Goal: Task Accomplishment & Management: Manage account settings

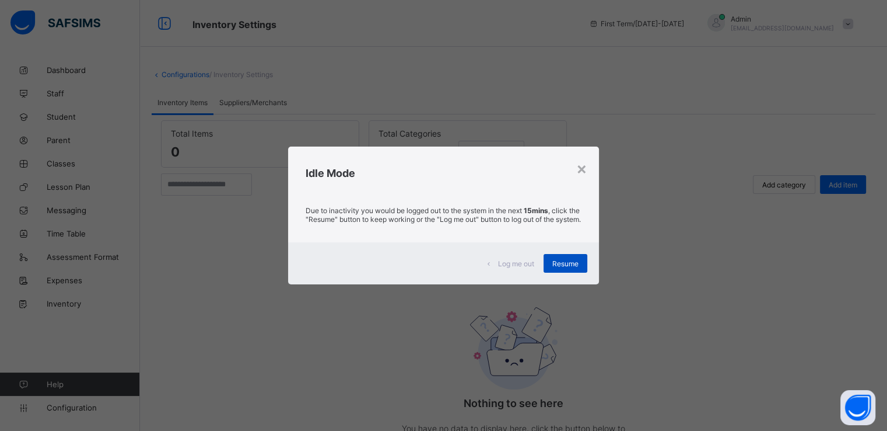
click at [565, 267] on span "Resume" at bounding box center [566, 263] width 26 height 9
click at [572, 268] on span "Resume" at bounding box center [566, 263] width 26 height 9
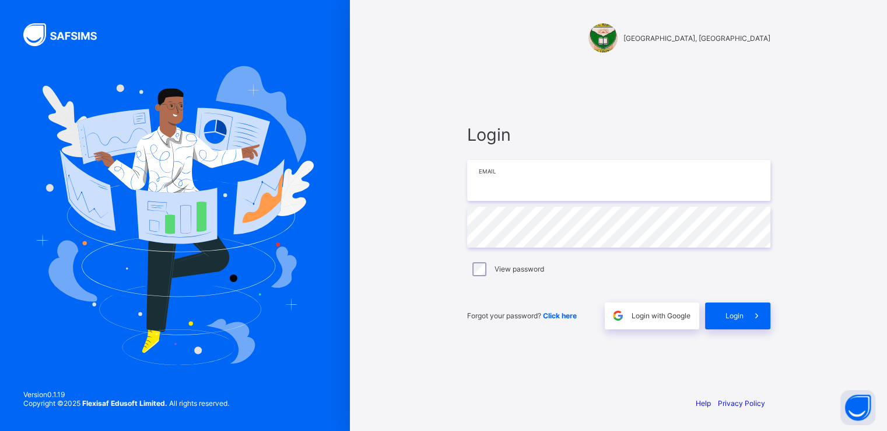
type input "**********"
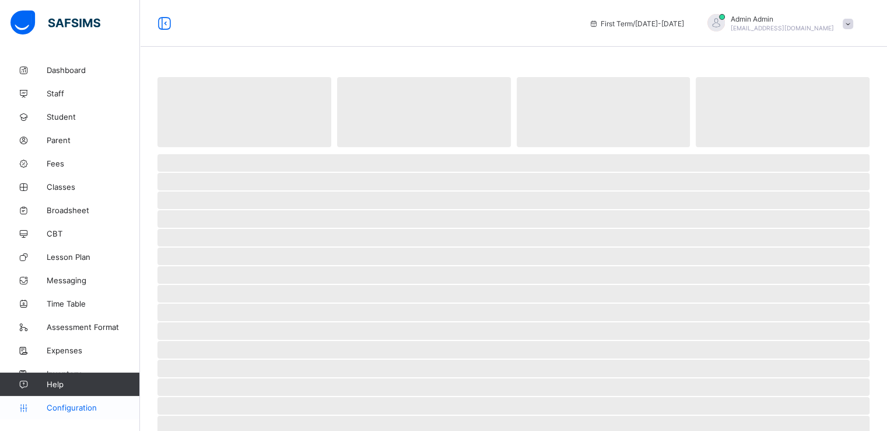
click at [72, 408] on span "Configuration" at bounding box center [93, 407] width 93 height 9
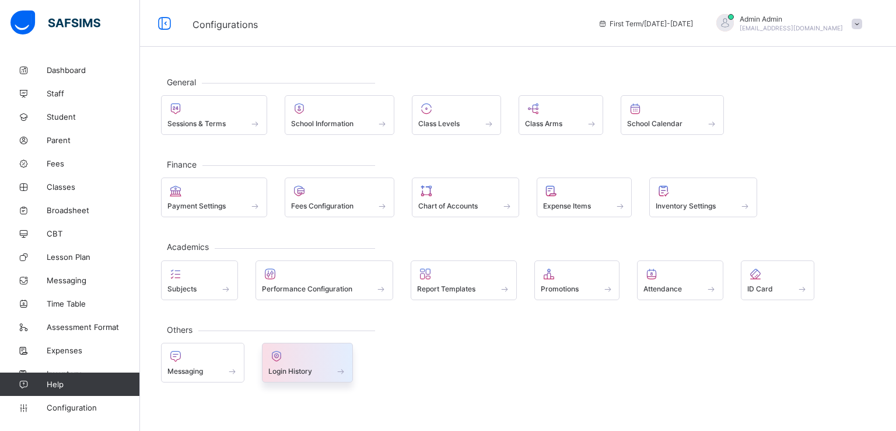
click at [281, 376] on div "Login History" at bounding box center [308, 363] width 92 height 40
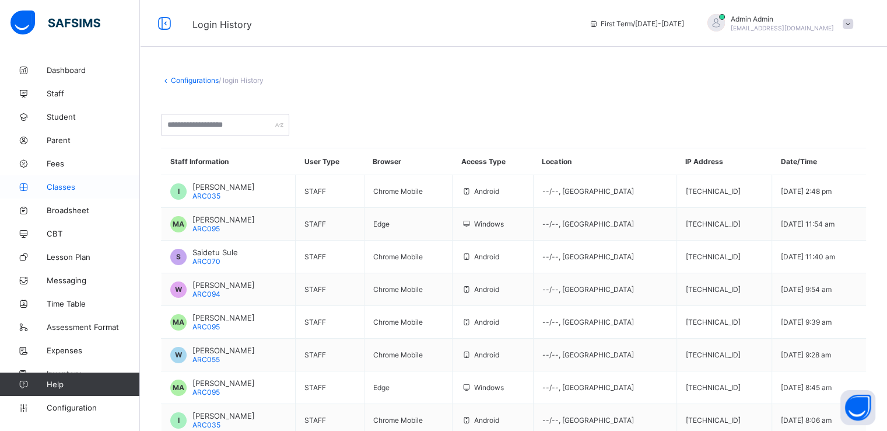
click at [63, 188] on span "Classes" at bounding box center [93, 186] width 93 height 9
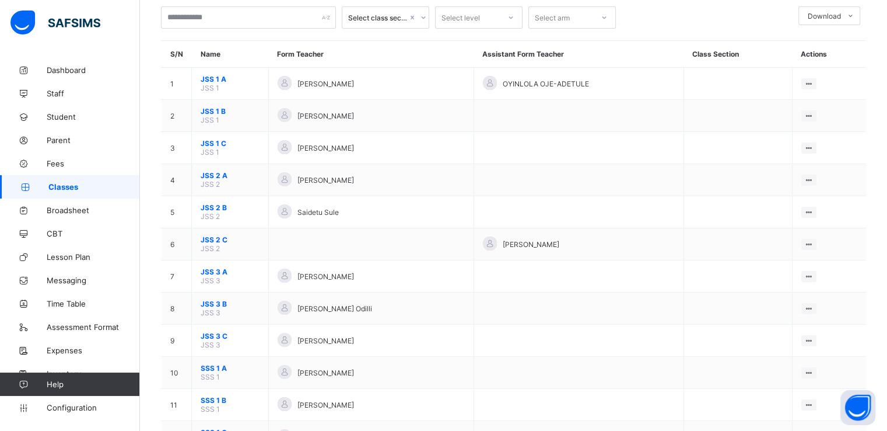
scroll to position [70, 0]
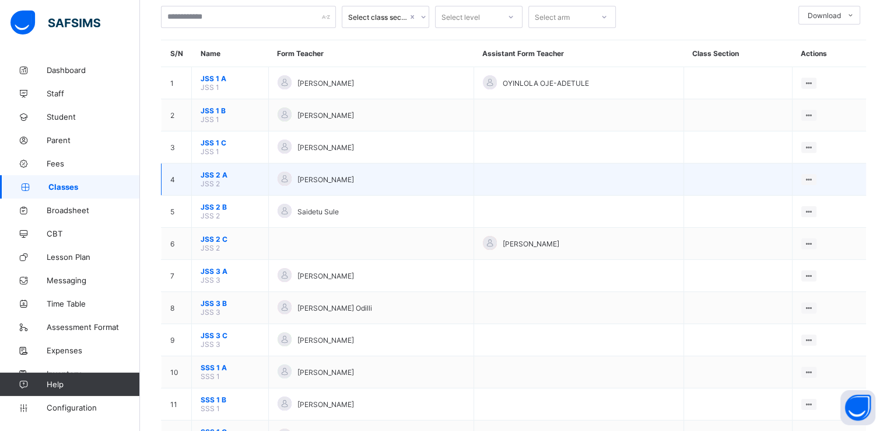
click at [207, 178] on span "JSS 2 A" at bounding box center [230, 174] width 59 height 9
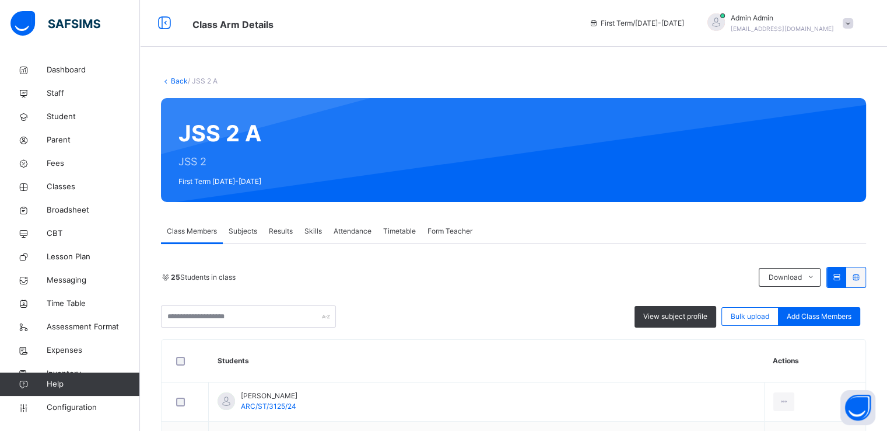
click at [682, 316] on span "View subject profile" at bounding box center [676, 316] width 64 height 11
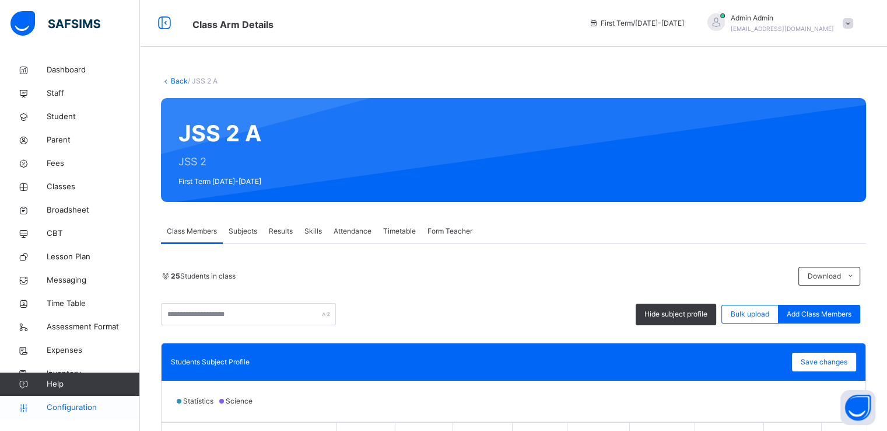
click at [63, 410] on span "Configuration" at bounding box center [93, 407] width 93 height 12
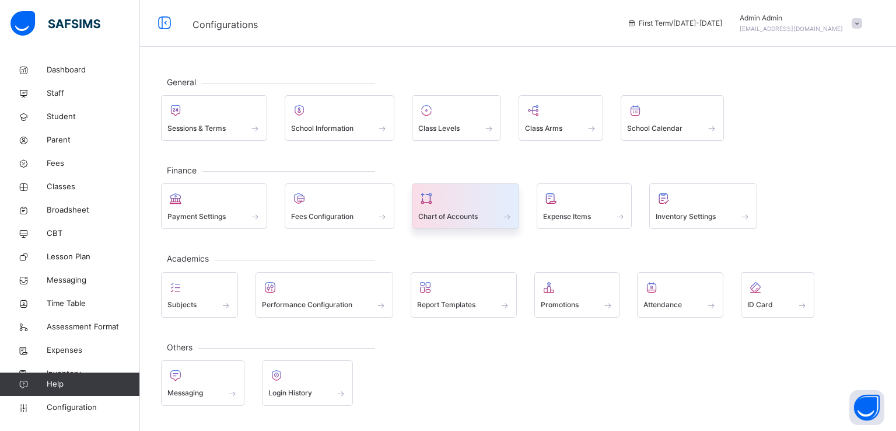
click at [470, 212] on span "Chart of Accounts" at bounding box center [448, 216] width 60 height 11
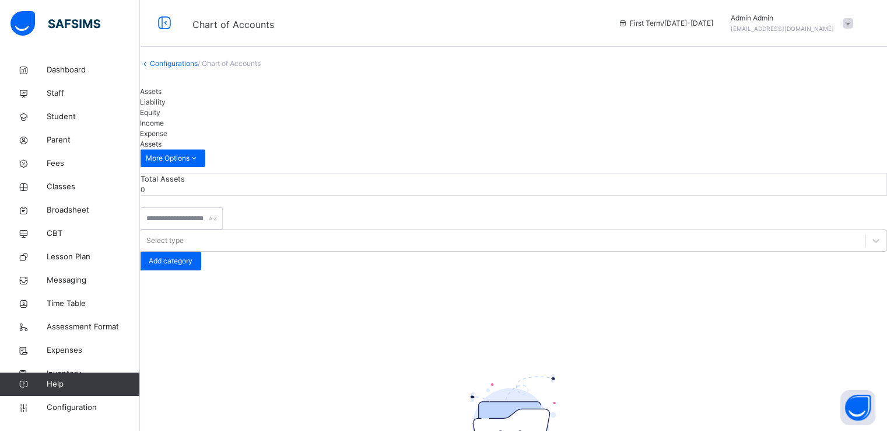
click at [167, 129] on span "Expense" at bounding box center [153, 133] width 27 height 9
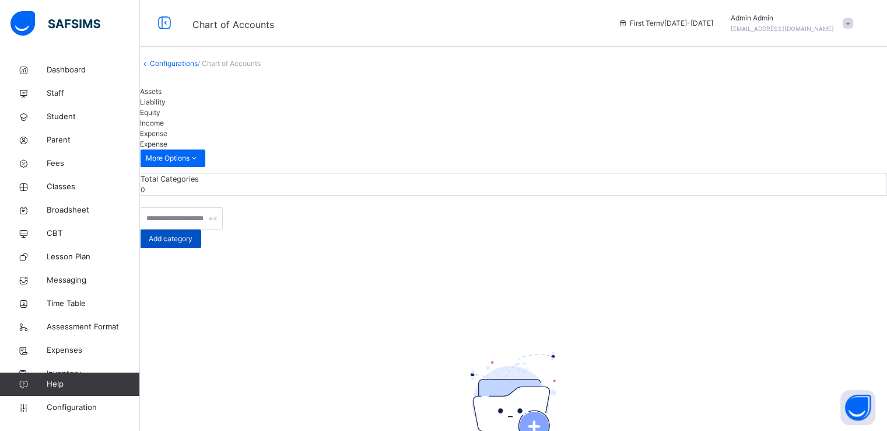
click at [193, 233] on span "Add category" at bounding box center [171, 238] width 44 height 11
paste input "**********"
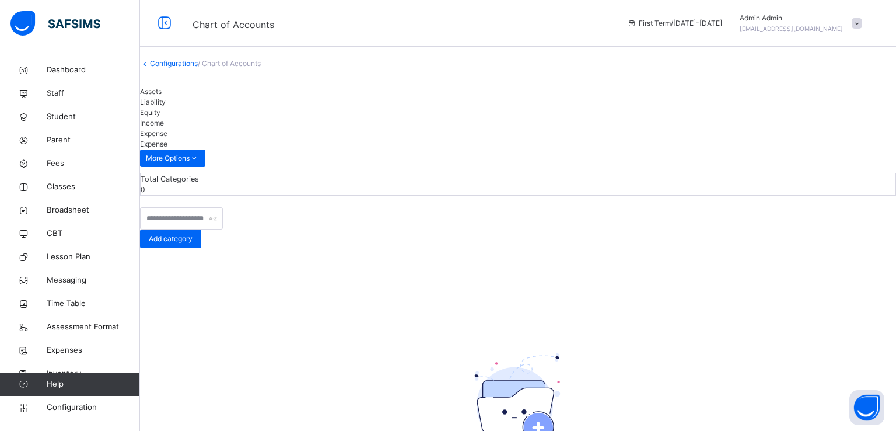
type input "**********"
paste input "**********"
type input "**********"
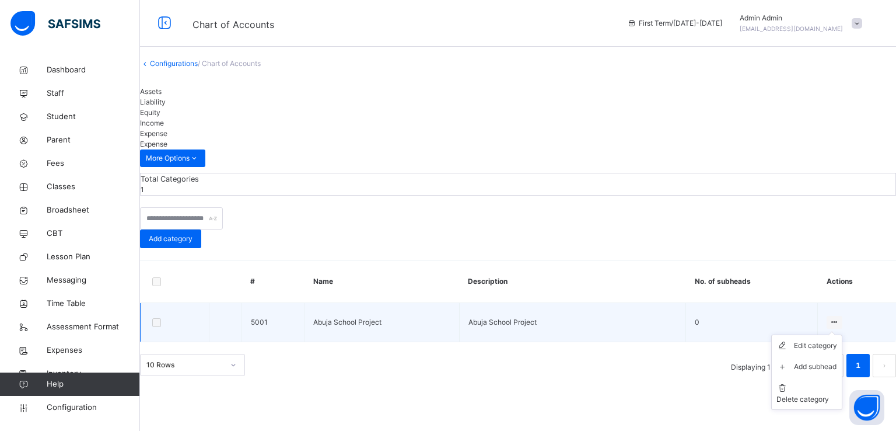
click at [830, 317] on icon at bounding box center [835, 321] width 10 height 9
click at [794, 340] on div "Edit category" at bounding box center [815, 346] width 43 height 12
type input "**********"
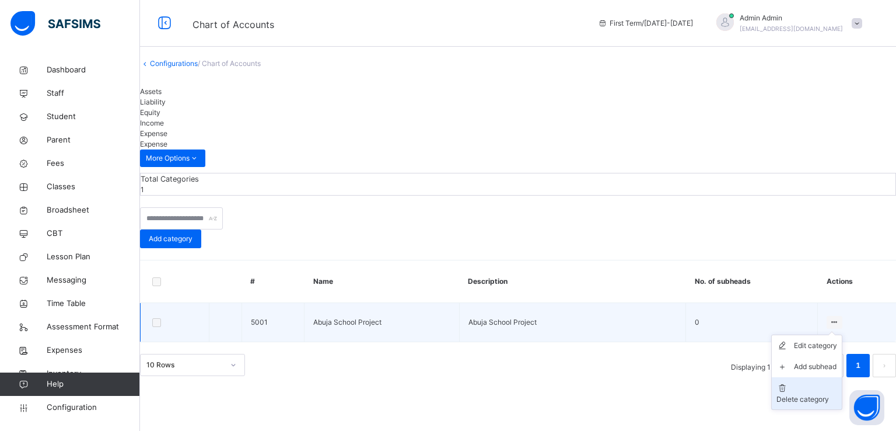
click at [781, 394] on div "Delete category" at bounding box center [807, 399] width 61 height 11
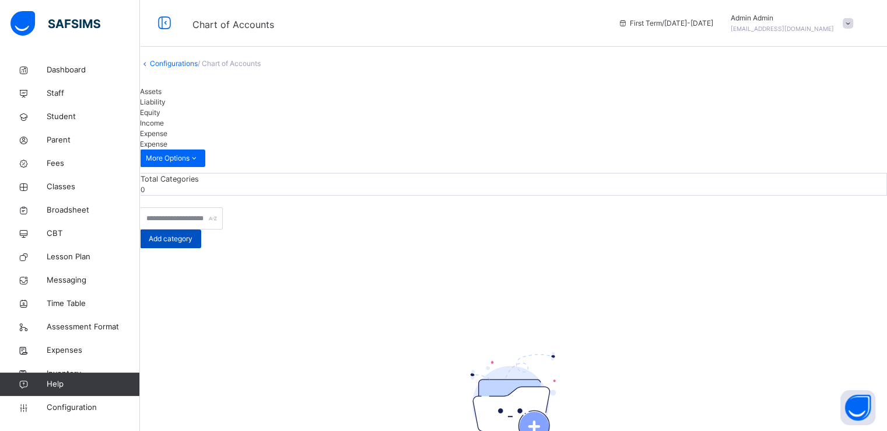
click at [193, 233] on span "Add category" at bounding box center [171, 238] width 44 height 11
paste input "**********"
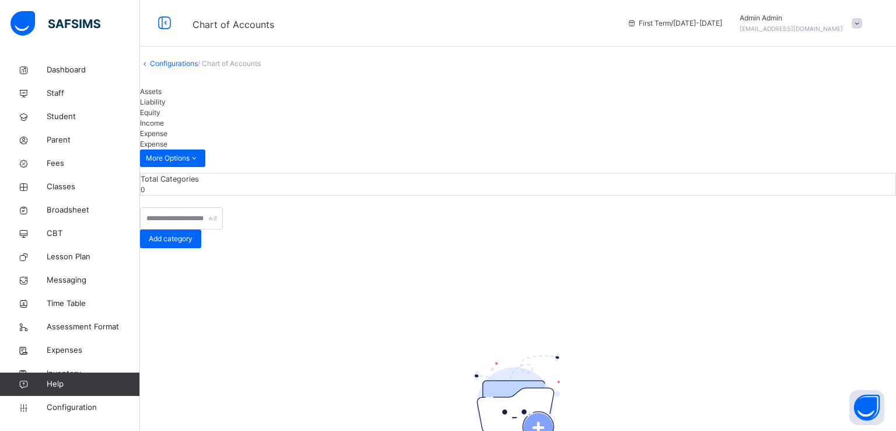
type input "**********"
paste input "**********"
type input "**********"
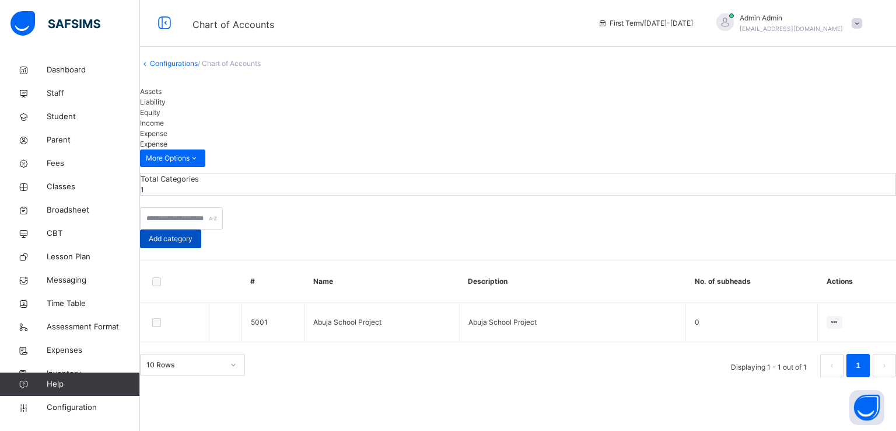
click at [193, 233] on span "Add category" at bounding box center [171, 238] width 44 height 11
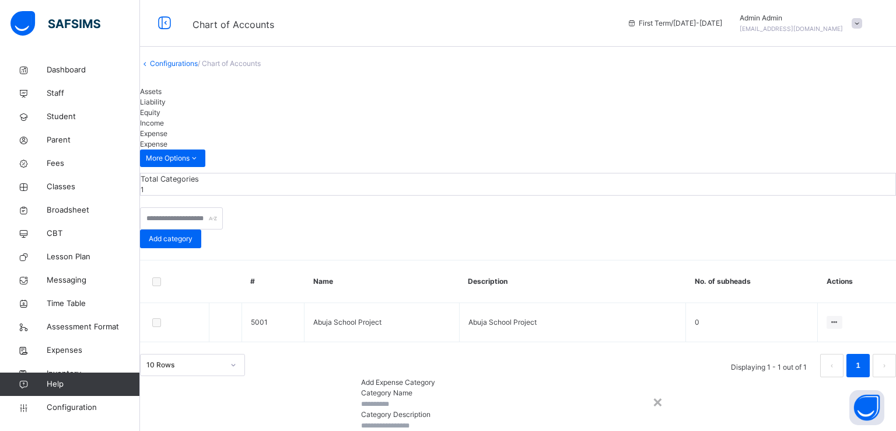
click at [392, 399] on input "text" at bounding box center [396, 404] width 70 height 11
paste input "**********"
type input "**********"
click at [372, 420] on input "text" at bounding box center [396, 425] width 70 height 11
paste input "**********"
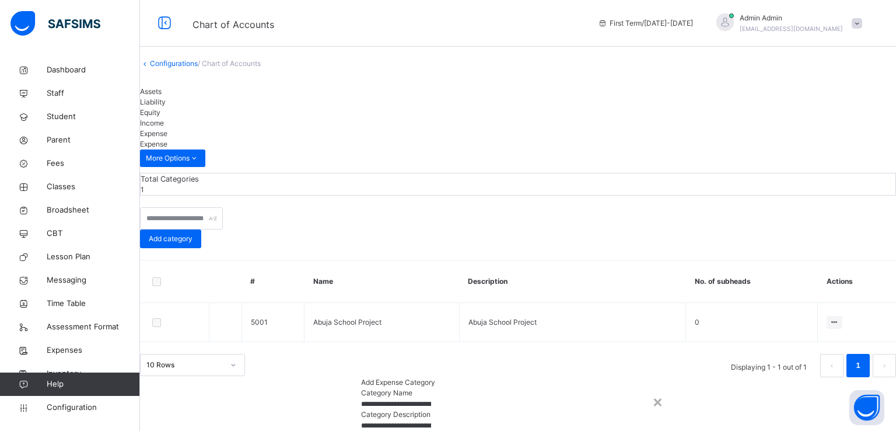
type input "**********"
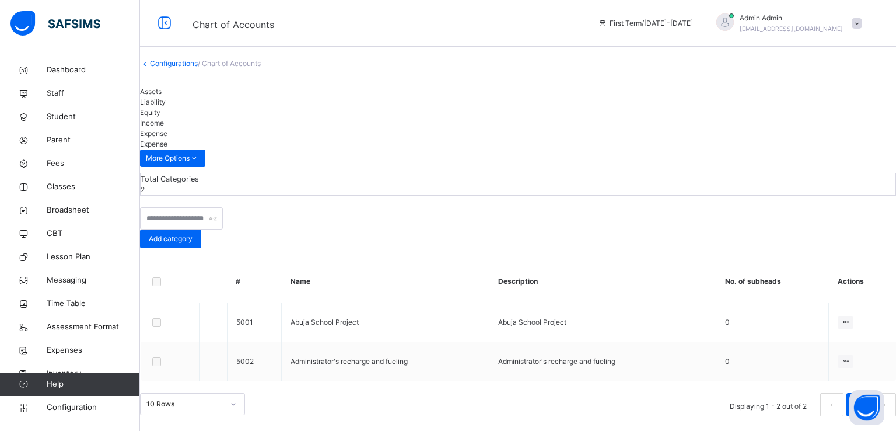
click at [585, 204] on div "Total Categories 2 Add category # Name Description No. of subheads Actions 5001…" at bounding box center [518, 294] width 756 height 243
click at [65, 411] on span "Configuration" at bounding box center [93, 407] width 93 height 12
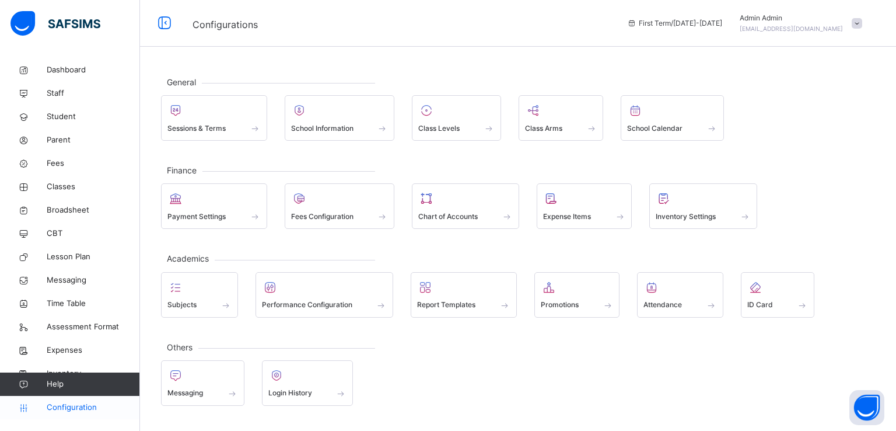
click at [65, 411] on span "Configuration" at bounding box center [93, 407] width 93 height 12
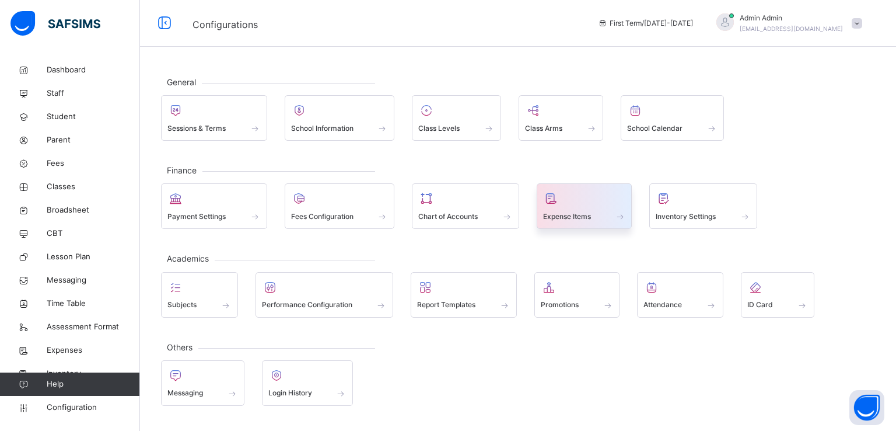
click at [574, 217] on span "Expense Items" at bounding box center [567, 216] width 48 height 11
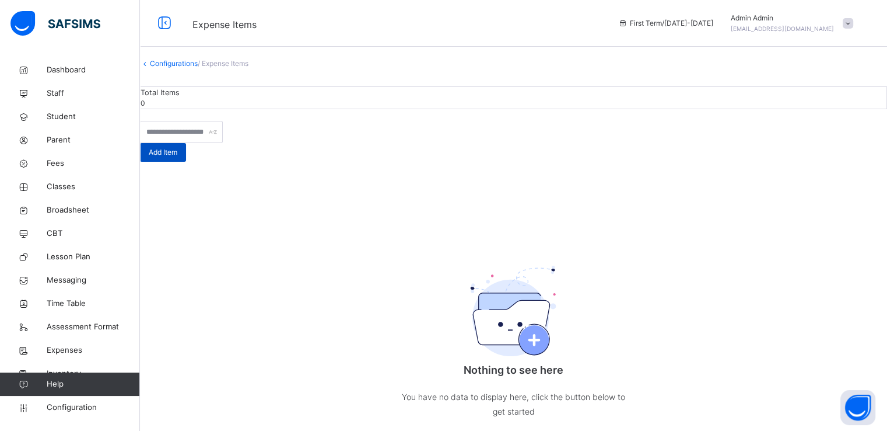
click at [177, 158] on span "Add Item" at bounding box center [163, 152] width 29 height 11
paste input "**********"
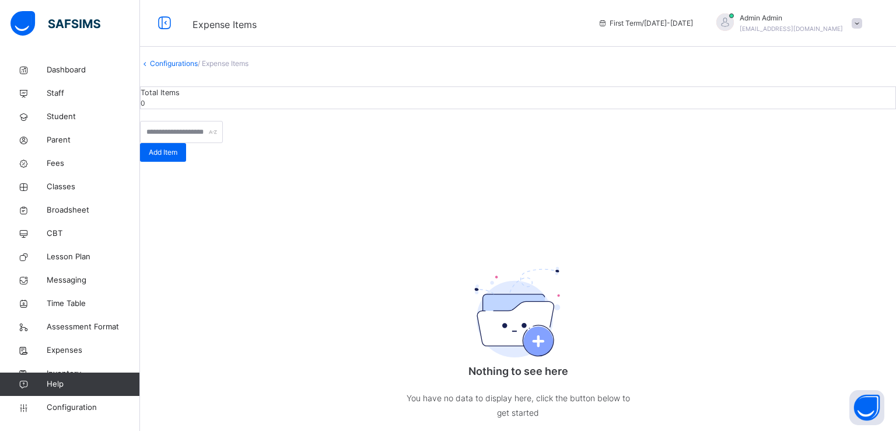
type input "**********"
paste input "**********"
type input "**********"
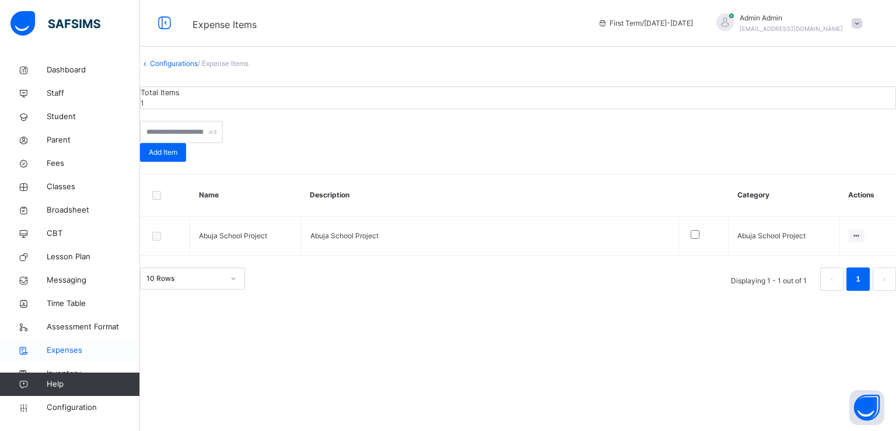
click at [65, 354] on span "Expenses" at bounding box center [93, 350] width 93 height 12
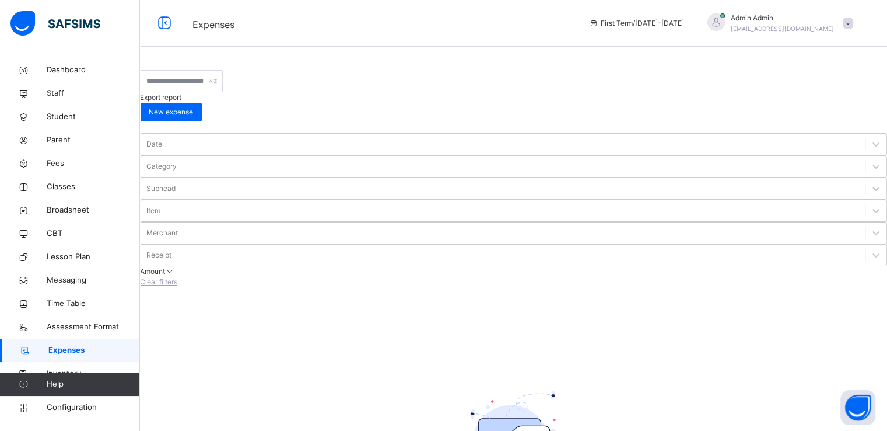
click at [181, 93] on span "Export report" at bounding box center [160, 97] width 41 height 9
click at [193, 107] on span "New expense" at bounding box center [171, 112] width 44 height 11
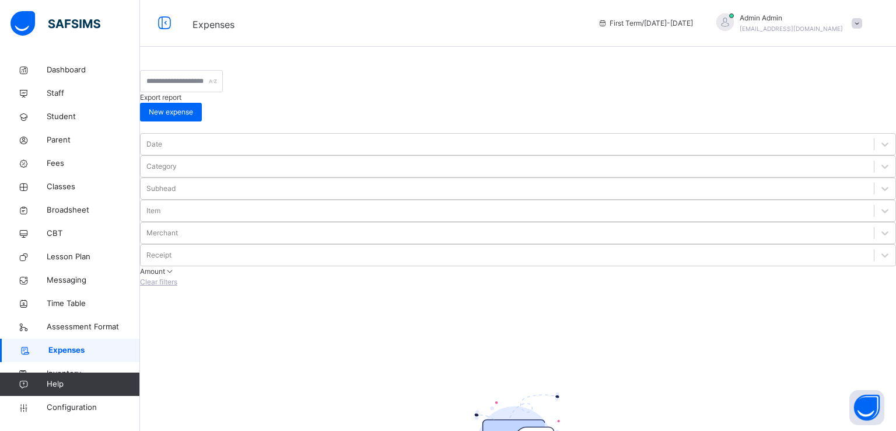
scroll to position [102, 0]
drag, startPoint x: 512, startPoint y: 277, endPoint x: 377, endPoint y: 337, distance: 147.6
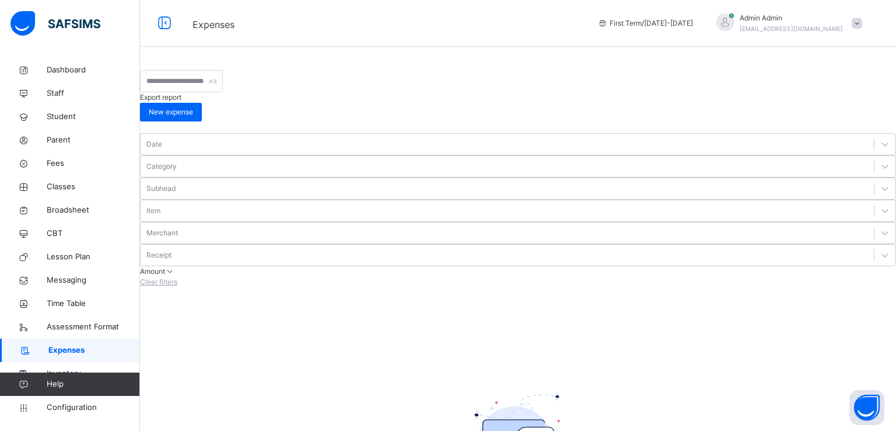
scroll to position [69, 0]
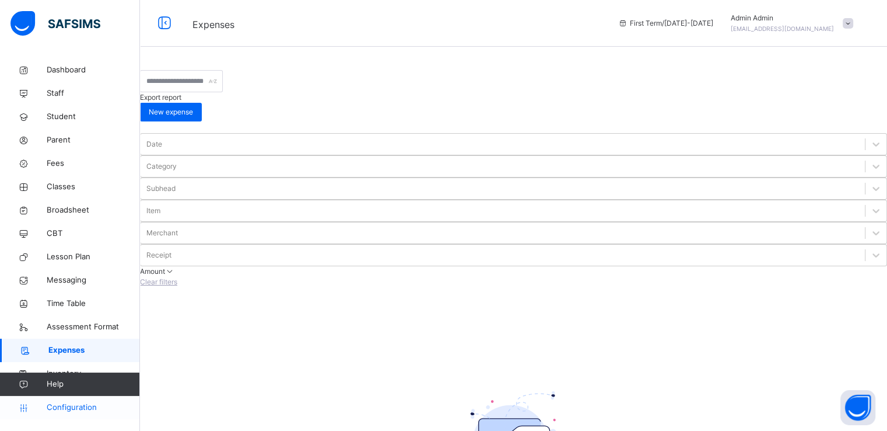
click at [65, 411] on span "Configuration" at bounding box center [93, 407] width 93 height 12
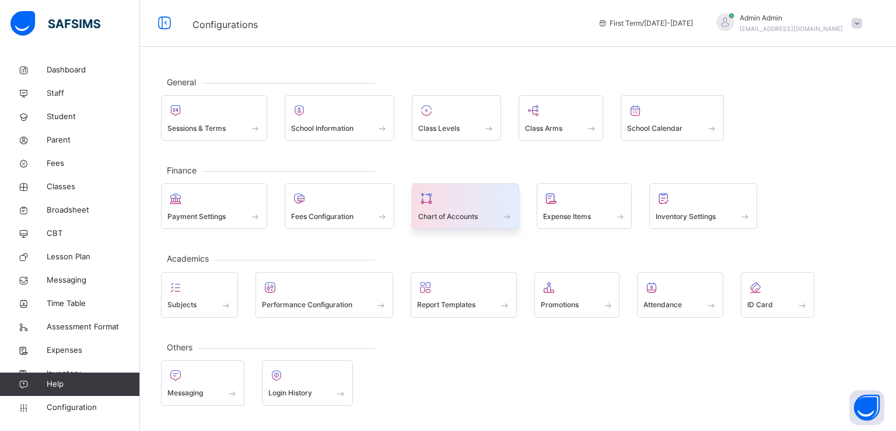
click at [473, 214] on span "Chart of Accounts" at bounding box center [448, 216] width 60 height 11
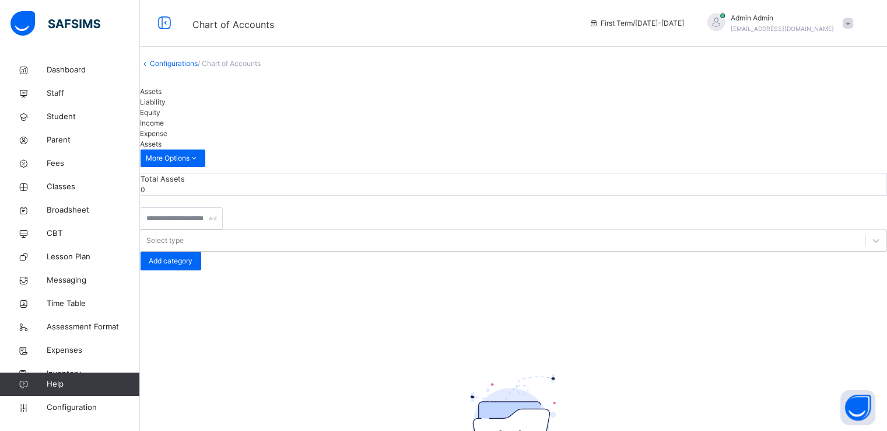
click at [167, 129] on span "Expense" at bounding box center [153, 133] width 27 height 9
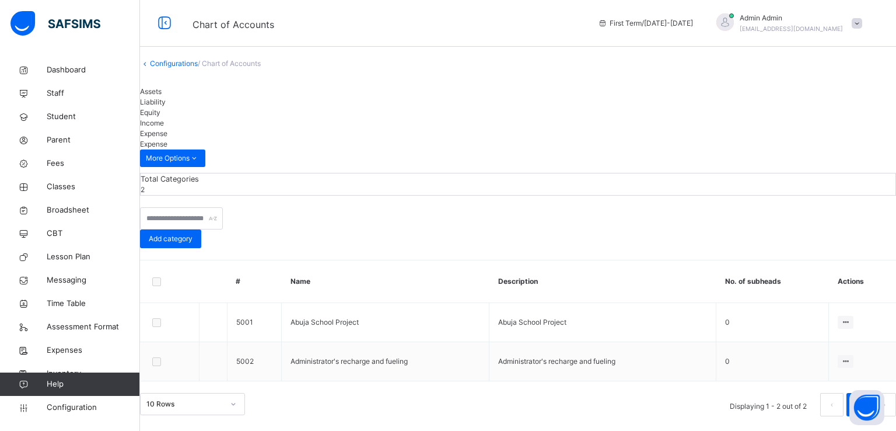
click at [167, 129] on span "Expense" at bounding box center [153, 133] width 27 height 9
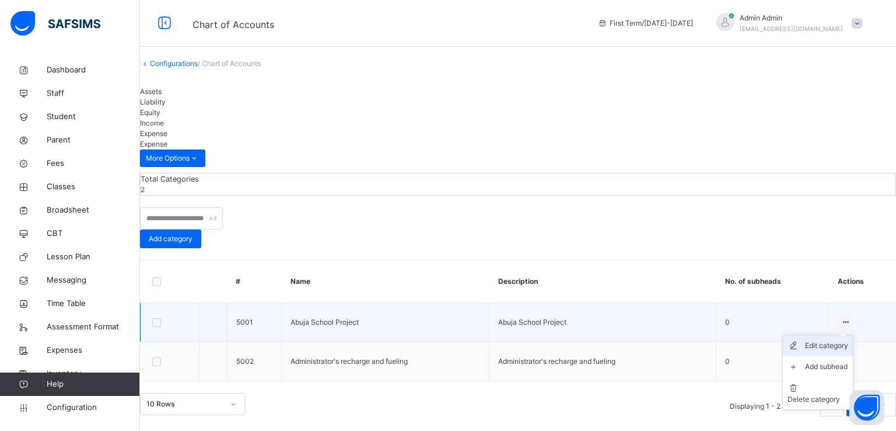
click at [805, 340] on div "Edit category" at bounding box center [826, 346] width 43 height 12
type input "**********"
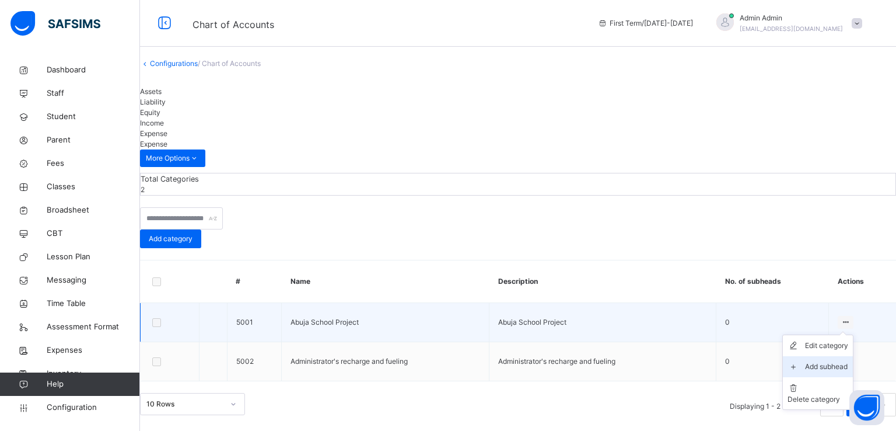
click at [805, 361] on div "Add subhead" at bounding box center [826, 367] width 43 height 12
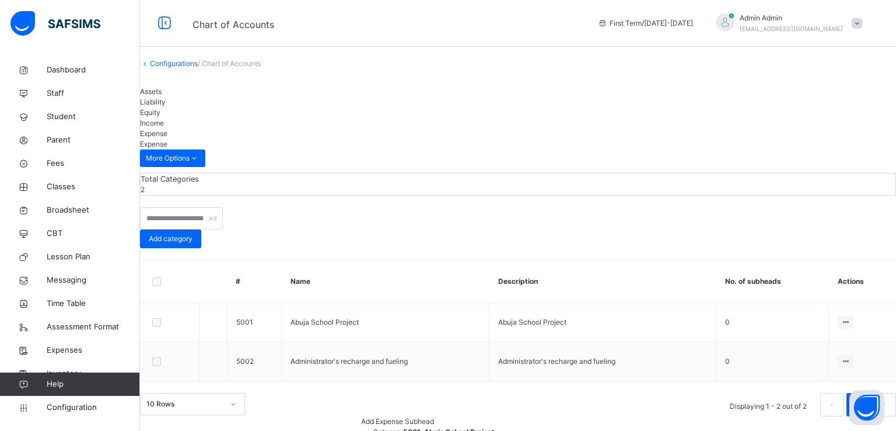
paste input "***"
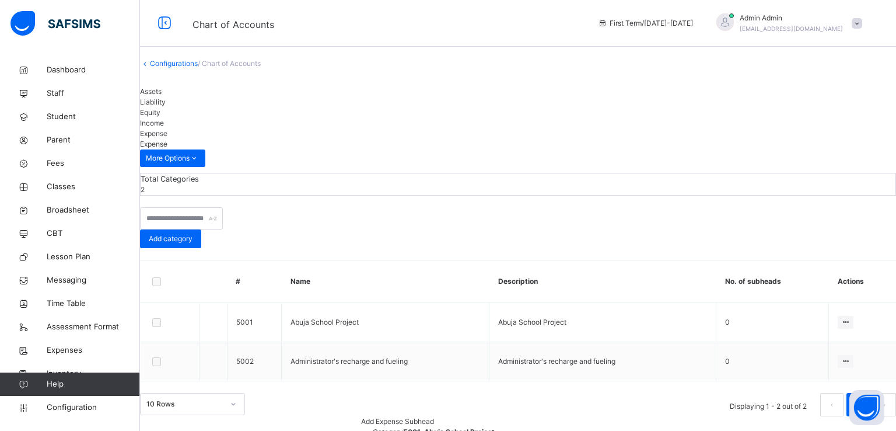
type input "***"
paste input "***"
type input "***"
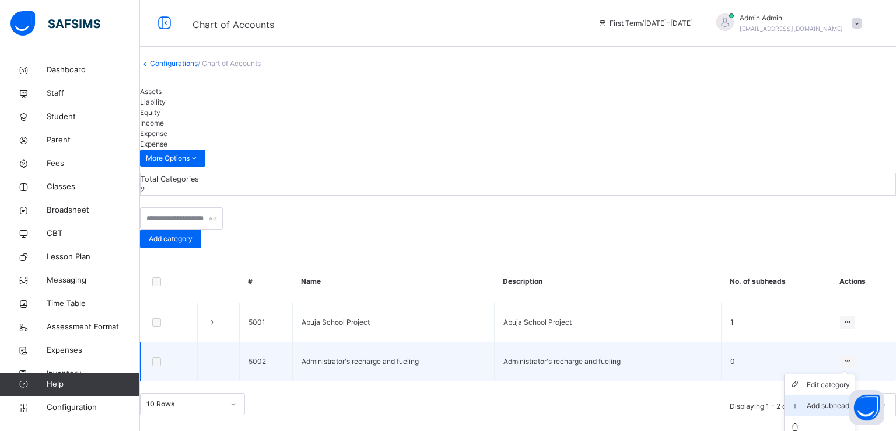
click at [807, 400] on div "Add subhead" at bounding box center [828, 406] width 43 height 12
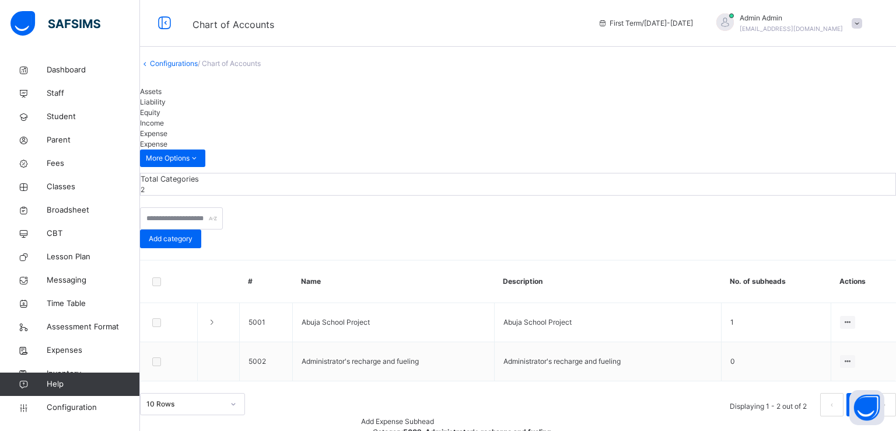
type input "*"
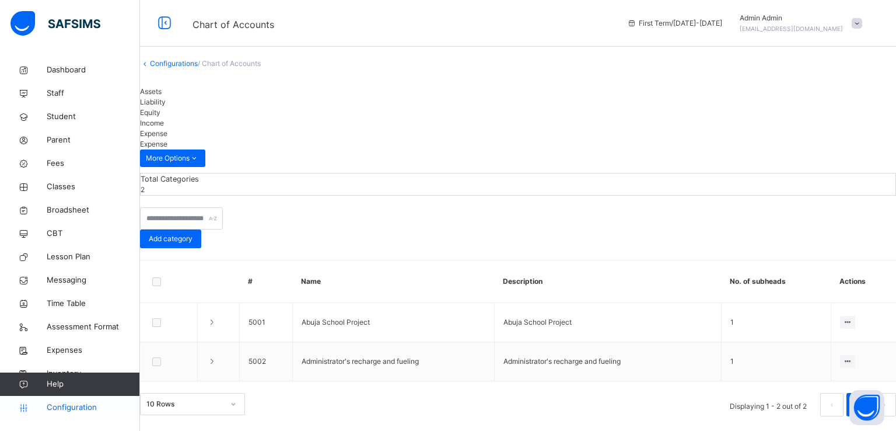
click at [75, 403] on span "Configuration" at bounding box center [93, 407] width 93 height 12
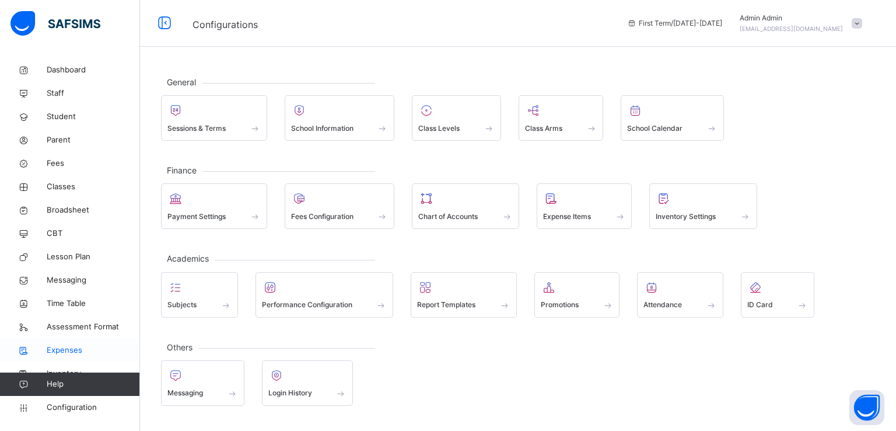
click at [65, 351] on span "Expenses" at bounding box center [93, 350] width 93 height 12
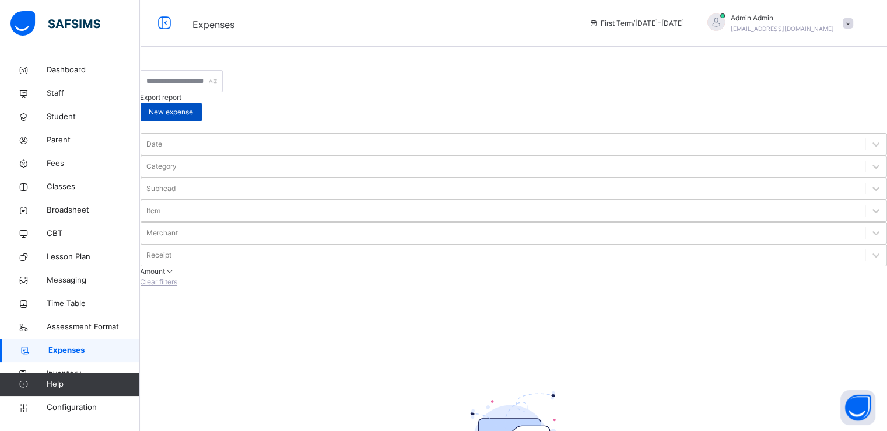
click at [202, 103] on div "New expense" at bounding box center [171, 112] width 62 height 19
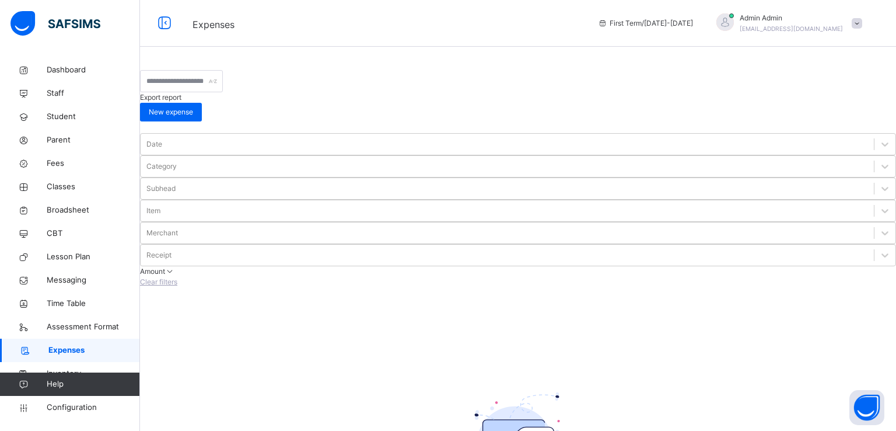
type input "**********"
type input "**"
type input "****"
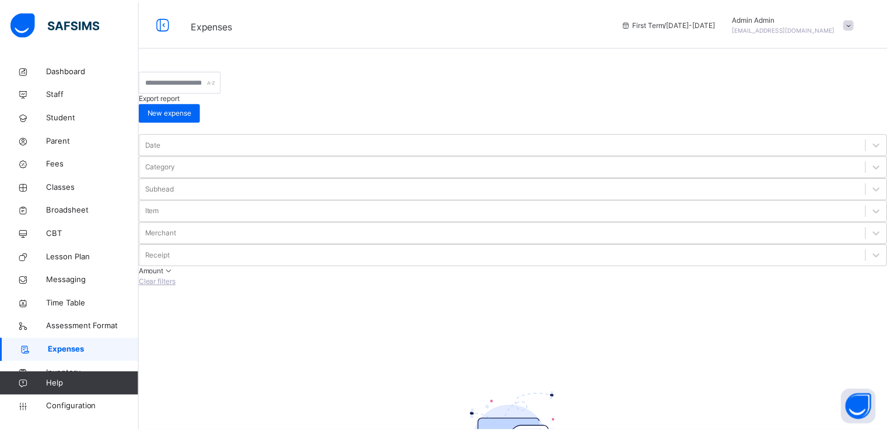
scroll to position [0, 0]
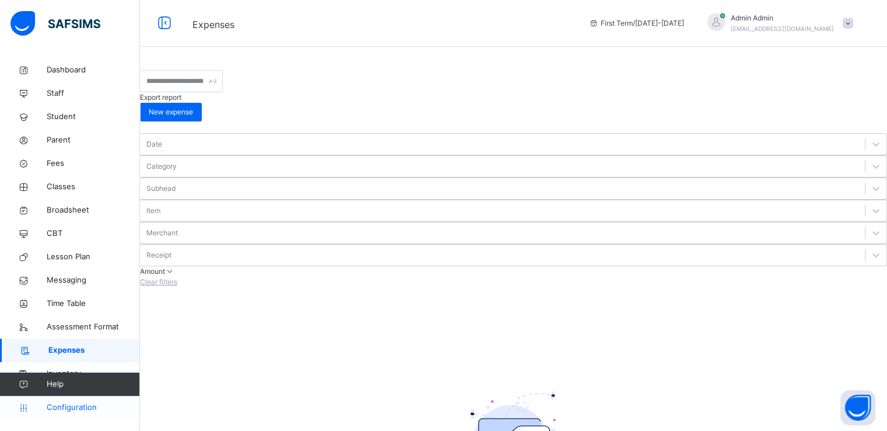
click at [65, 414] on link "Configuration" at bounding box center [69, 407] width 139 height 23
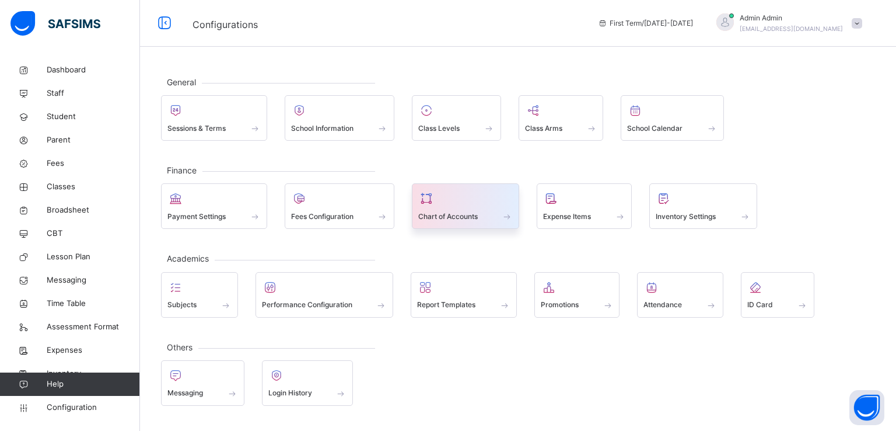
click at [477, 211] on span "Chart of Accounts" at bounding box center [448, 216] width 60 height 11
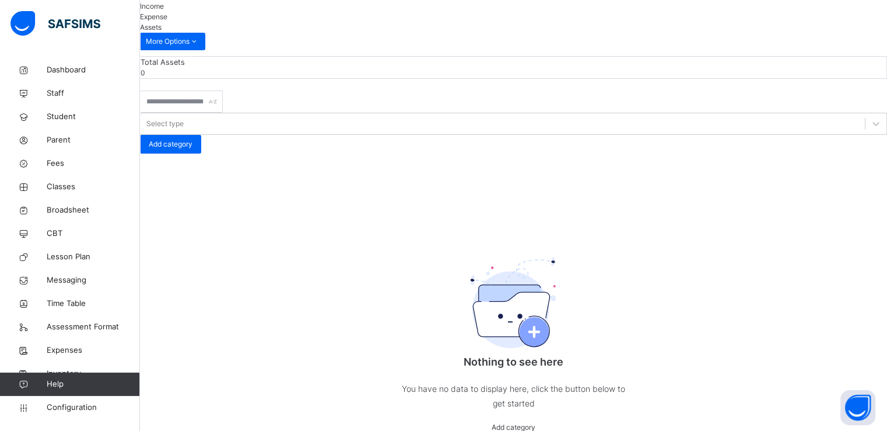
scroll to position [33, 0]
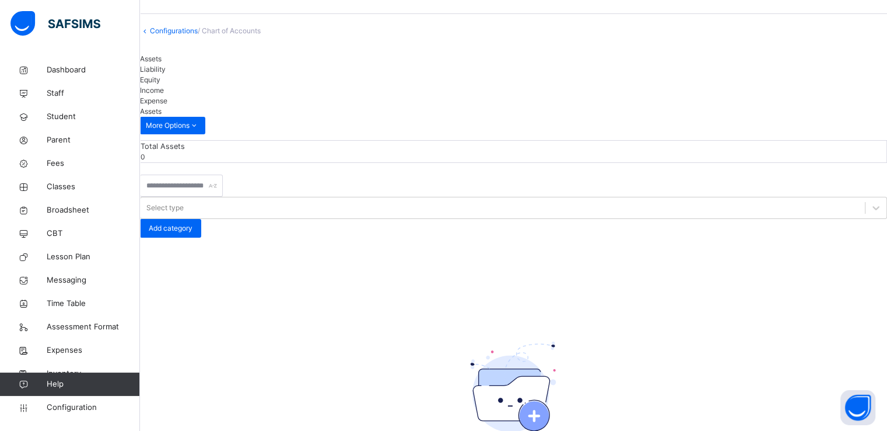
click at [167, 96] on span "Expense" at bounding box center [153, 100] width 27 height 9
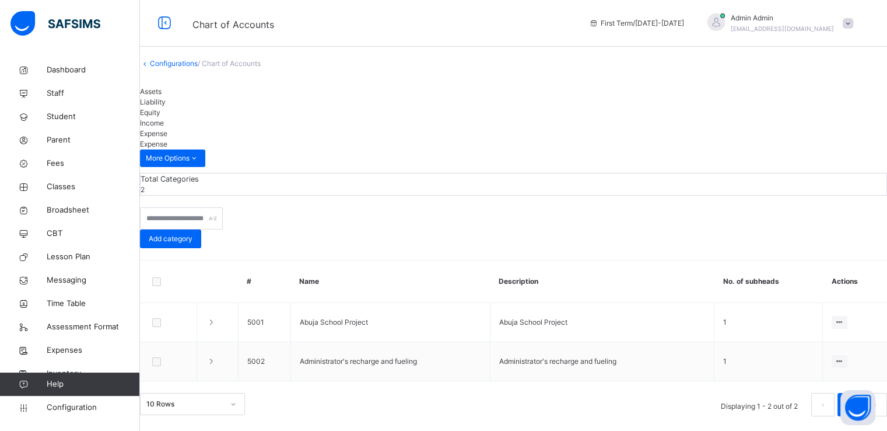
scroll to position [0, 0]
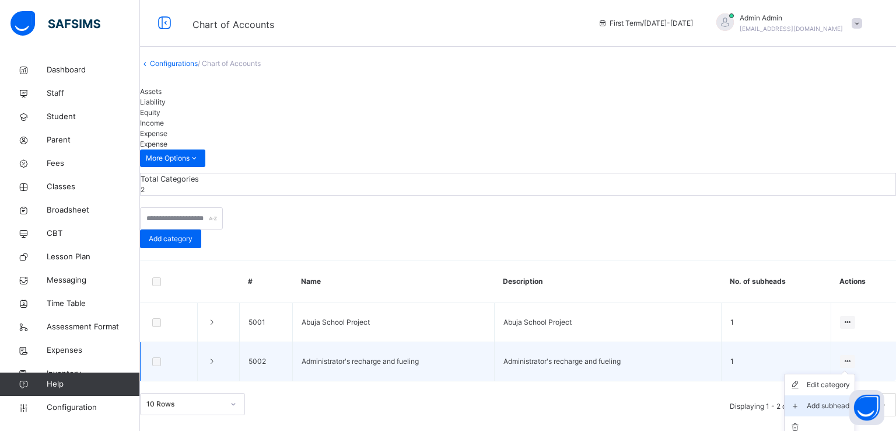
click at [807, 400] on div "Add subhead" at bounding box center [828, 406] width 43 height 12
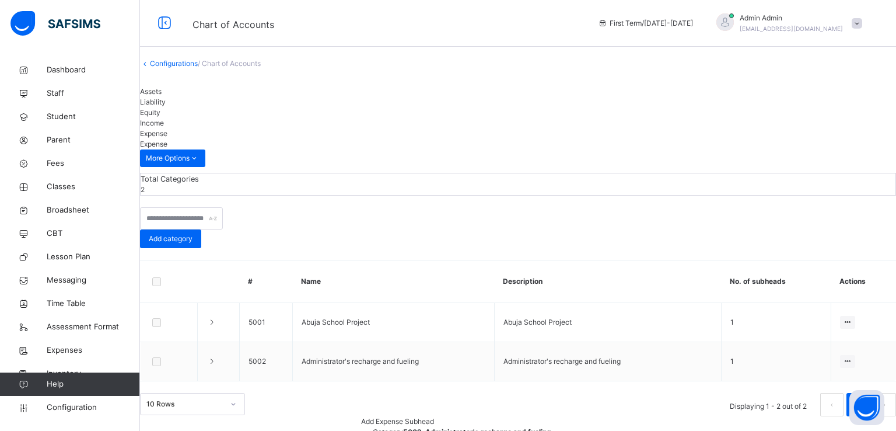
type input "***"
click at [193, 233] on span "Add category" at bounding box center [171, 238] width 44 height 11
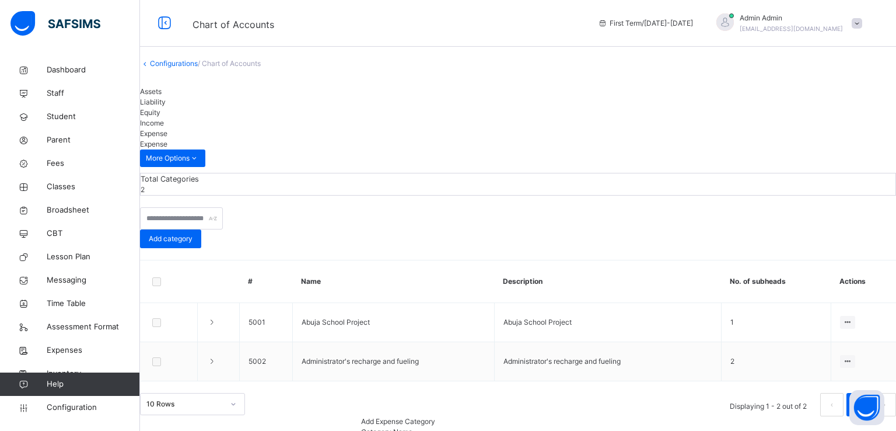
paste input "*********"
type input "*********"
paste input "*********"
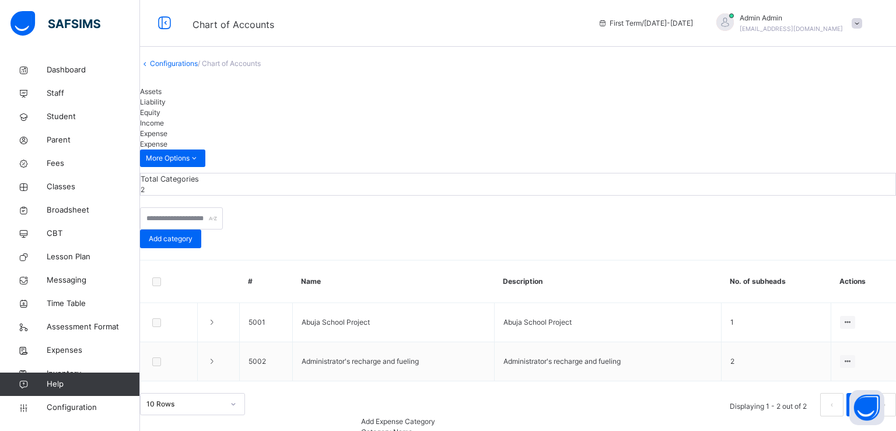
type input "*********"
type input "***"
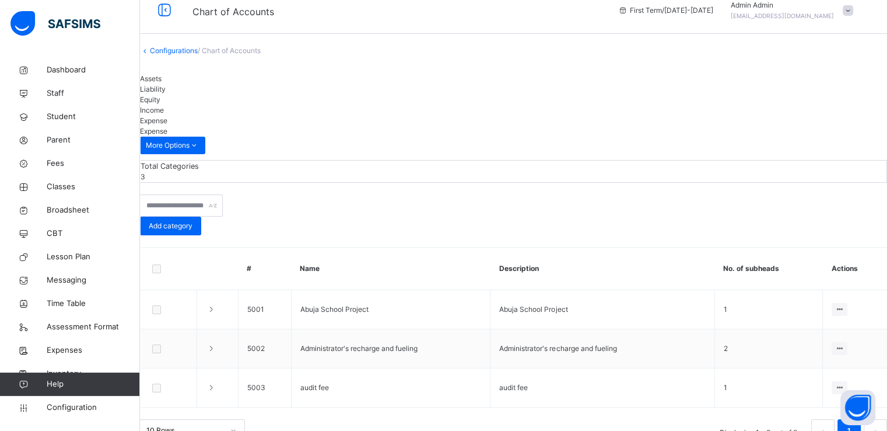
scroll to position [28, 0]
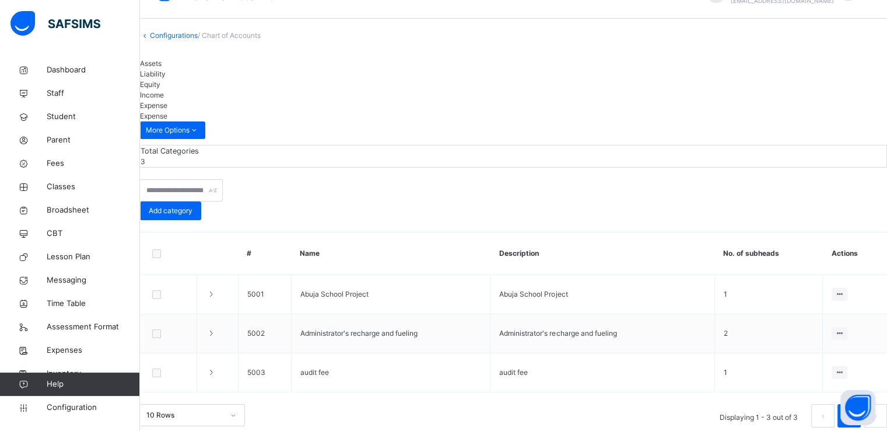
click at [187, 40] on link "Configurations" at bounding box center [174, 35] width 48 height 9
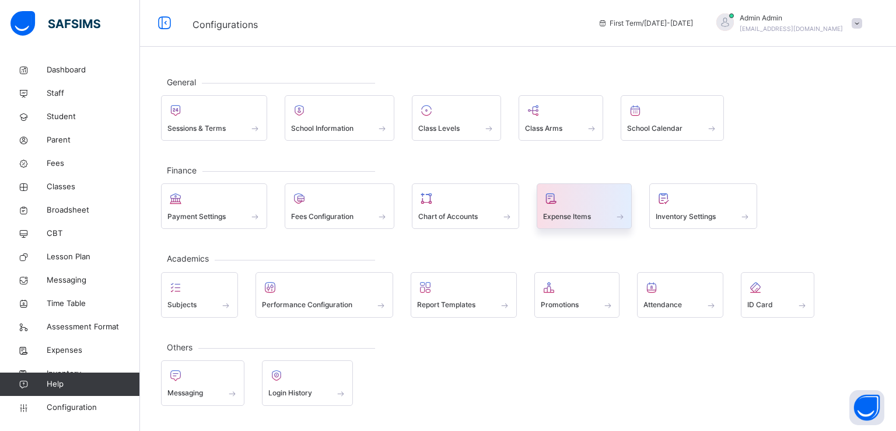
click at [589, 216] on span "Expense Items" at bounding box center [567, 216] width 48 height 11
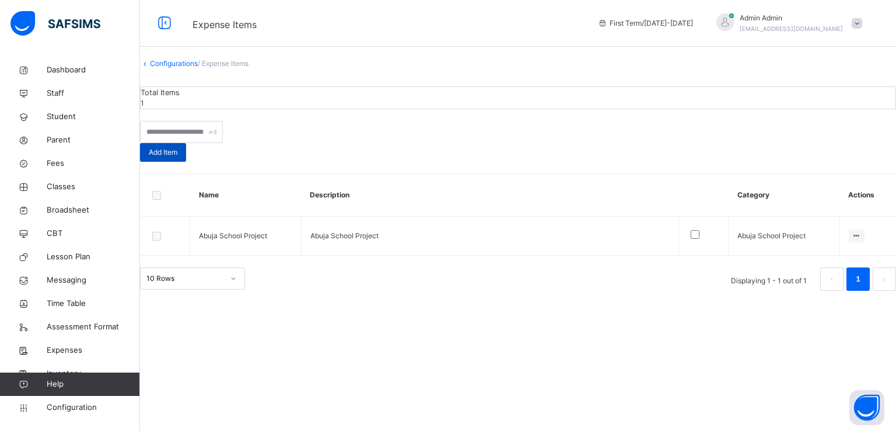
click at [177, 158] on span "Add Item" at bounding box center [163, 152] width 29 height 11
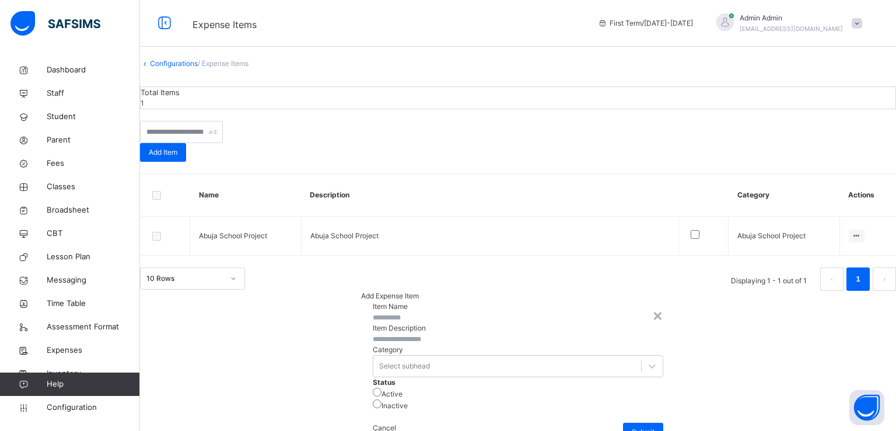
click at [443, 312] on input "text" at bounding box center [408, 317] width 70 height 11
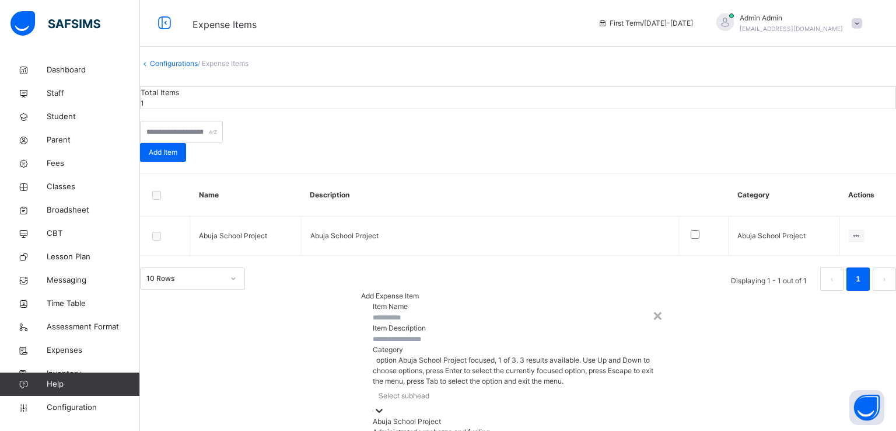
click at [385, 386] on div "Select subhead" at bounding box center [518, 395] width 291 height 18
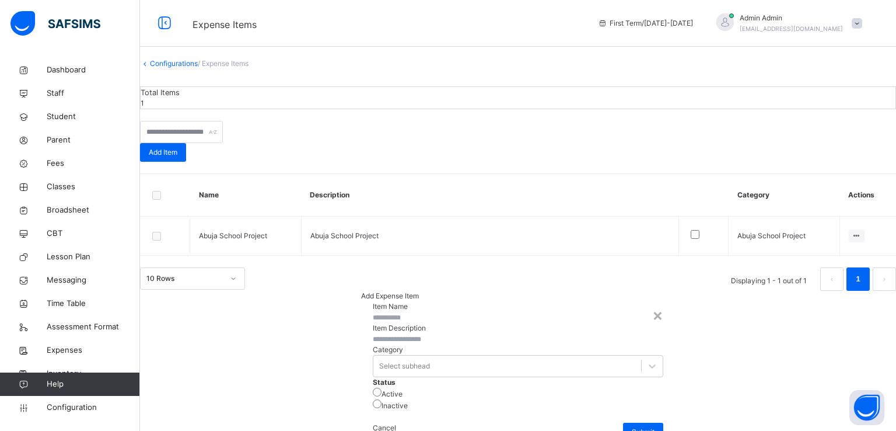
click at [394, 312] on input "text" at bounding box center [408, 317] width 70 height 11
paste input "*********"
type input "*********"
click at [373, 334] on input "text" at bounding box center [408, 339] width 70 height 11
paste input "*********"
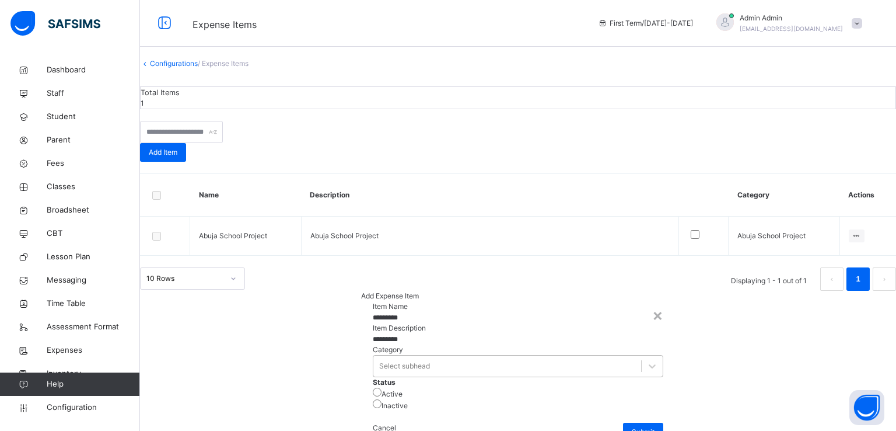
type input "*********"
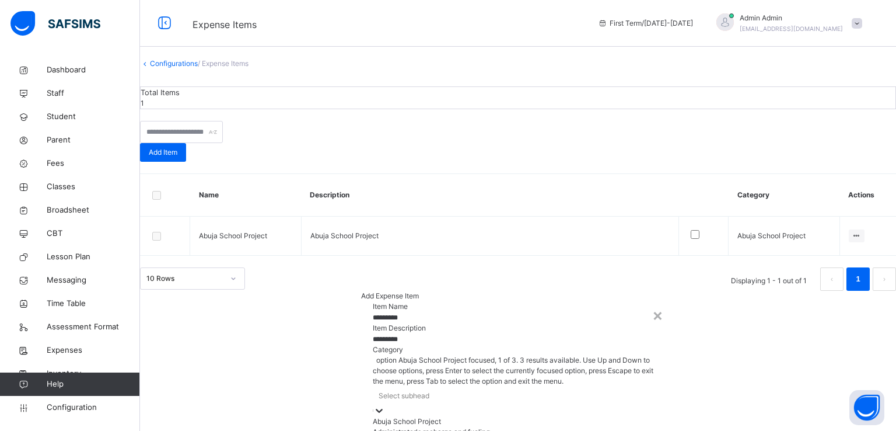
click at [373, 386] on div "Select subhead" at bounding box center [518, 395] width 291 height 18
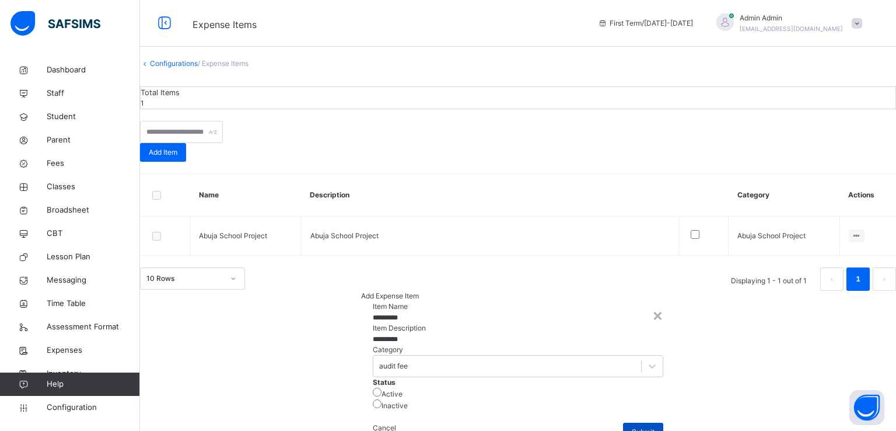
click at [632, 427] on span "Submit" at bounding box center [643, 432] width 23 height 11
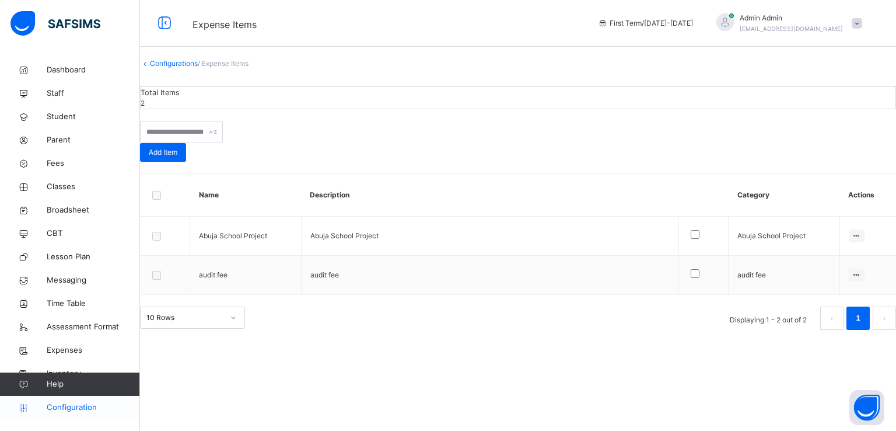
click at [50, 408] on span "Configuration" at bounding box center [93, 407] width 93 height 12
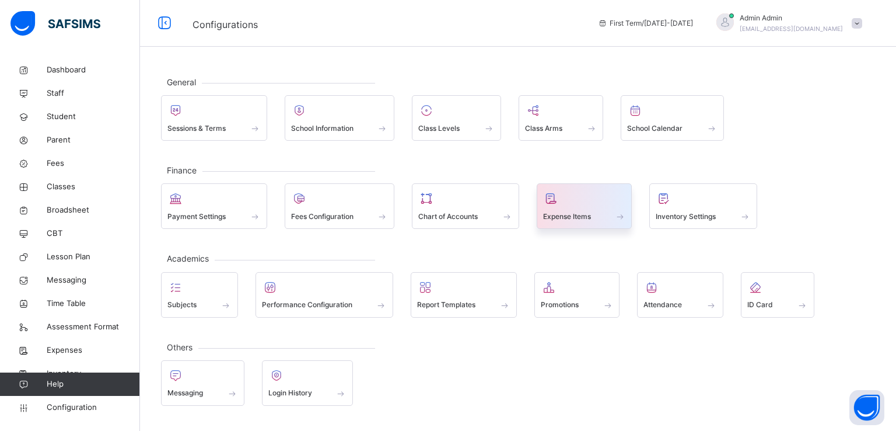
click at [575, 216] on span "Expense Items" at bounding box center [567, 216] width 48 height 11
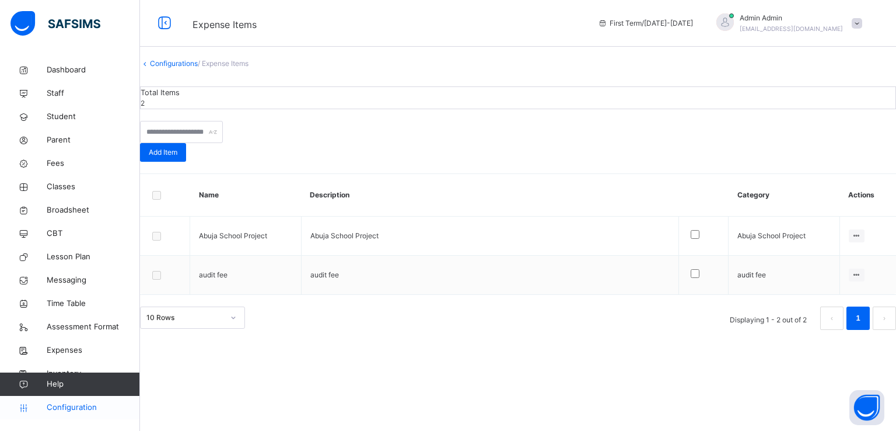
click at [63, 411] on span "Configuration" at bounding box center [93, 407] width 93 height 12
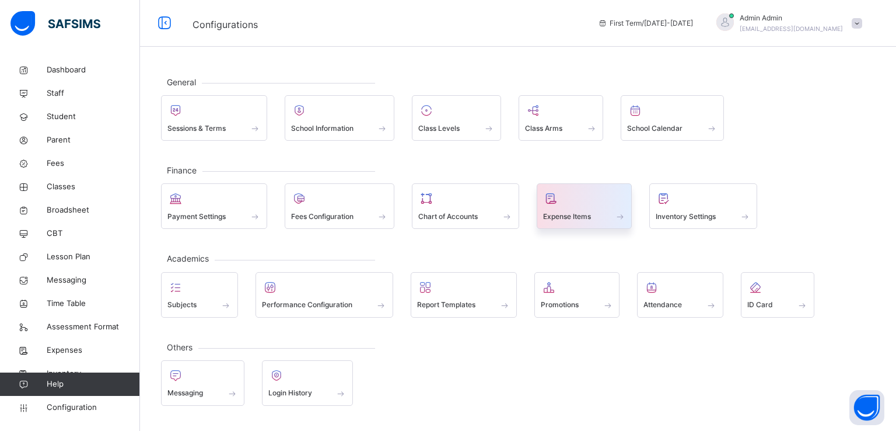
click at [577, 211] on span "Expense Items" at bounding box center [567, 216] width 48 height 11
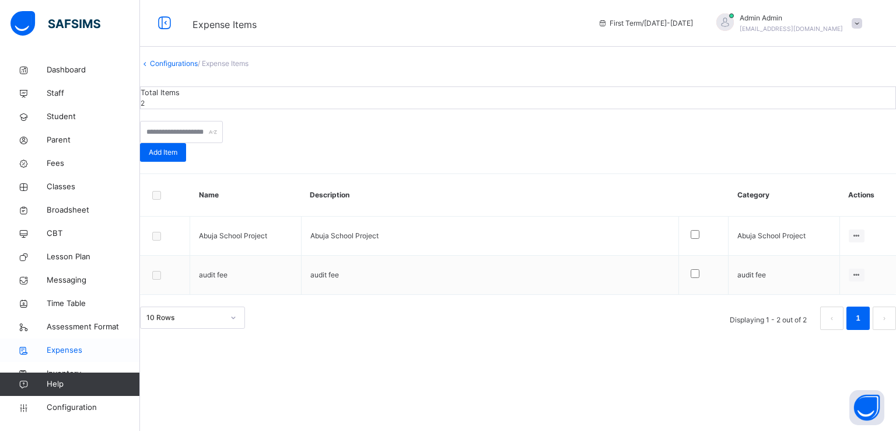
click at [61, 348] on span "Expenses" at bounding box center [93, 350] width 93 height 12
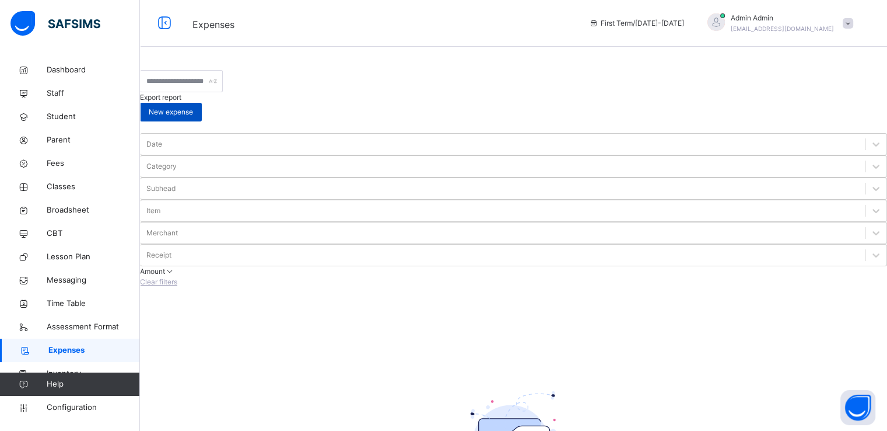
click at [193, 107] on span "New expense" at bounding box center [171, 112] width 44 height 11
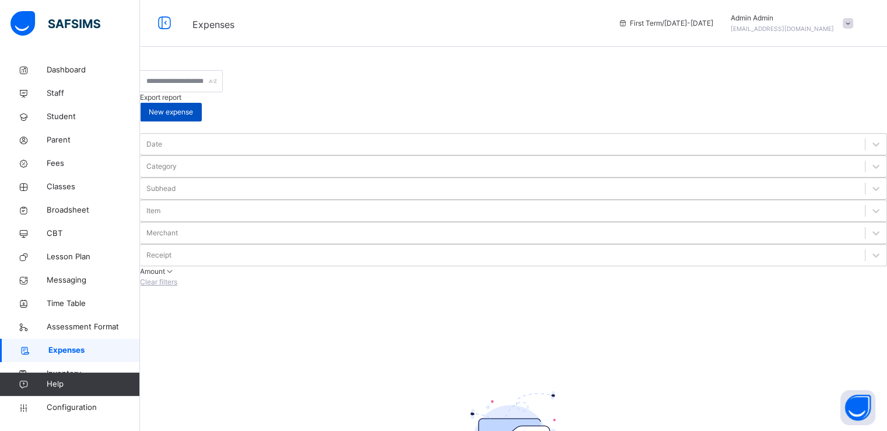
click at [193, 107] on span "New expense" at bounding box center [171, 112] width 44 height 11
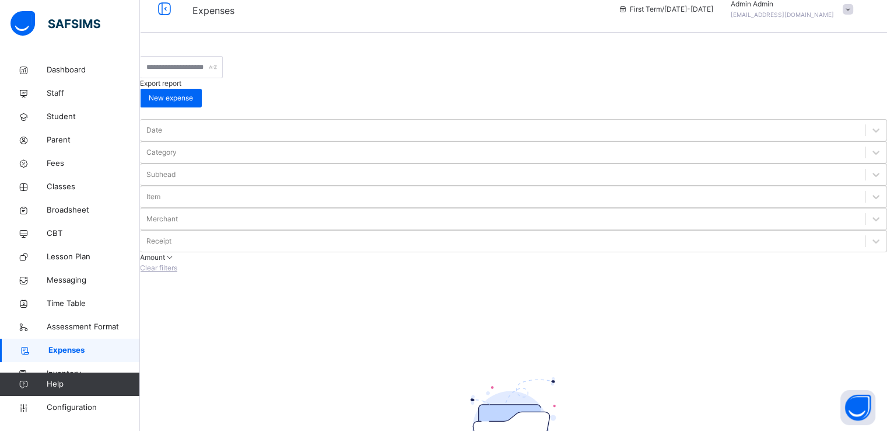
scroll to position [0, 0]
click at [68, 408] on span "Configuration" at bounding box center [93, 407] width 93 height 12
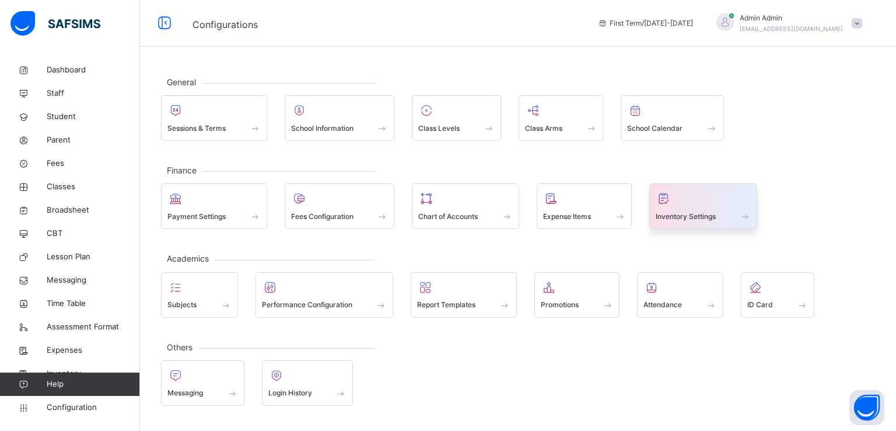
click at [684, 205] on div at bounding box center [703, 199] width 95 height 18
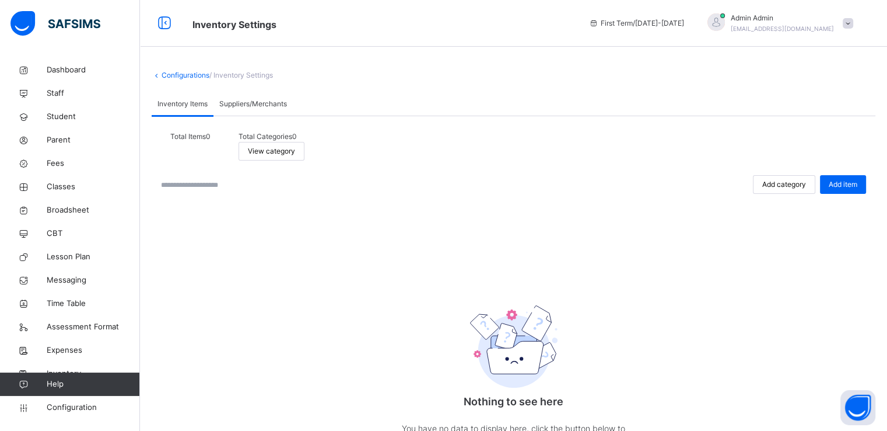
click at [256, 99] on span "Suppliers/Merchants" at bounding box center [253, 104] width 68 height 11
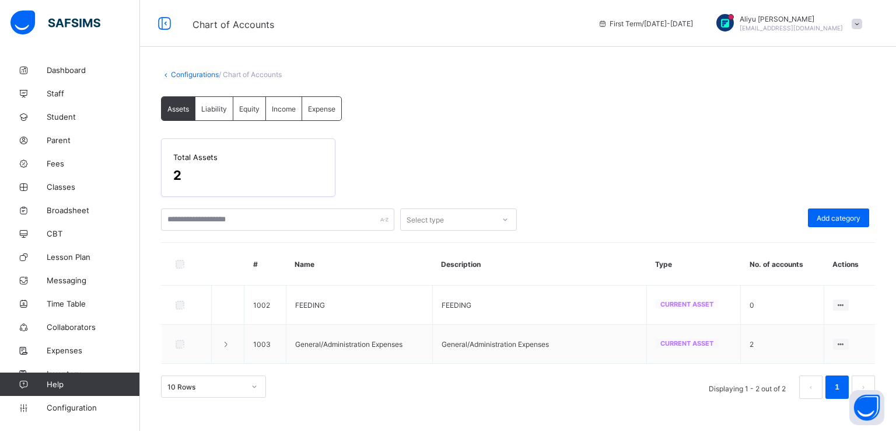
click at [318, 112] on span "Expense" at bounding box center [321, 108] width 27 height 9
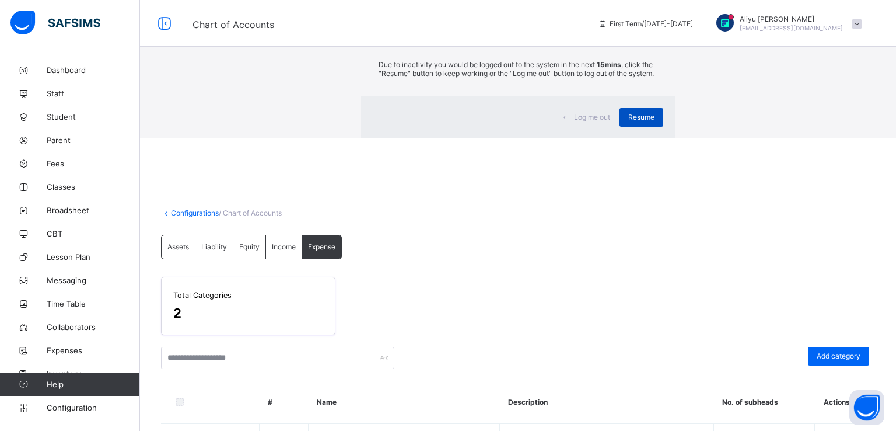
click at [628, 121] on span "Resume" at bounding box center [641, 117] width 26 height 9
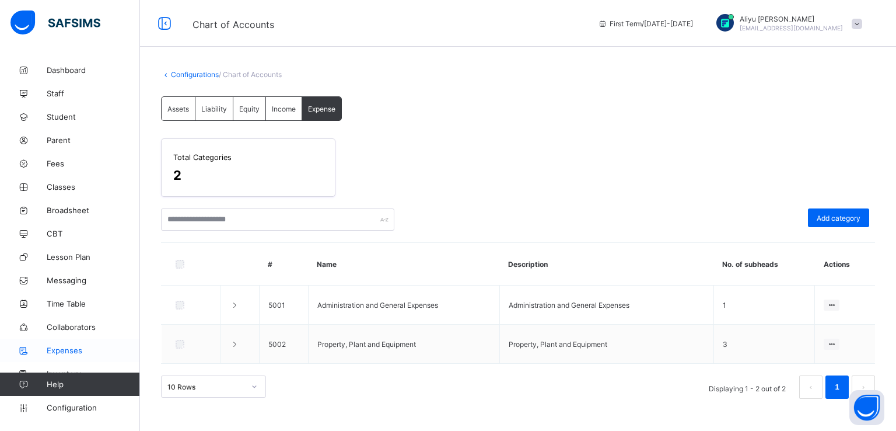
click at [77, 349] on span "Expenses" at bounding box center [93, 349] width 93 height 9
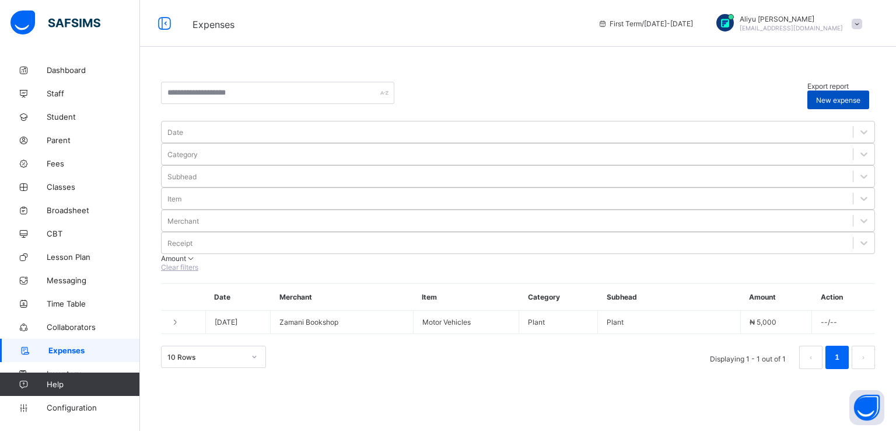
click at [836, 96] on span "New expense" at bounding box center [838, 100] width 44 height 9
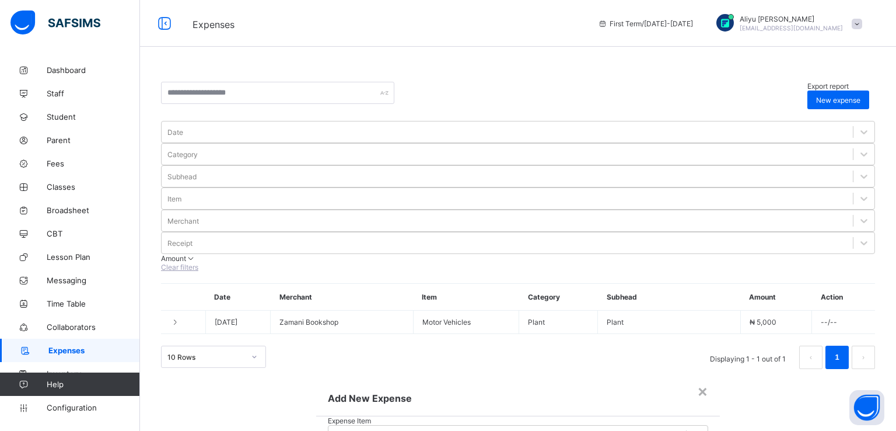
scroll to position [94, 0]
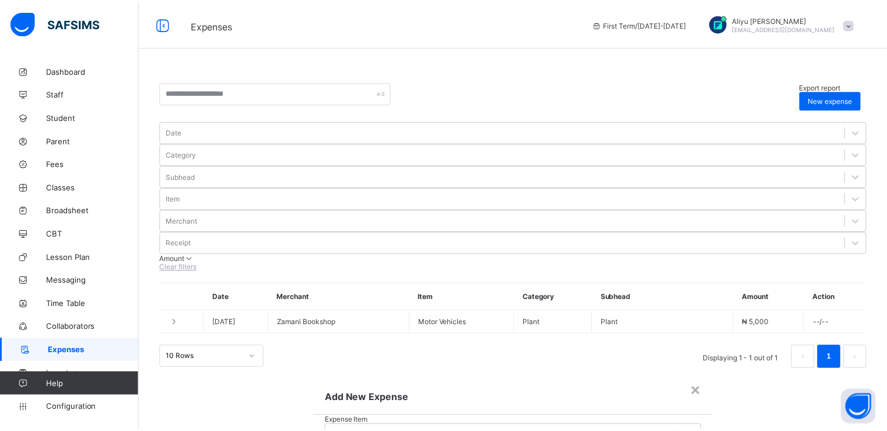
scroll to position [0, 0]
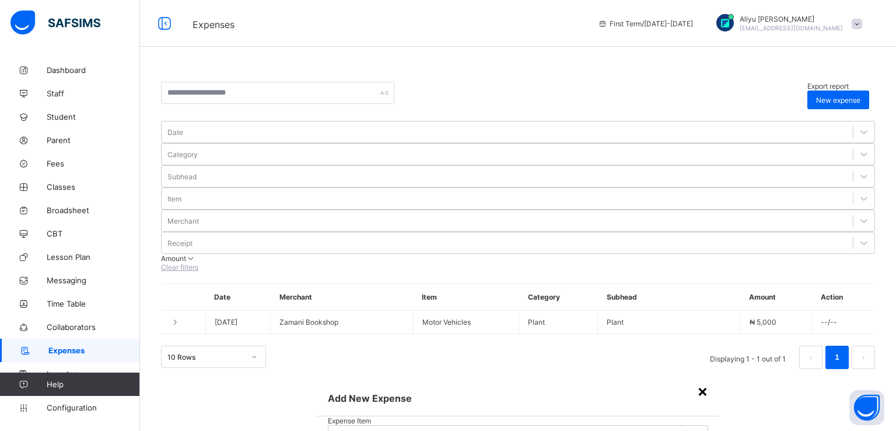
click at [697, 380] on div "×" at bounding box center [702, 390] width 11 height 20
click at [77, 407] on span "Configuration" at bounding box center [93, 407] width 93 height 9
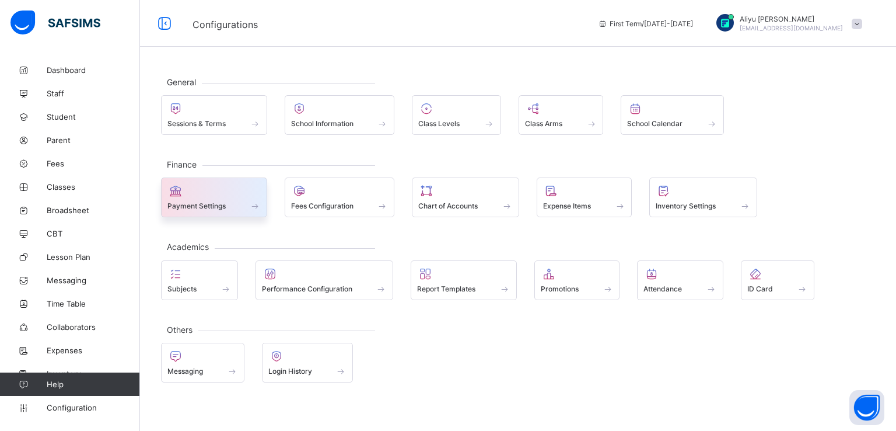
click at [230, 198] on span at bounding box center [213, 199] width 93 height 3
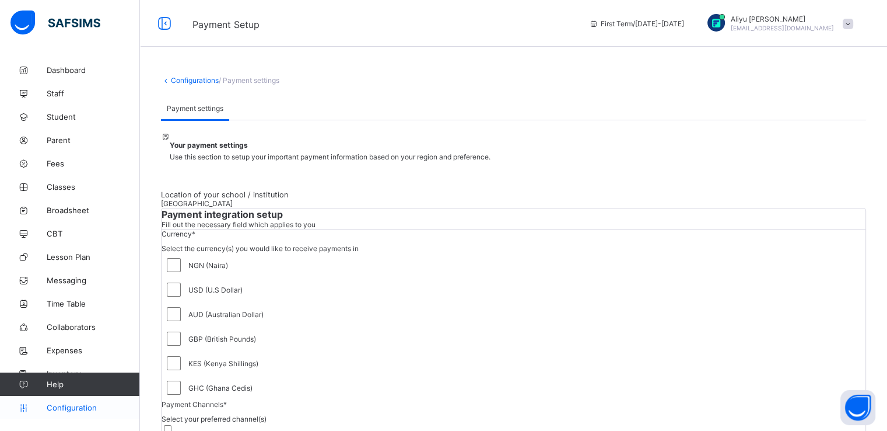
click at [61, 407] on span "Configuration" at bounding box center [93, 407] width 93 height 9
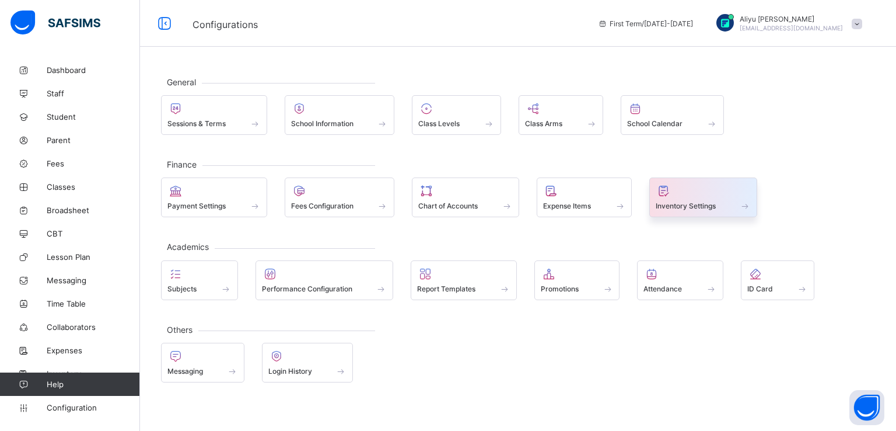
click at [700, 201] on span "Inventory Settings" at bounding box center [686, 205] width 60 height 9
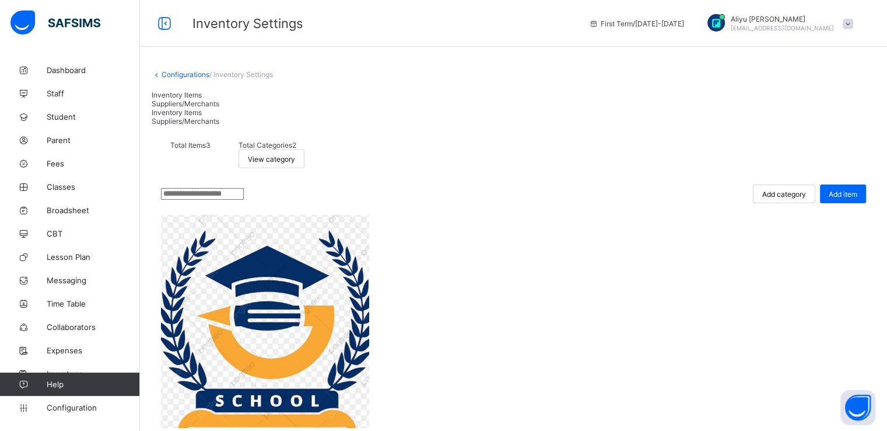
click at [219, 101] on span "Suppliers/Merchants" at bounding box center [186, 103] width 68 height 9
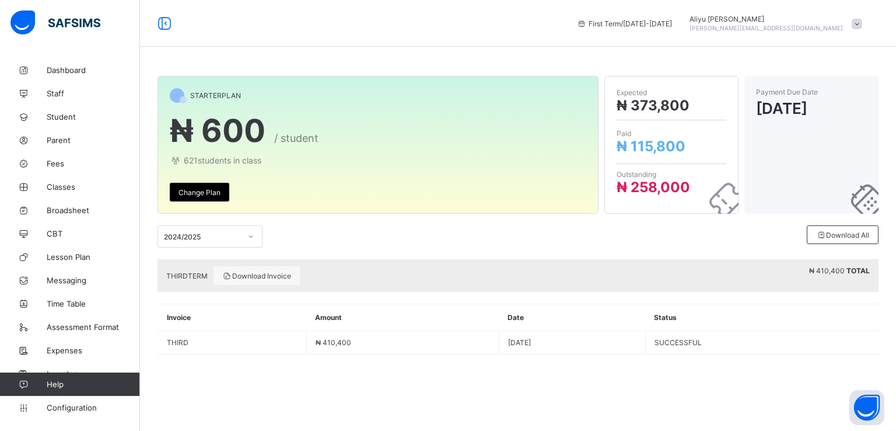
click at [859, 26] on span at bounding box center [857, 24] width 11 height 11
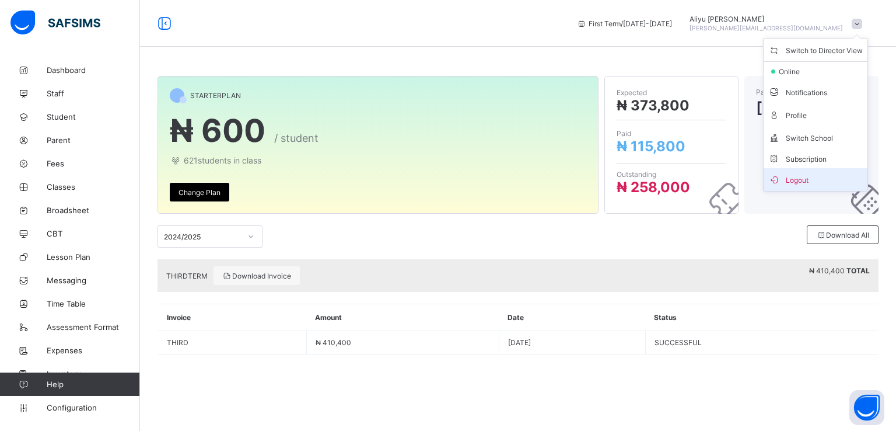
click at [794, 181] on span "Logout" at bounding box center [815, 179] width 95 height 13
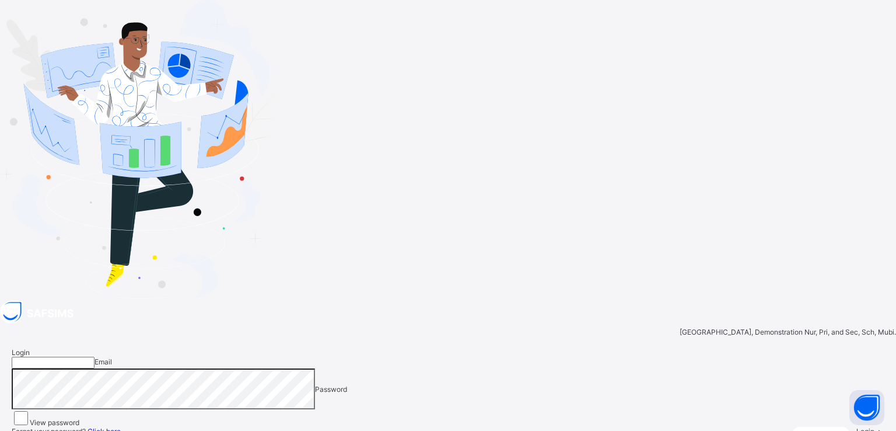
type input "**********"
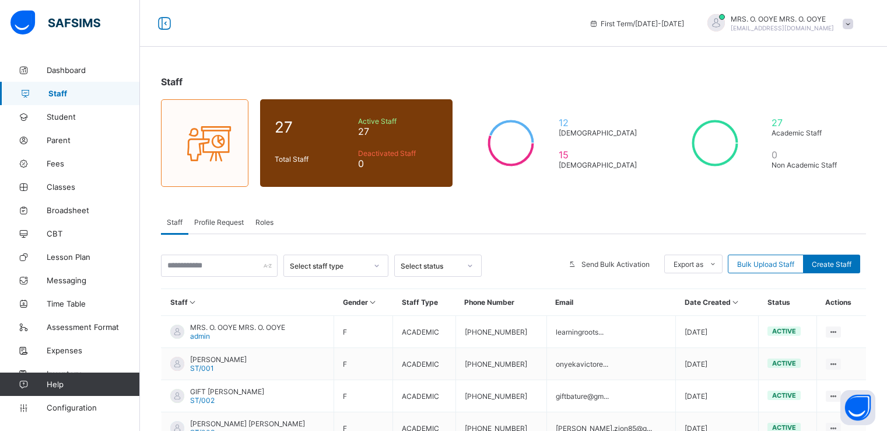
scroll to position [160, 0]
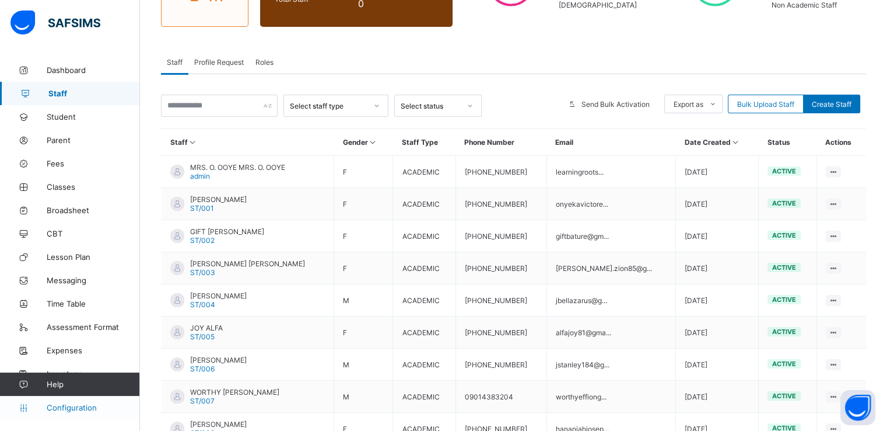
click at [72, 404] on span "Configuration" at bounding box center [93, 407] width 93 height 9
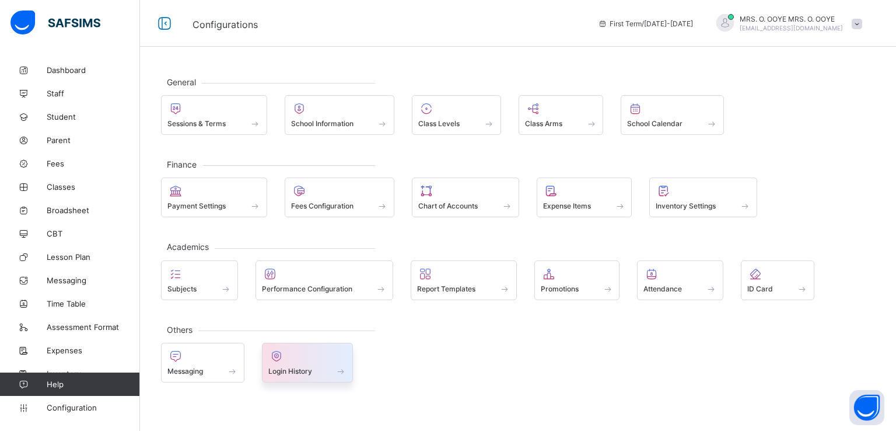
click at [292, 370] on span "Login History" at bounding box center [290, 370] width 44 height 9
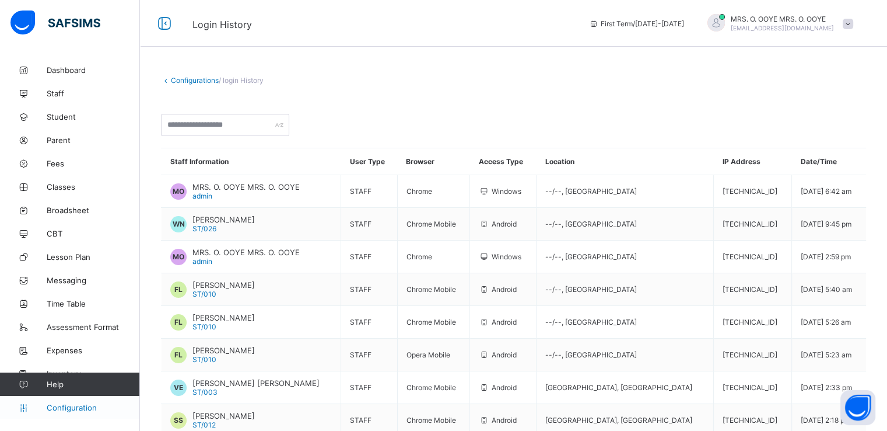
click at [69, 406] on span "Configuration" at bounding box center [93, 407] width 93 height 9
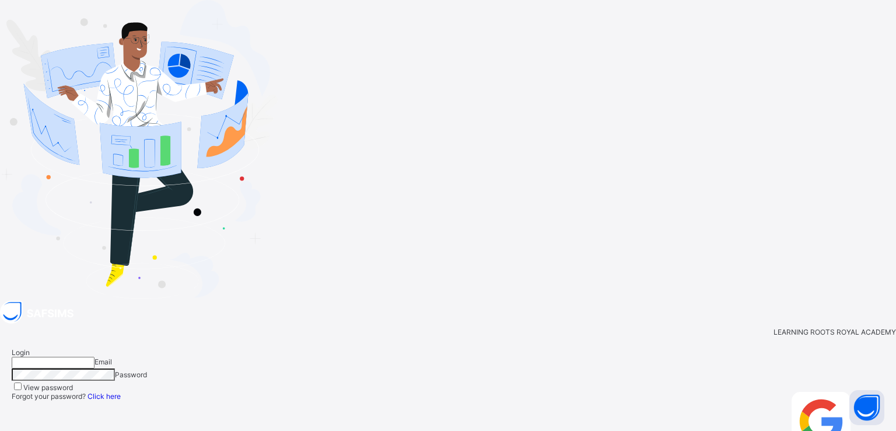
type input "**********"
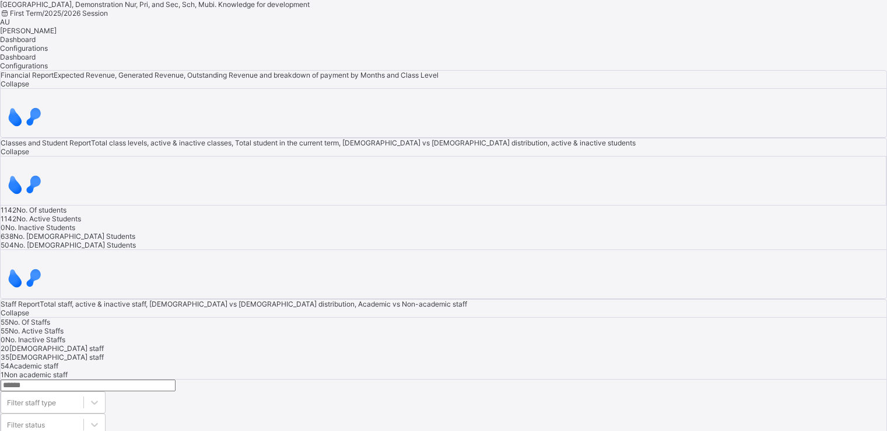
click at [57, 26] on span "Aliyu Umar" at bounding box center [28, 30] width 57 height 9
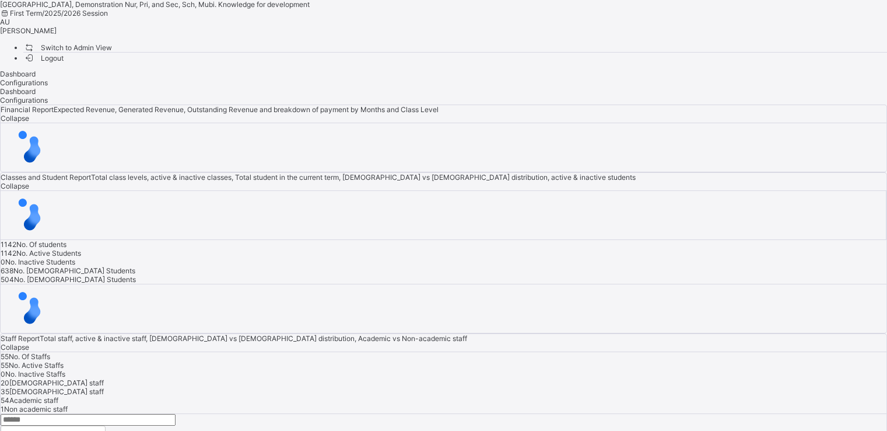
click at [112, 53] on span "Switch to Admin View" at bounding box center [67, 47] width 89 height 12
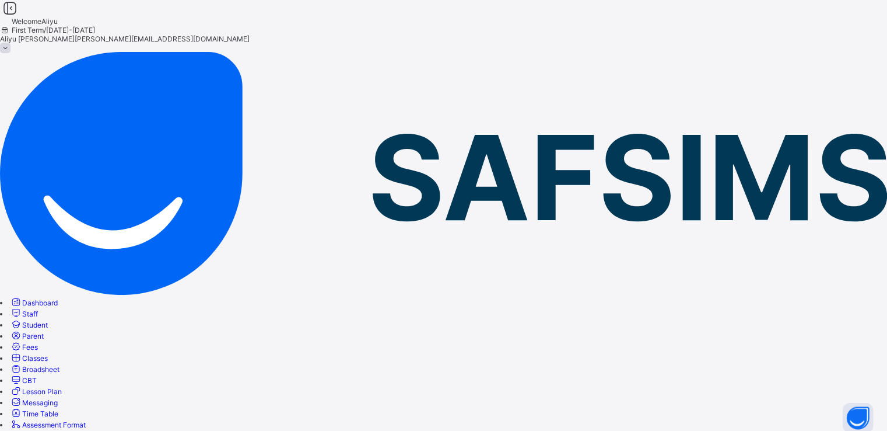
click at [11, 43] on span at bounding box center [5, 48] width 11 height 11
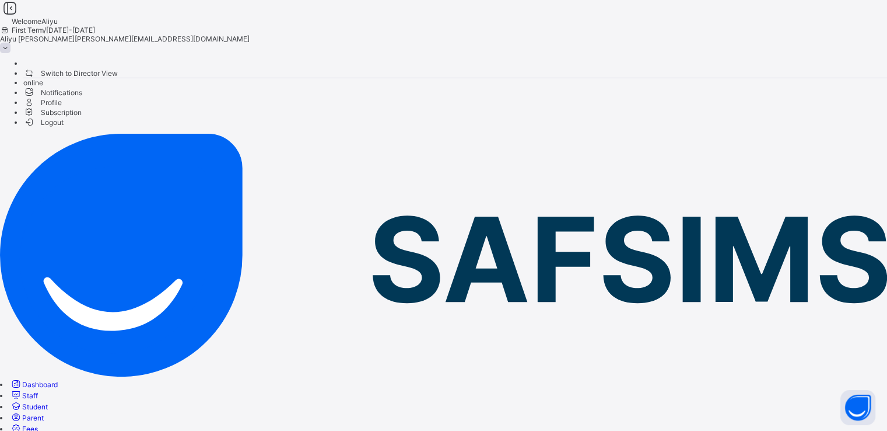
click at [82, 117] on span "Subscription" at bounding box center [52, 112] width 58 height 9
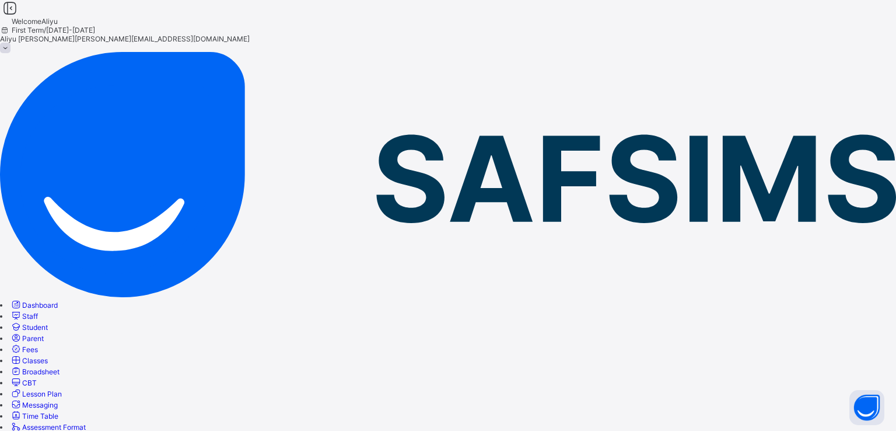
click at [38, 345] on span "Fees" at bounding box center [30, 349] width 16 height 9
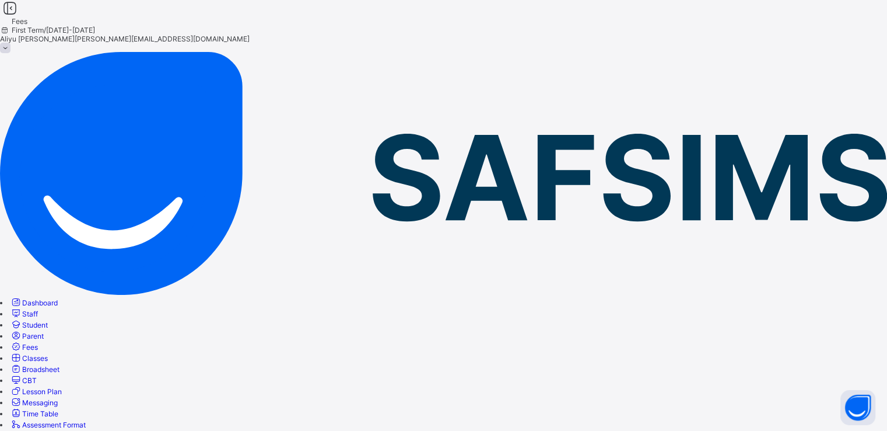
scroll to position [201, 0]
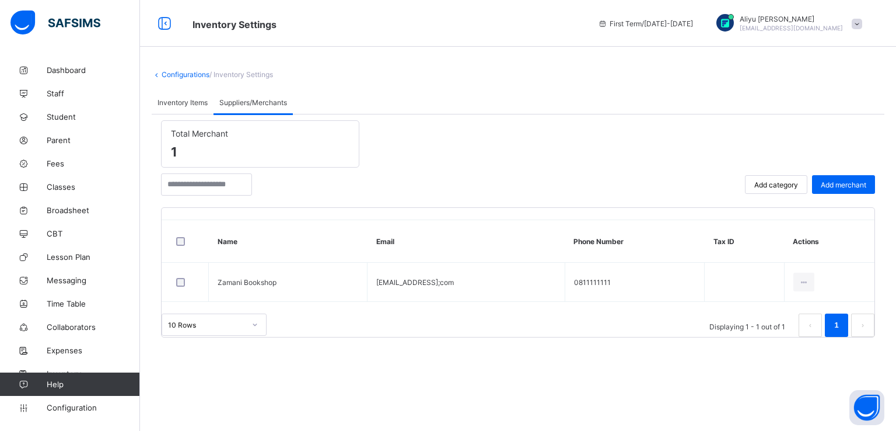
click at [181, 101] on span "Inventory Items" at bounding box center [183, 102] width 50 height 9
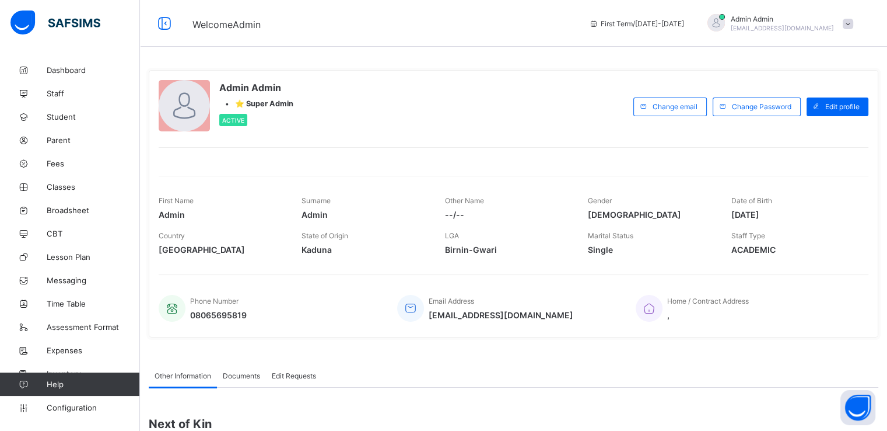
click at [69, 407] on span "Configuration" at bounding box center [93, 407] width 93 height 9
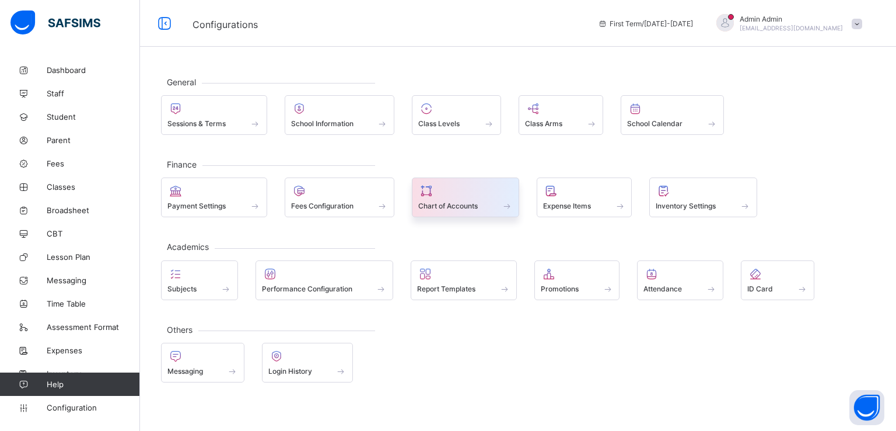
click at [452, 212] on div "Chart of Accounts" at bounding box center [465, 197] width 107 height 40
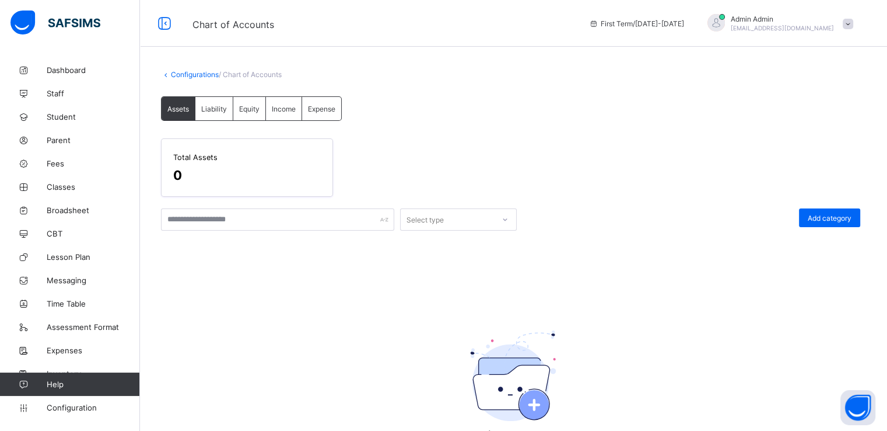
click at [325, 106] on span "Expense" at bounding box center [321, 108] width 27 height 9
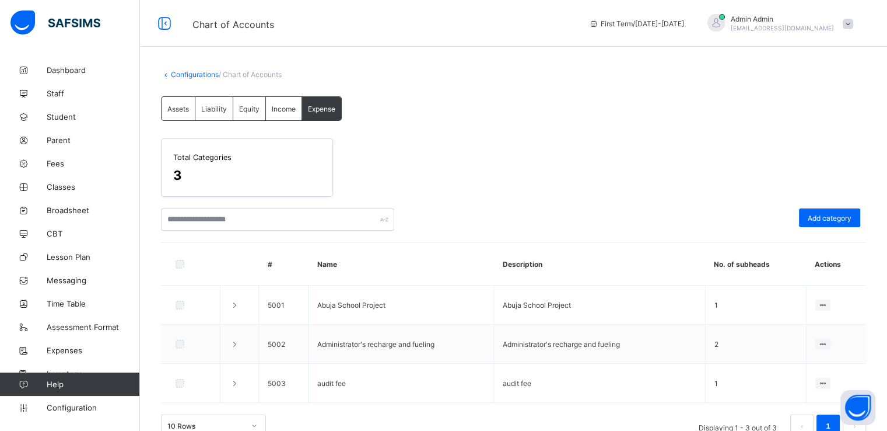
scroll to position [24, 0]
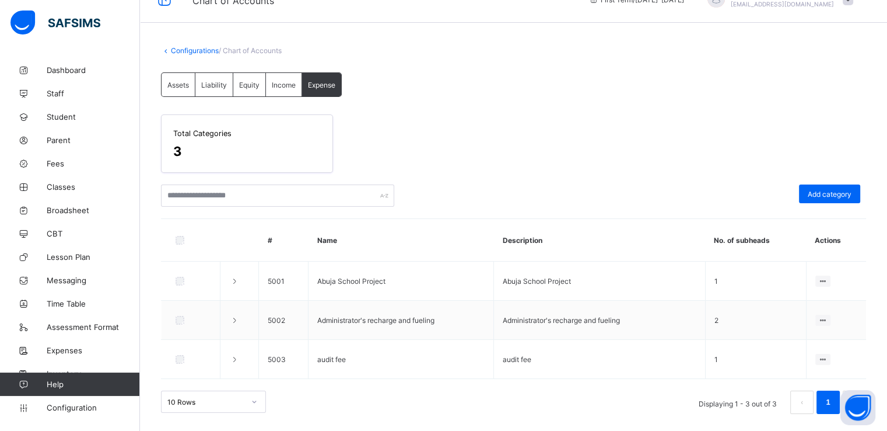
click at [177, 87] on span "Assets" at bounding box center [178, 85] width 22 height 9
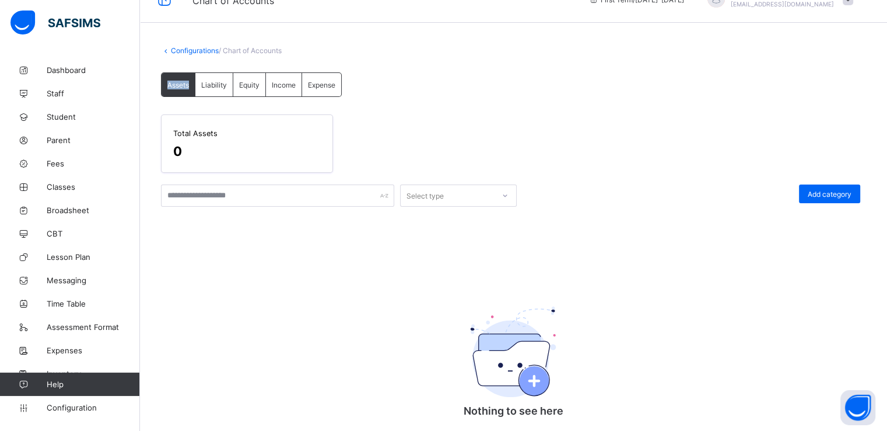
click at [177, 87] on span "Assets" at bounding box center [178, 85] width 22 height 9
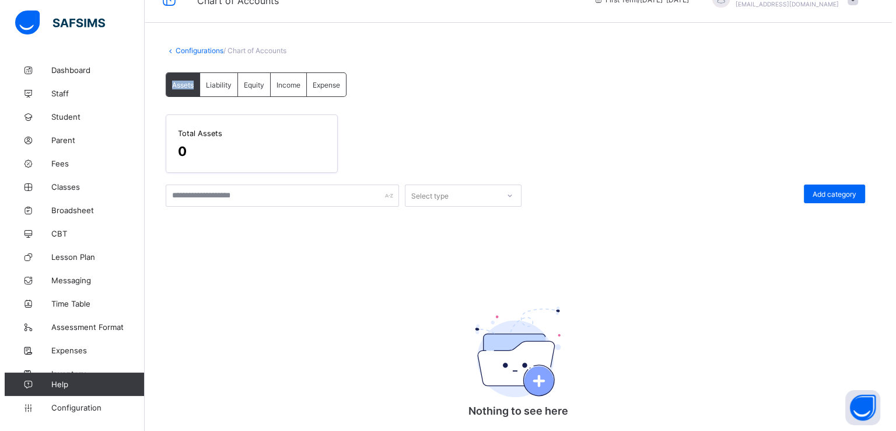
scroll to position [0, 0]
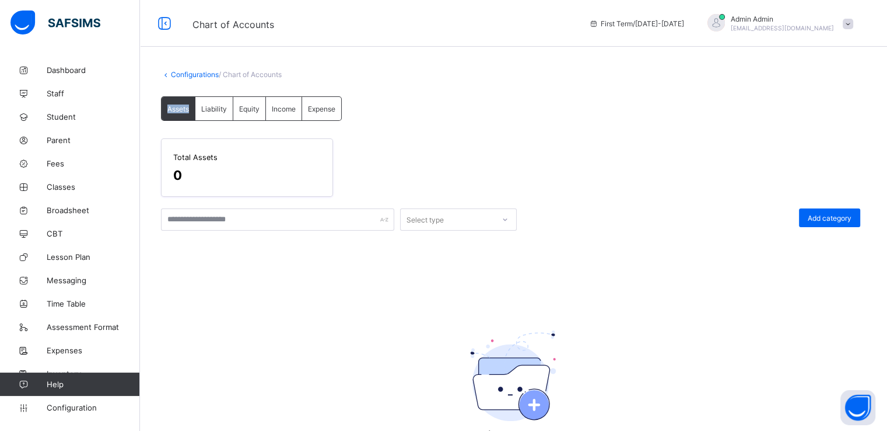
click at [186, 76] on link "Configurations" at bounding box center [195, 74] width 48 height 9
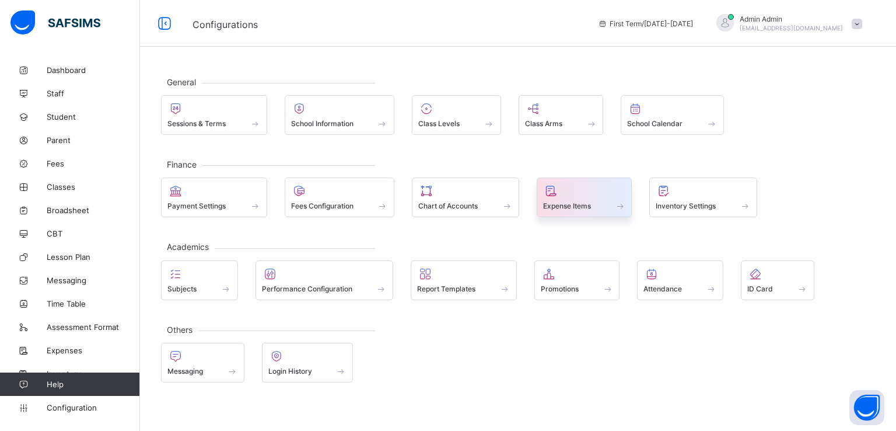
click at [582, 211] on div "Expense Items" at bounding box center [585, 197] width 96 height 40
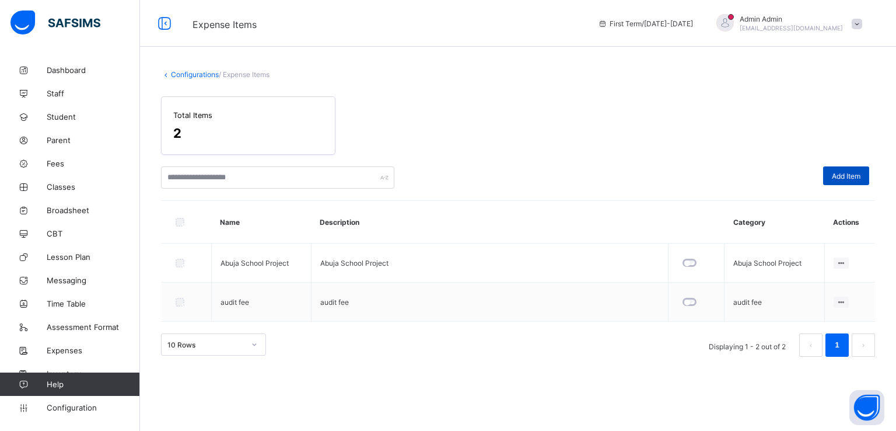
click at [838, 180] on span "Add Item" at bounding box center [846, 176] width 29 height 9
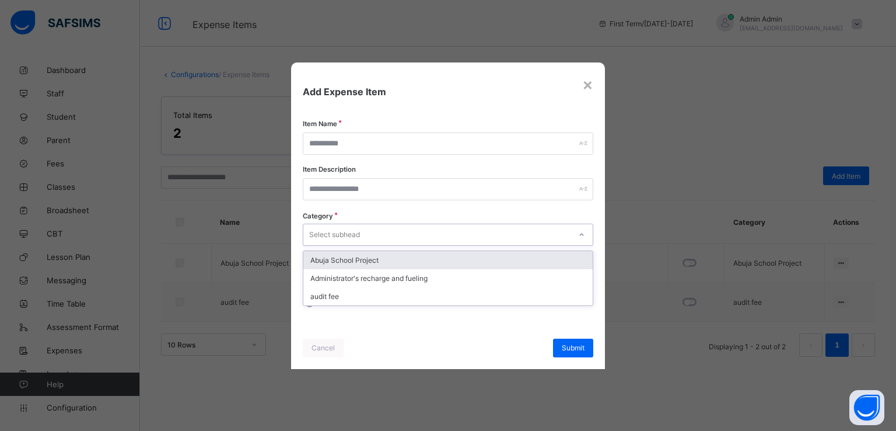
click at [481, 233] on div "Select subhead" at bounding box center [436, 234] width 267 height 16
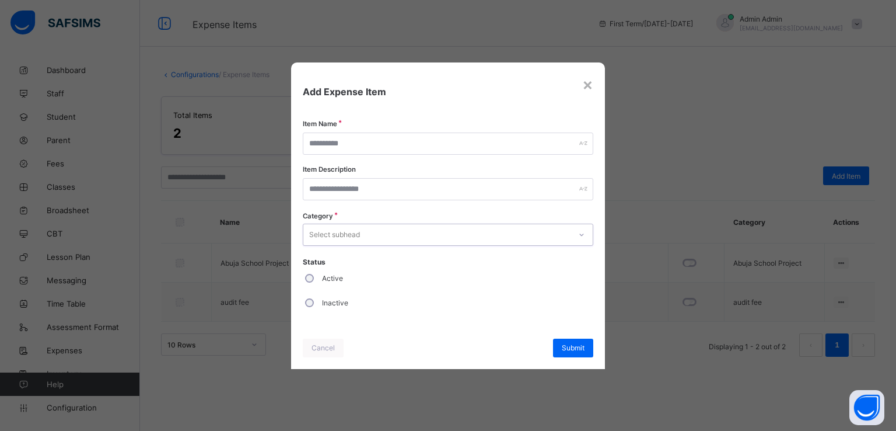
click at [481, 233] on div "Select subhead" at bounding box center [436, 234] width 267 height 16
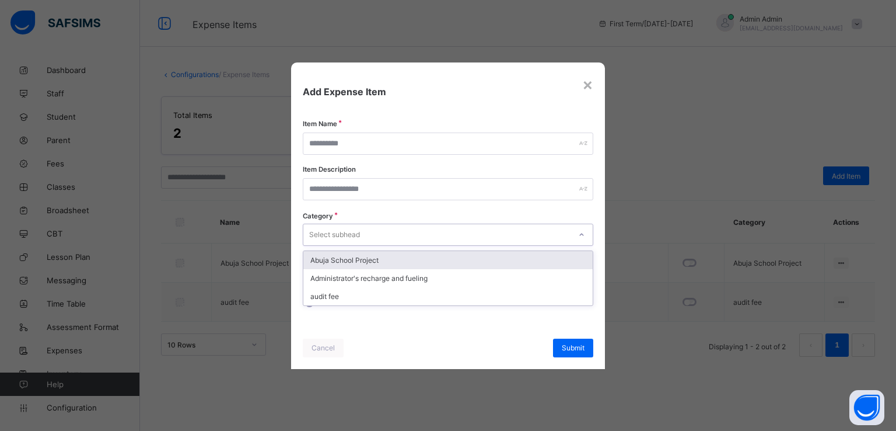
click at [481, 233] on div "Select subhead" at bounding box center [436, 234] width 267 height 16
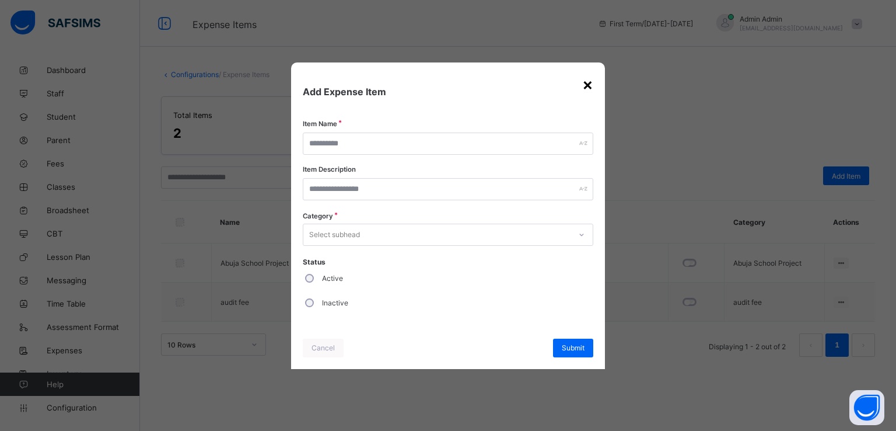
click at [586, 87] on div "×" at bounding box center [587, 84] width 11 height 20
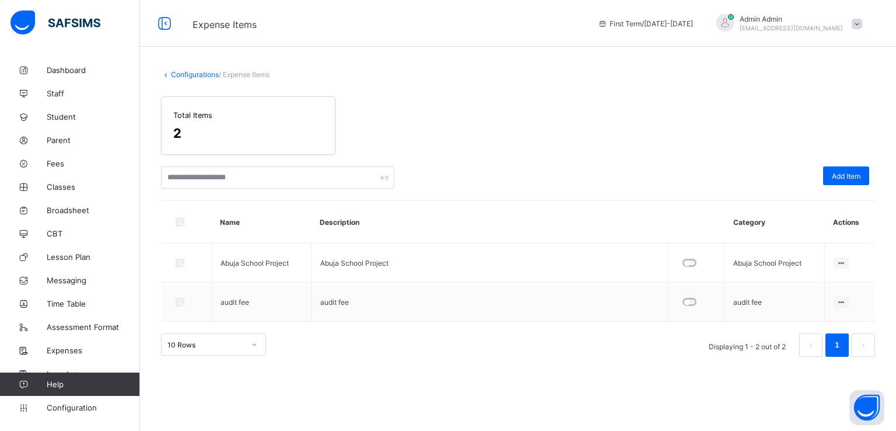
click at [187, 72] on link "Configurations" at bounding box center [195, 74] width 48 height 9
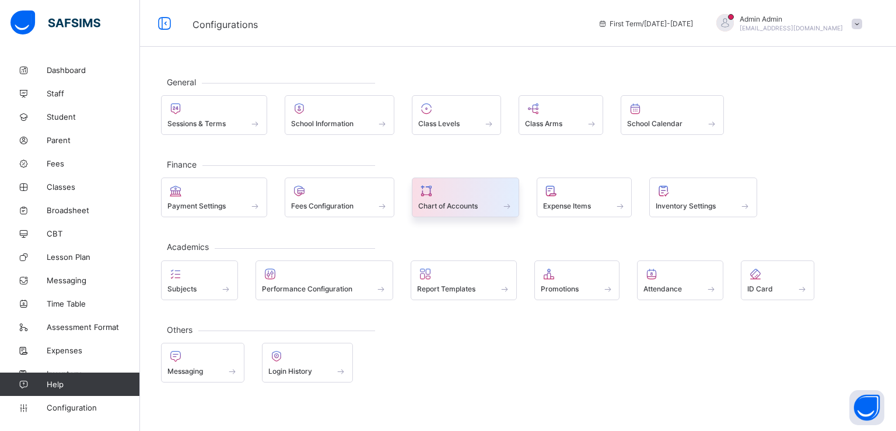
click at [466, 203] on span "Chart of Accounts" at bounding box center [448, 205] width 60 height 9
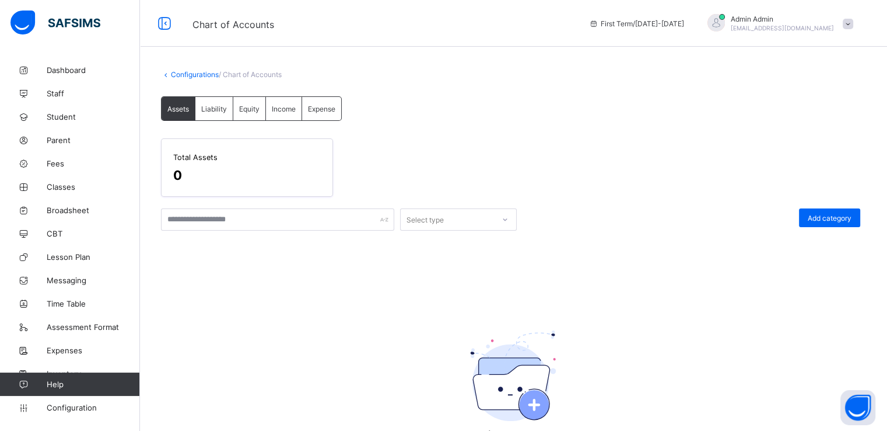
click at [205, 109] on span "Liability" at bounding box center [214, 108] width 26 height 9
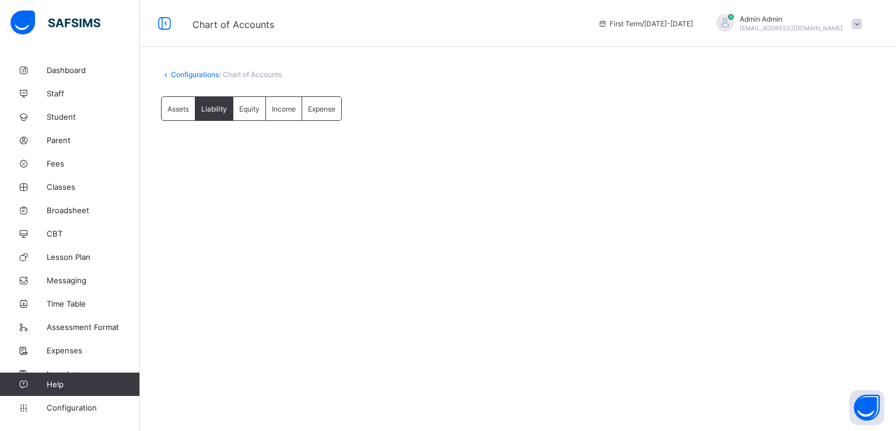
click at [247, 105] on span "Equity" at bounding box center [249, 108] width 20 height 9
click at [278, 110] on span "Income" at bounding box center [284, 108] width 24 height 9
drag, startPoint x: 173, startPoint y: 101, endPoint x: 338, endPoint y: 106, distance: 165.8
click at [338, 106] on div "Assets Liability Equity Income Expense" at bounding box center [251, 108] width 181 height 25
copy div "ssets Liability Equity Income Expense"
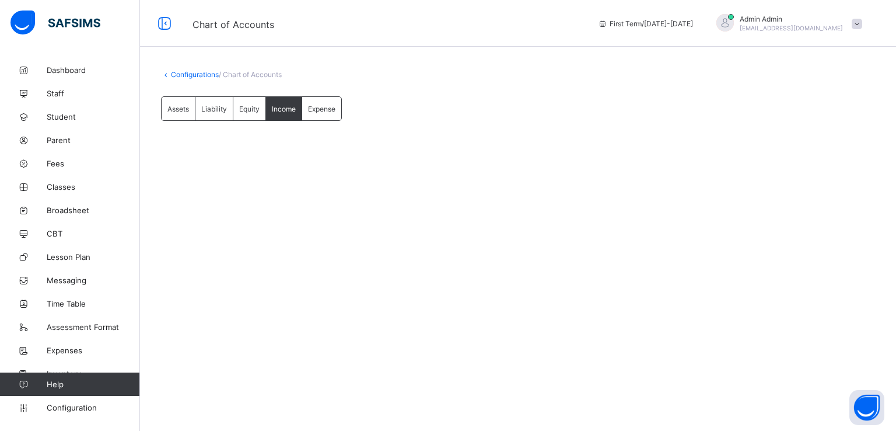
click at [371, 225] on div "Configurations / Chart of Accounts Assets Liability Equity Income Expense Incom…" at bounding box center [518, 215] width 756 height 431
click at [325, 114] on div "Expense" at bounding box center [321, 108] width 39 height 23
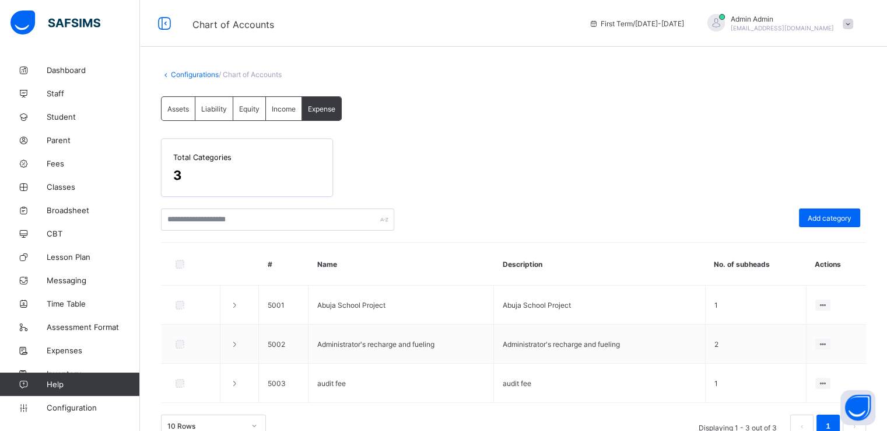
click at [281, 105] on span "Income" at bounding box center [284, 108] width 24 height 9
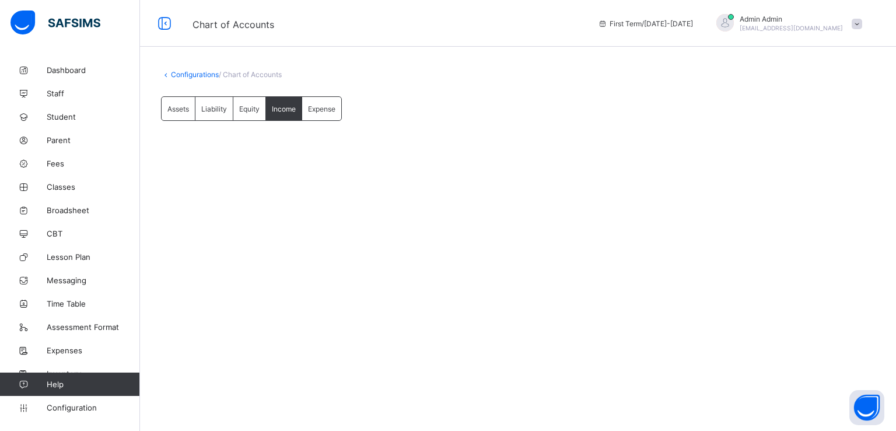
click at [247, 103] on div "Equity" at bounding box center [249, 108] width 33 height 23
click at [212, 104] on span "Liability" at bounding box center [214, 108] width 26 height 9
click at [177, 108] on span "Assets" at bounding box center [178, 108] width 22 height 9
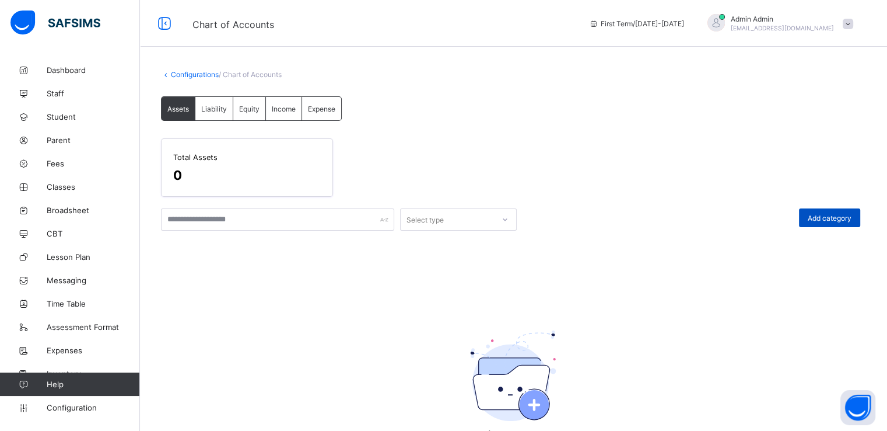
click at [826, 218] on span "Add category" at bounding box center [830, 218] width 44 height 9
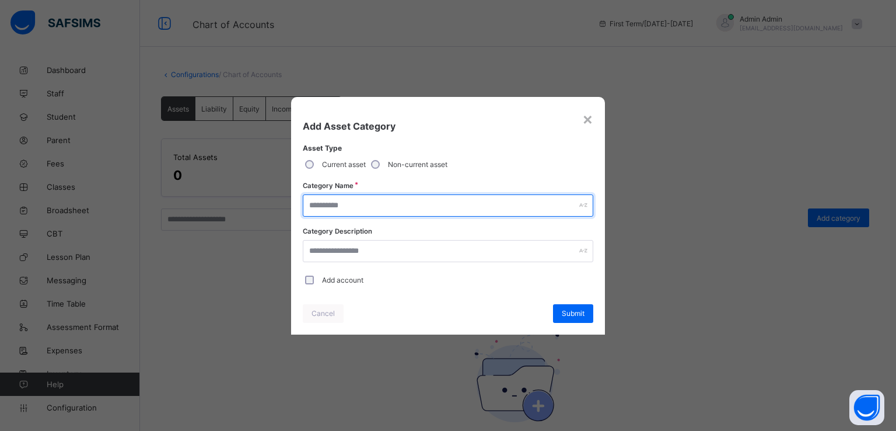
click at [330, 201] on input "text" at bounding box center [448, 205] width 291 height 22
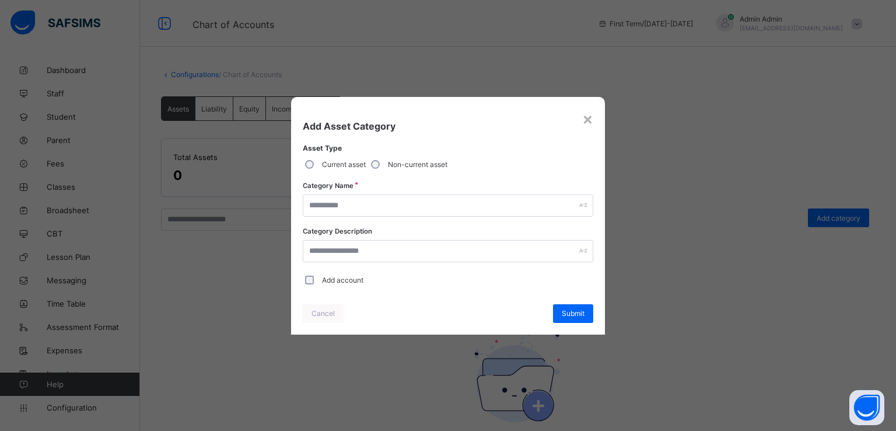
click at [329, 262] on div "Category Description" at bounding box center [448, 248] width 291 height 40
click at [589, 118] on div "×" at bounding box center [587, 119] width 11 height 20
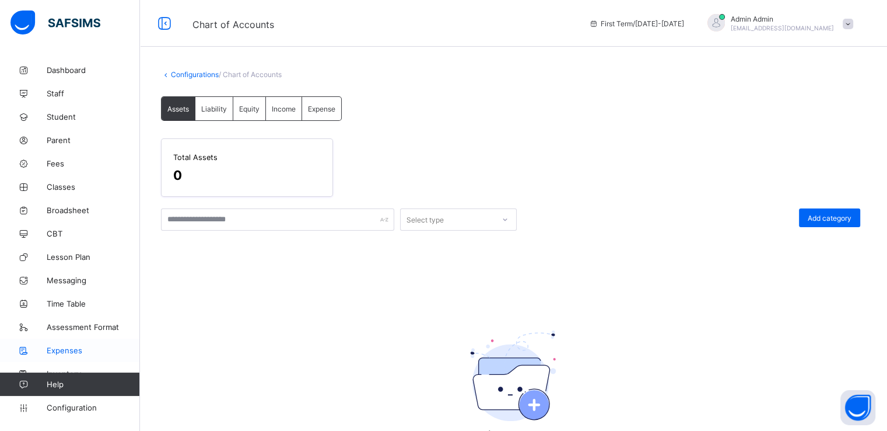
click at [72, 348] on span "Expenses" at bounding box center [93, 349] width 93 height 9
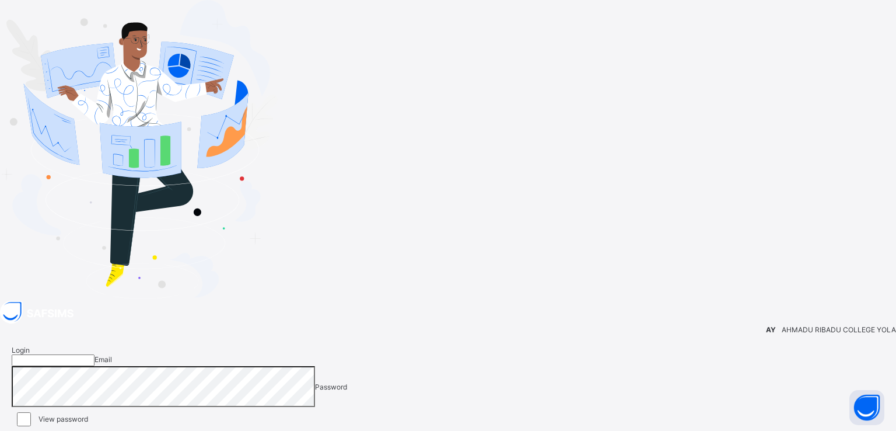
type input "**********"
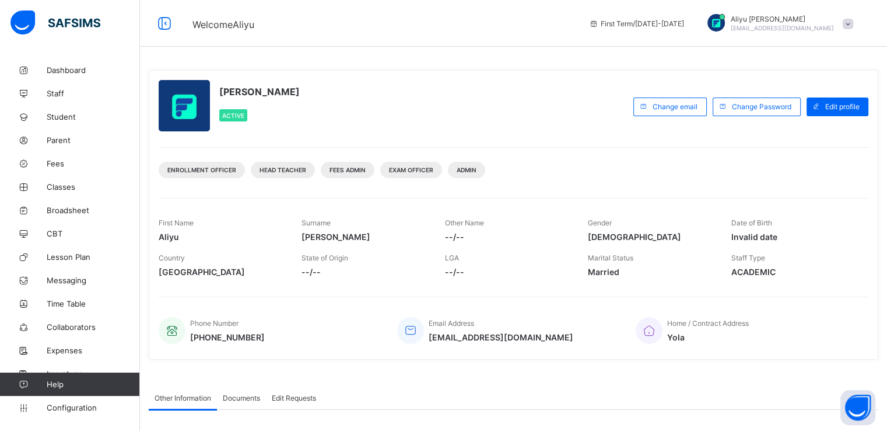
click at [65, 406] on span "Configuration" at bounding box center [93, 407] width 93 height 9
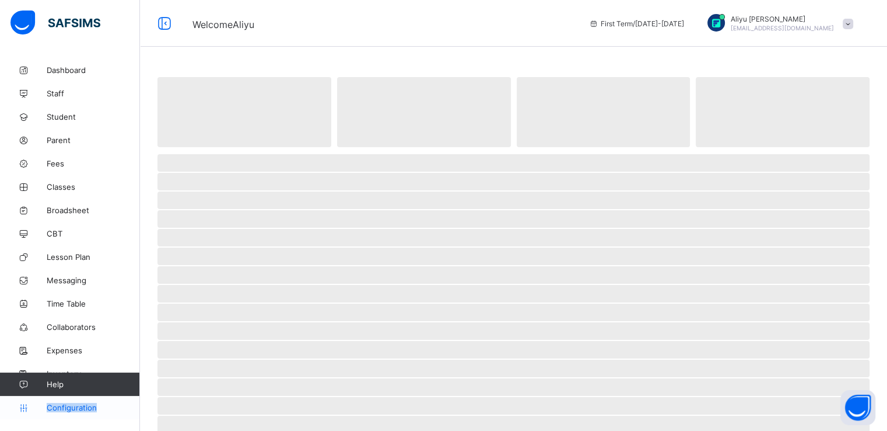
drag, startPoint x: 0, startPoint y: 0, endPoint x: 65, endPoint y: 406, distance: 411.3
click at [65, 406] on span "Configuration" at bounding box center [93, 407] width 93 height 9
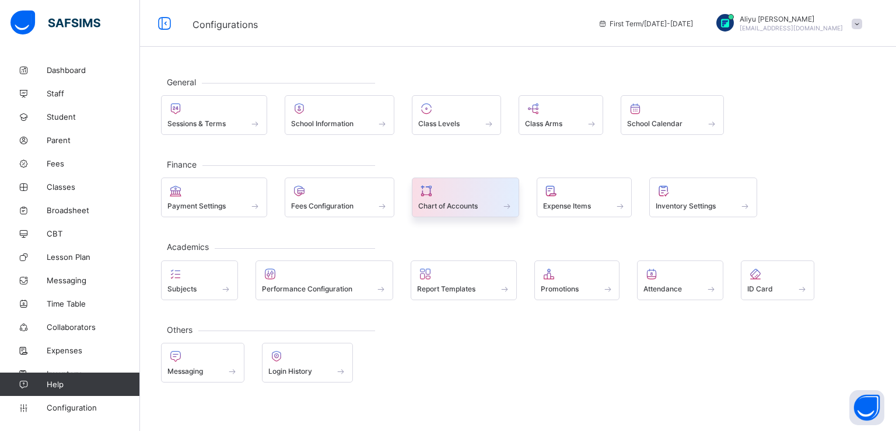
click at [465, 201] on span "Chart of Accounts" at bounding box center [448, 205] width 60 height 9
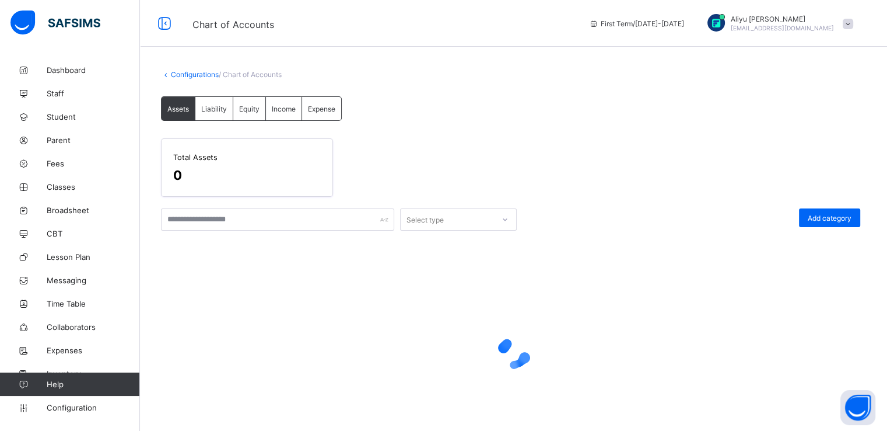
click at [212, 113] on div "Liability" at bounding box center [214, 108] width 38 height 23
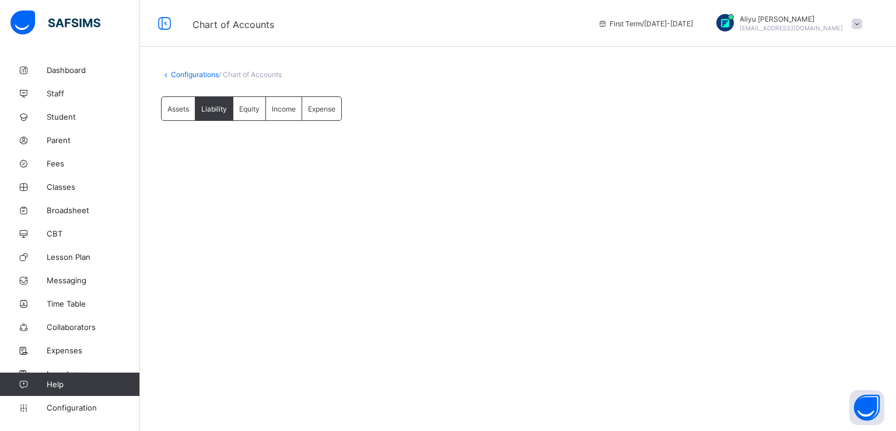
click at [250, 113] on span "Equity" at bounding box center [249, 108] width 20 height 9
click at [290, 110] on span "Income" at bounding box center [284, 108] width 24 height 9
click at [177, 106] on span "Assets" at bounding box center [178, 108] width 22 height 9
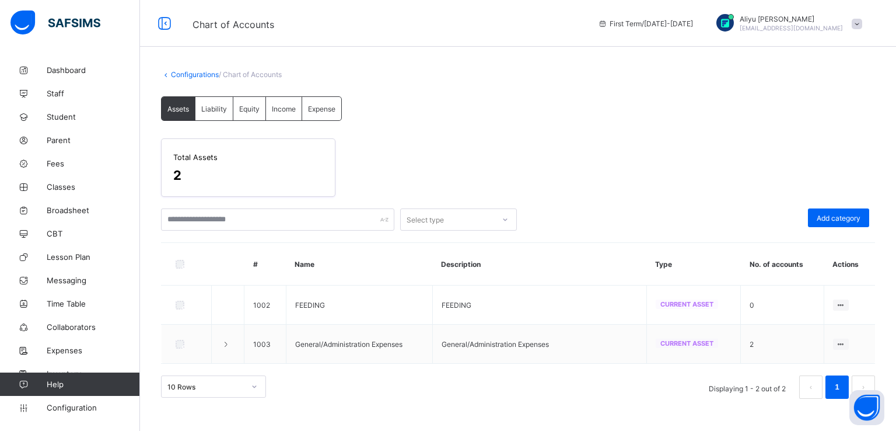
click at [209, 109] on span "Liability" at bounding box center [214, 108] width 26 height 9
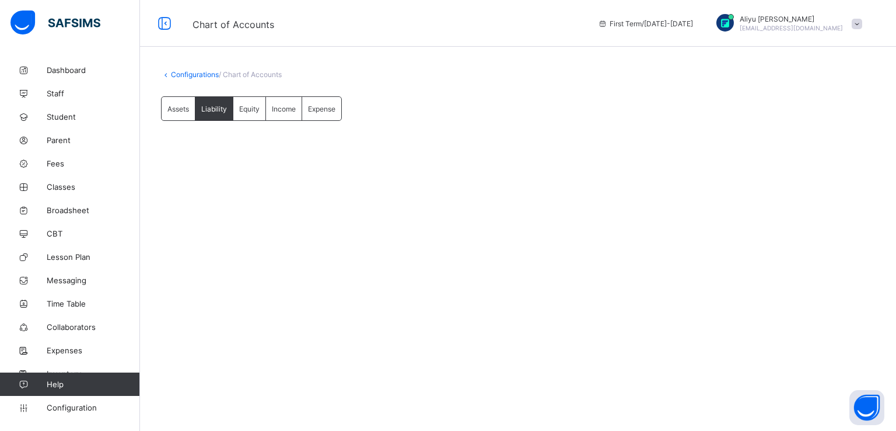
click at [249, 113] on div "Equity" at bounding box center [249, 108] width 33 height 23
click at [287, 110] on span "Income" at bounding box center [284, 108] width 24 height 9
click at [326, 110] on span "Expense" at bounding box center [321, 108] width 27 height 9
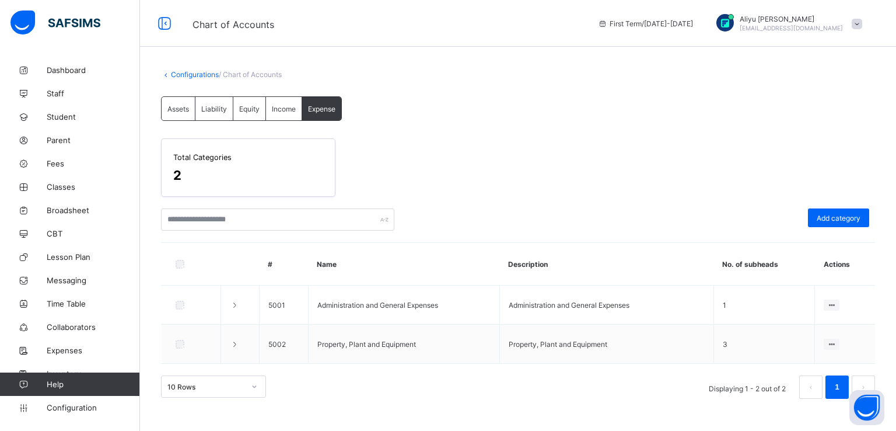
click at [187, 72] on link "Configurations" at bounding box center [195, 74] width 48 height 9
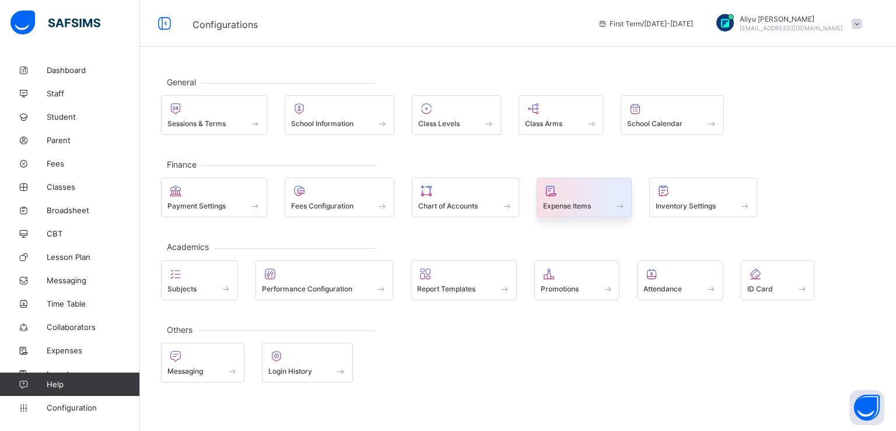
click at [566, 208] on span "Expense Items" at bounding box center [567, 205] width 48 height 9
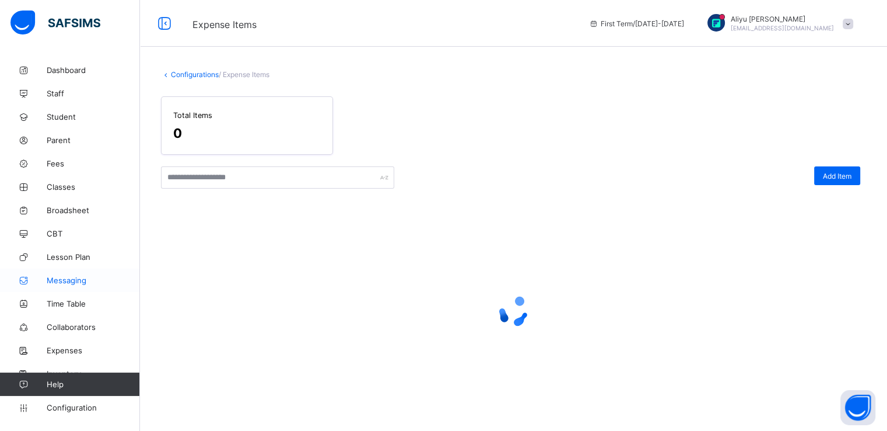
scroll to position [3, 0]
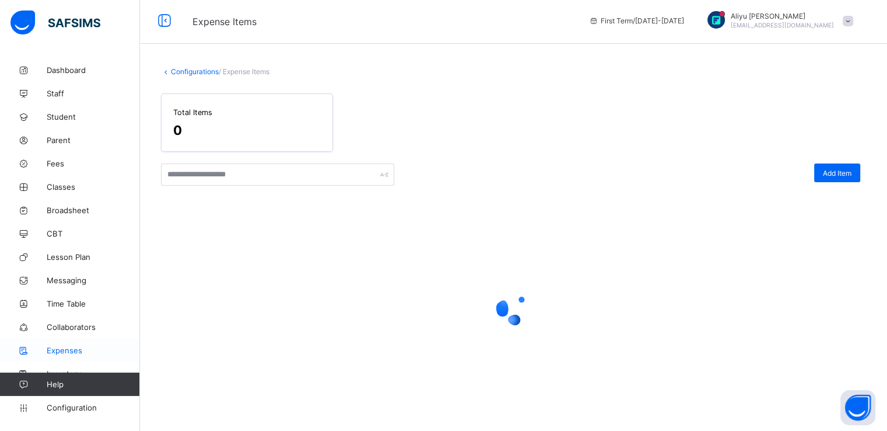
click at [59, 350] on span "Expenses" at bounding box center [93, 349] width 93 height 9
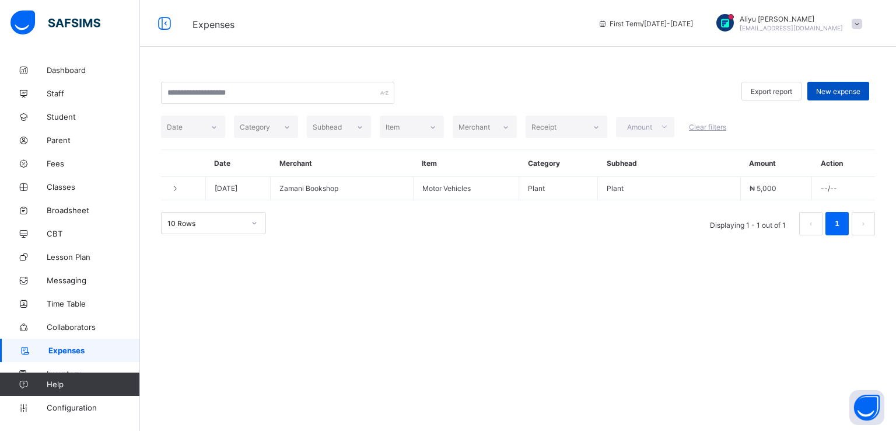
click at [830, 91] on span "New expense" at bounding box center [838, 91] width 44 height 9
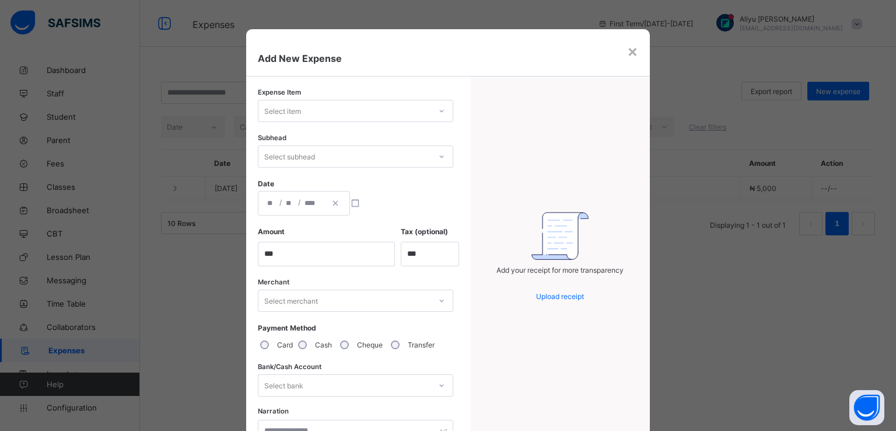
click at [342, 100] on div "Select item" at bounding box center [355, 111] width 195 height 22
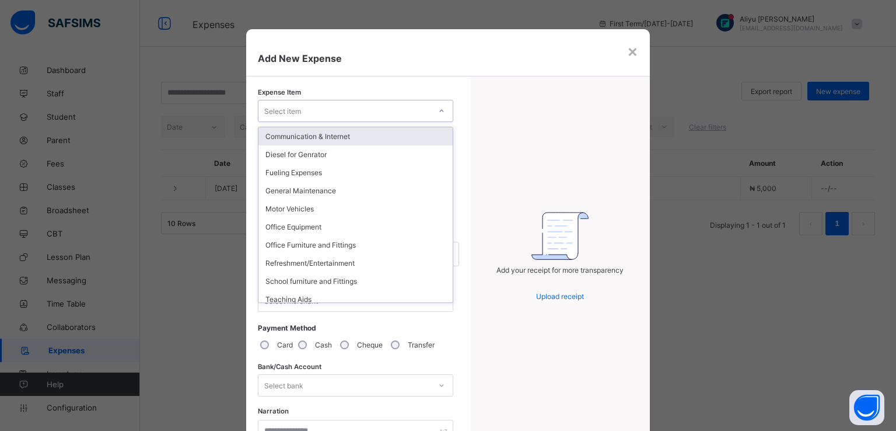
click at [318, 138] on div "Communication & Internet" at bounding box center [355, 136] width 194 height 18
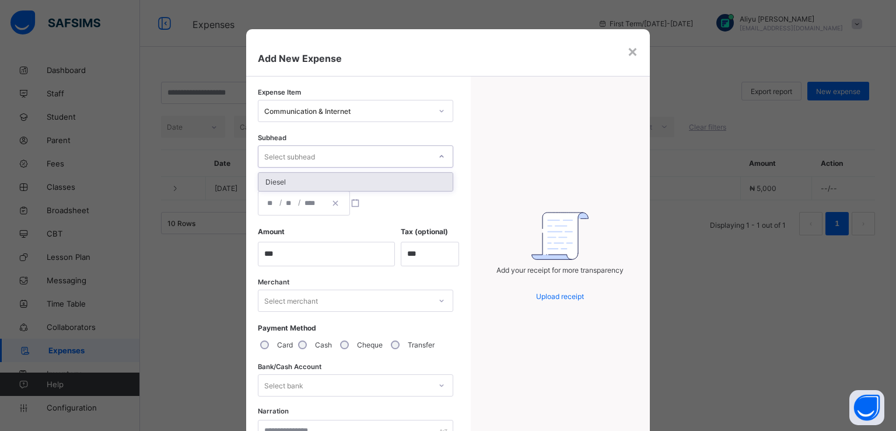
click at [303, 156] on div "Select subhead" at bounding box center [289, 156] width 51 height 22
click at [279, 183] on div "Diesel" at bounding box center [355, 182] width 194 height 18
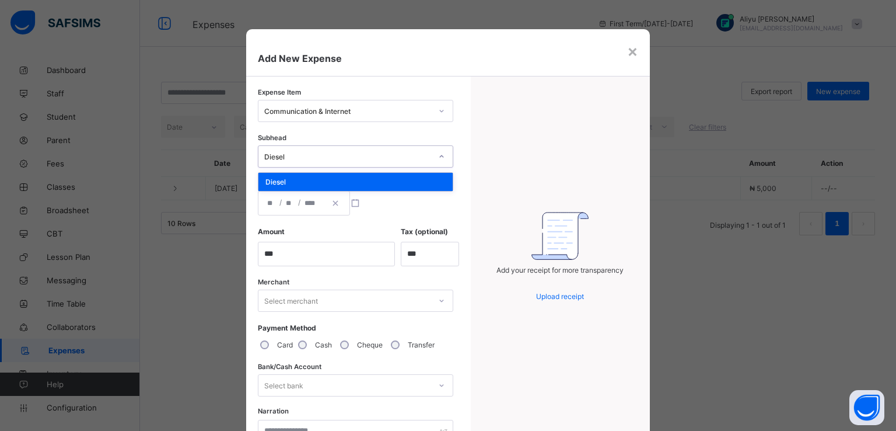
click at [335, 156] on div "Diesel" at bounding box center [347, 156] width 167 height 9
click at [360, 103] on div "Communication & Internet" at bounding box center [344, 111] width 172 height 16
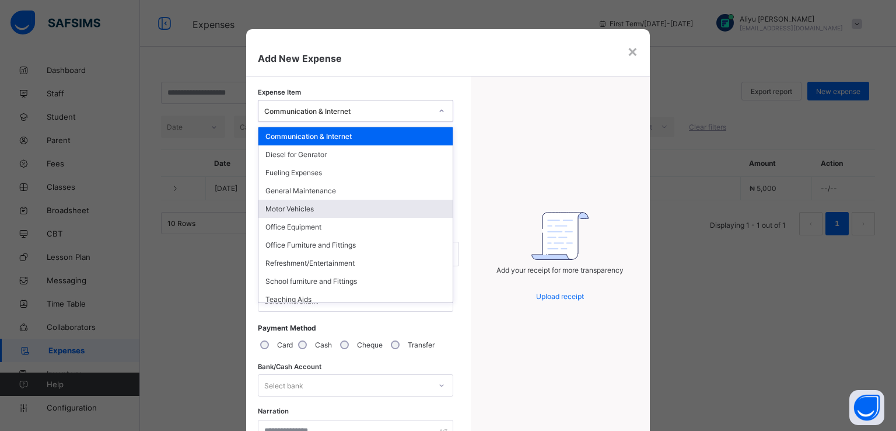
scroll to position [43, 0]
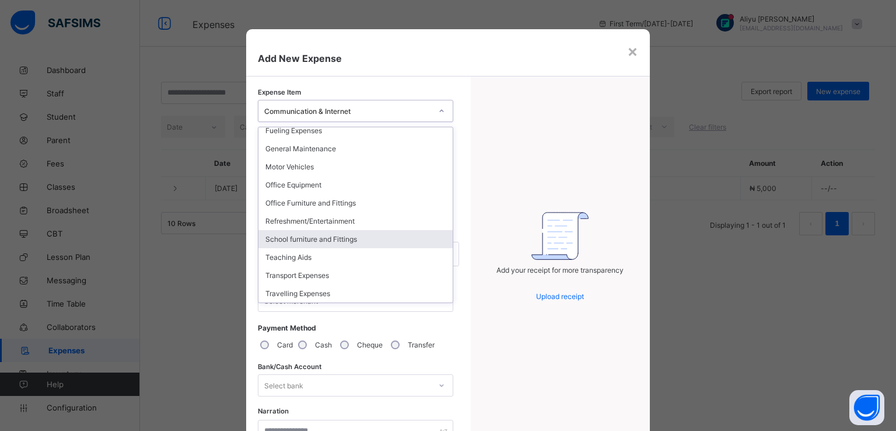
click at [302, 236] on div "School furniture and Fittings" at bounding box center [355, 239] width 194 height 18
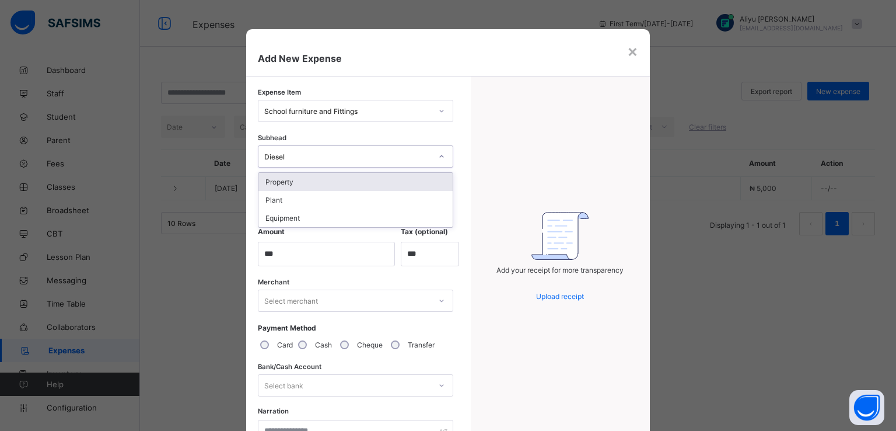
click at [321, 159] on div "Diesel" at bounding box center [347, 156] width 167 height 9
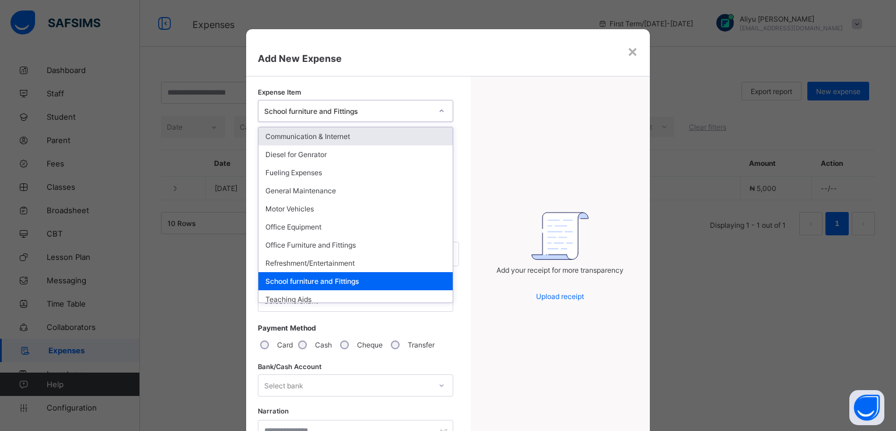
click at [341, 107] on div "School furniture and Fittings" at bounding box center [347, 111] width 167 height 9
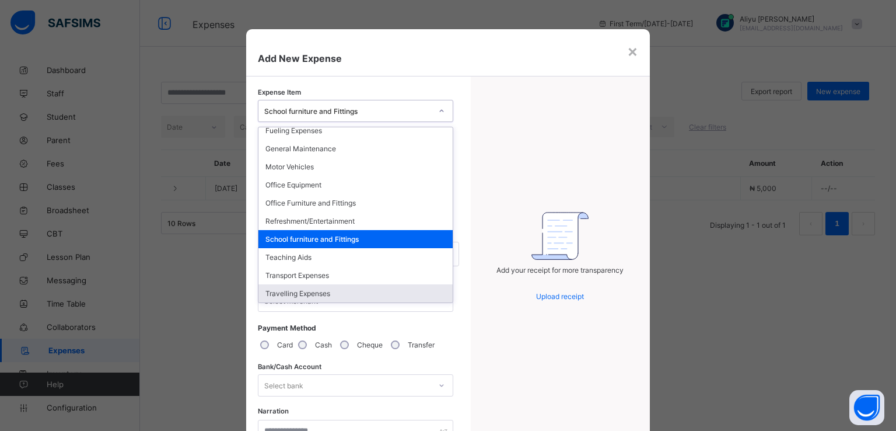
click at [298, 295] on div "Travelling Expenses" at bounding box center [355, 293] width 194 height 18
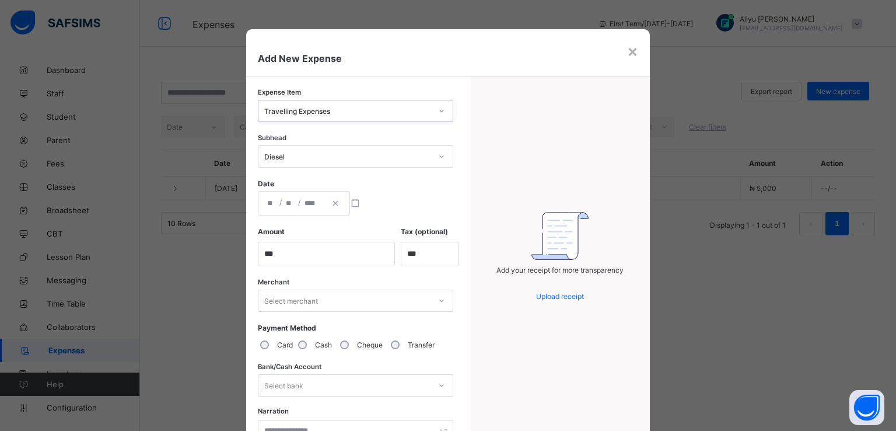
click at [312, 186] on div "Date / /" at bounding box center [355, 197] width 195 height 36
click at [313, 159] on div "Diesel" at bounding box center [347, 156] width 167 height 9
click at [291, 183] on div "Diesel" at bounding box center [355, 182] width 194 height 18
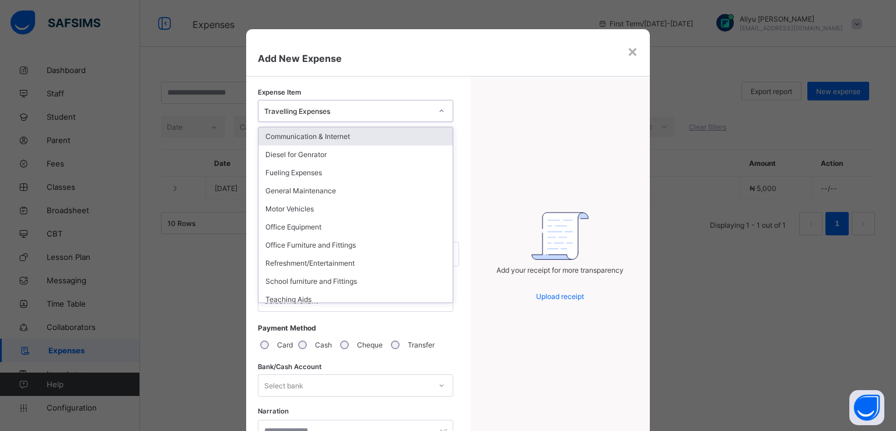
click at [331, 110] on div "Travelling Expenses" at bounding box center [347, 111] width 167 height 9
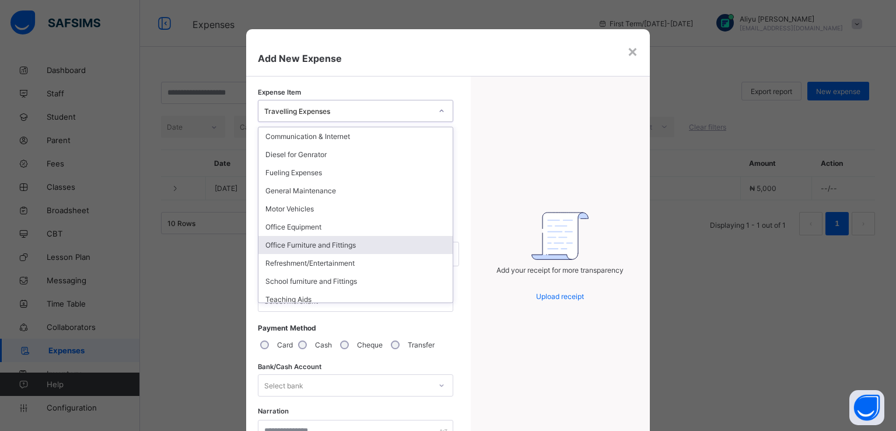
click at [309, 245] on div "Office Furniture and Fittings" at bounding box center [355, 245] width 194 height 18
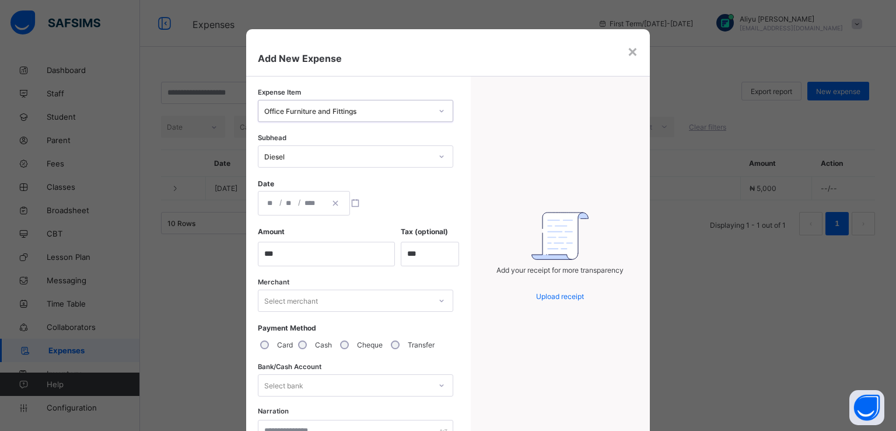
click at [327, 154] on div "Diesel" at bounding box center [347, 156] width 167 height 9
click at [286, 176] on div "Property" at bounding box center [355, 182] width 194 height 18
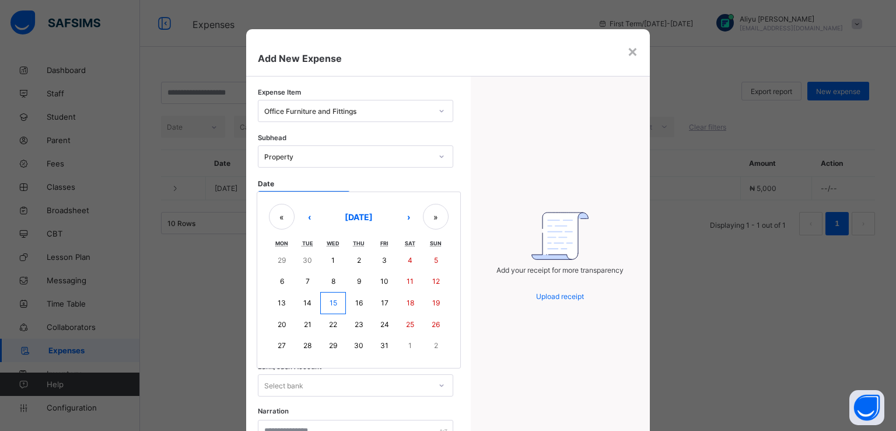
click at [284, 199] on div "/ / « ‹ October 2025 › » Mon Tue Wed Thu Fri Sat Sun 29 30 1 2 3 4 5 6 7 8 9 10…" at bounding box center [304, 203] width 92 height 25
click at [330, 302] on abbr "15" at bounding box center [334, 302] width 8 height 9
type input "**********"
type input "**"
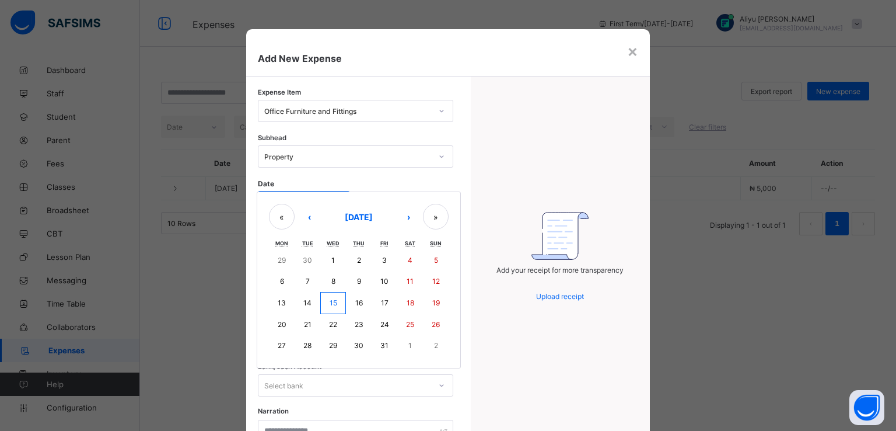
type input "****"
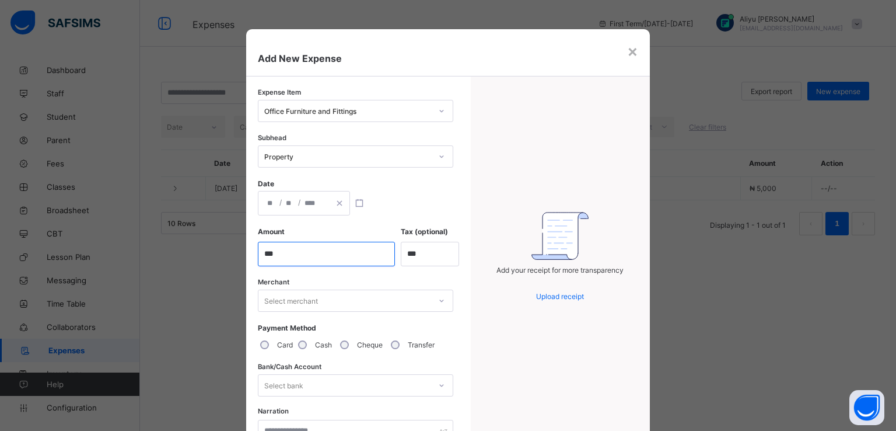
click at [300, 255] on input "currency" at bounding box center [326, 254] width 137 height 25
click at [275, 246] on input "currency" at bounding box center [326, 254] width 137 height 25
type input "*********"
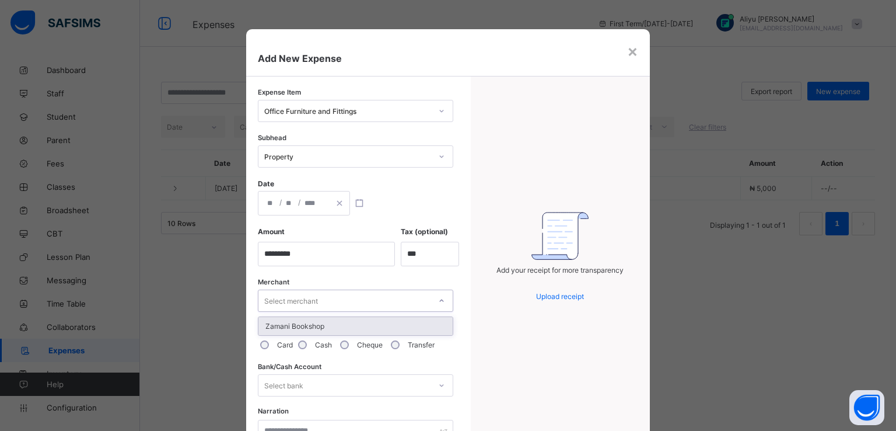
click at [378, 299] on div "Select merchant" at bounding box center [344, 300] width 172 height 16
click at [333, 323] on div "Zamani Bookshop" at bounding box center [355, 326] width 194 height 18
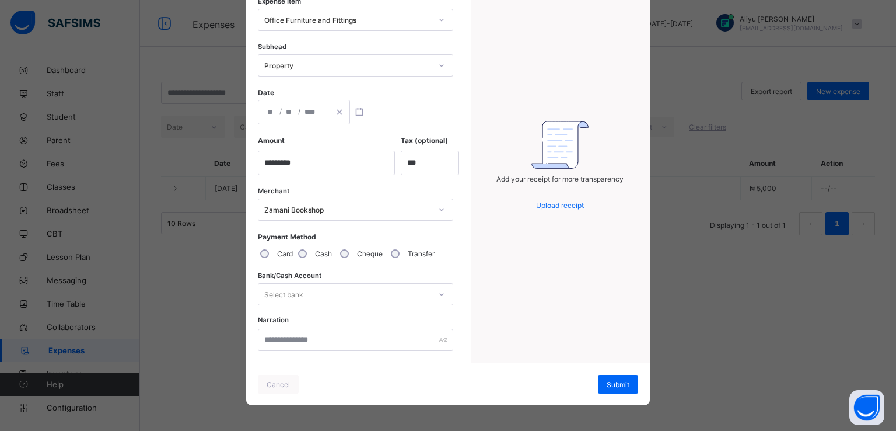
scroll to position [94, 0]
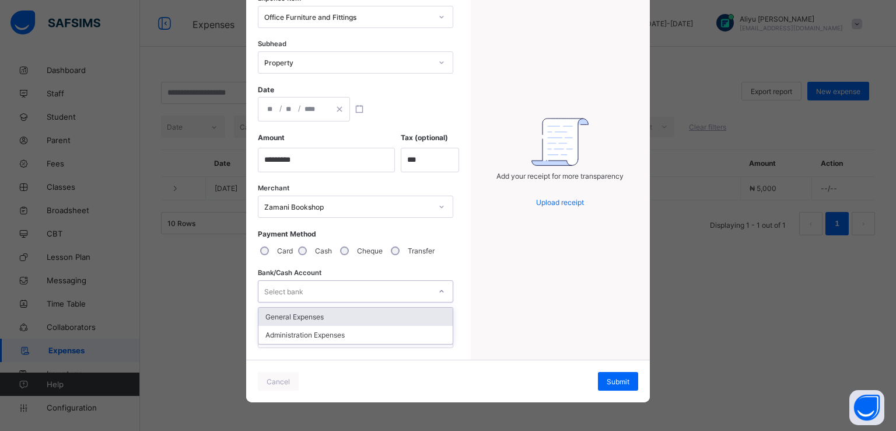
click at [338, 292] on div "Select bank" at bounding box center [344, 291] width 172 height 16
click at [279, 318] on div "General Expenses" at bounding box center [355, 316] width 194 height 18
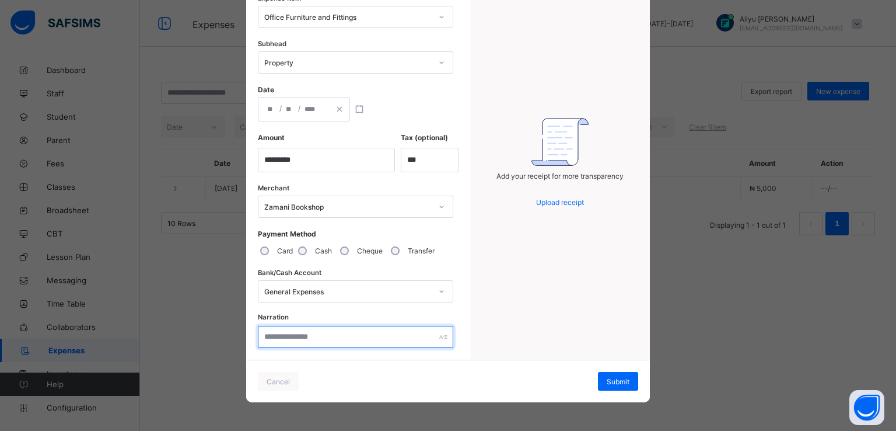
click at [290, 344] on input "text" at bounding box center [355, 337] width 195 height 22
click at [602, 382] on div "Submit" at bounding box center [618, 381] width 40 height 19
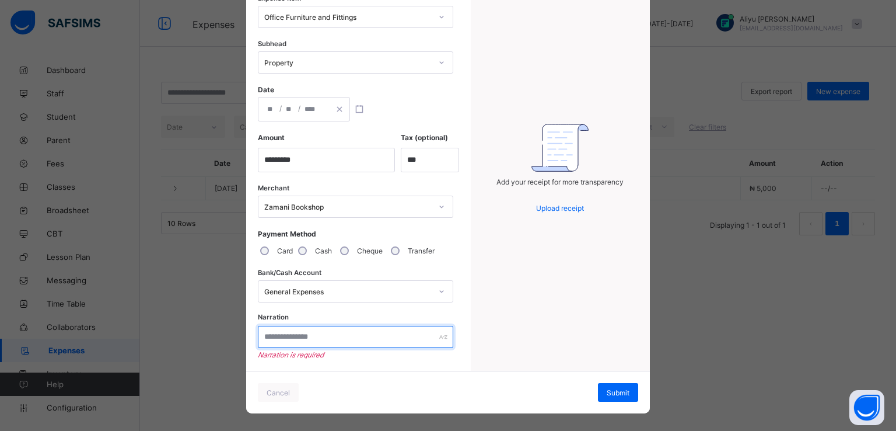
click at [364, 334] on input "text" at bounding box center [355, 337] width 195 height 22
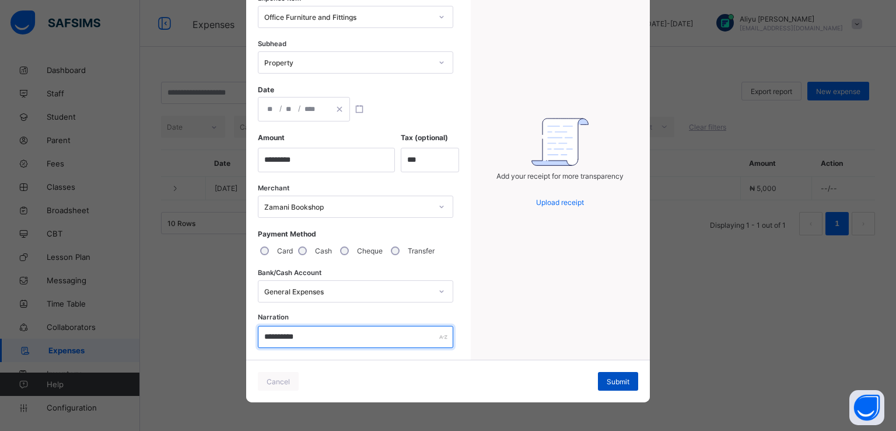
type input "**********"
click at [611, 381] on span "Submit" at bounding box center [618, 381] width 23 height 9
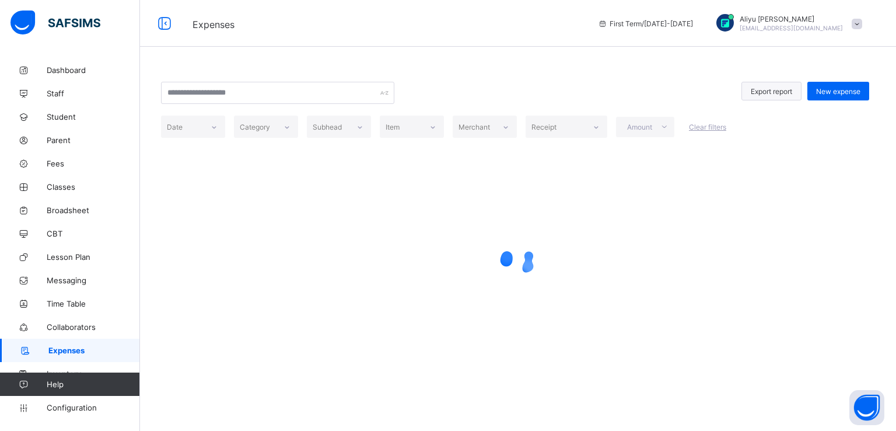
click at [751, 92] on span "Export report" at bounding box center [771, 91] width 41 height 9
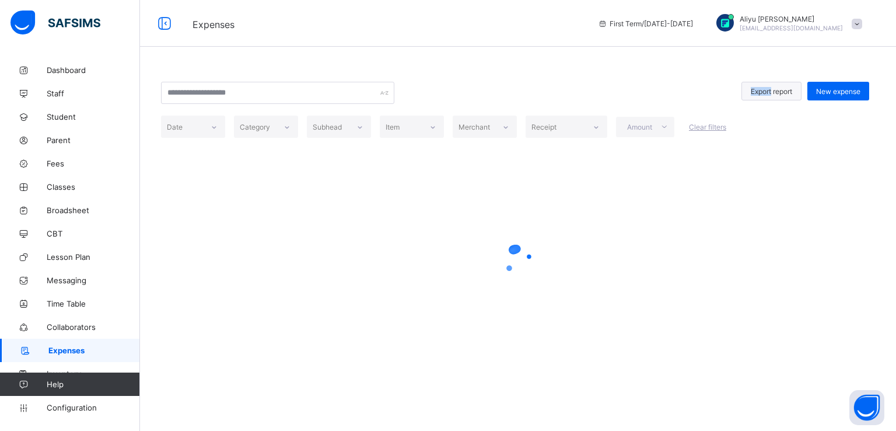
click at [751, 92] on span "Export report" at bounding box center [771, 91] width 41 height 9
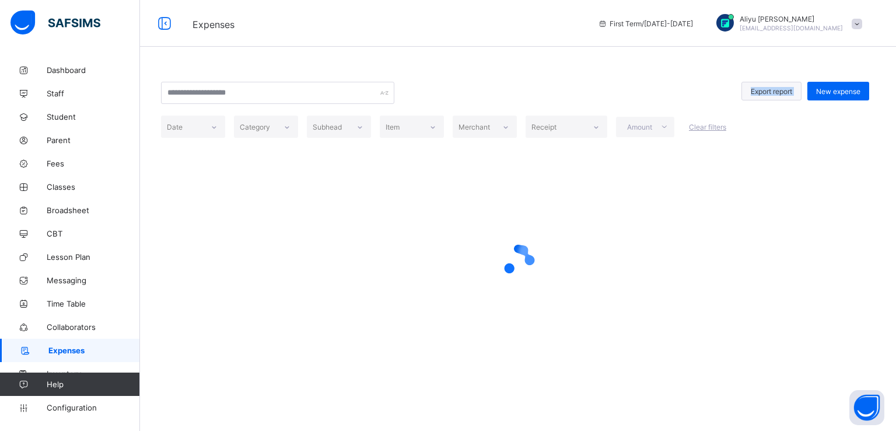
click at [759, 92] on span "Export report" at bounding box center [771, 91] width 41 height 9
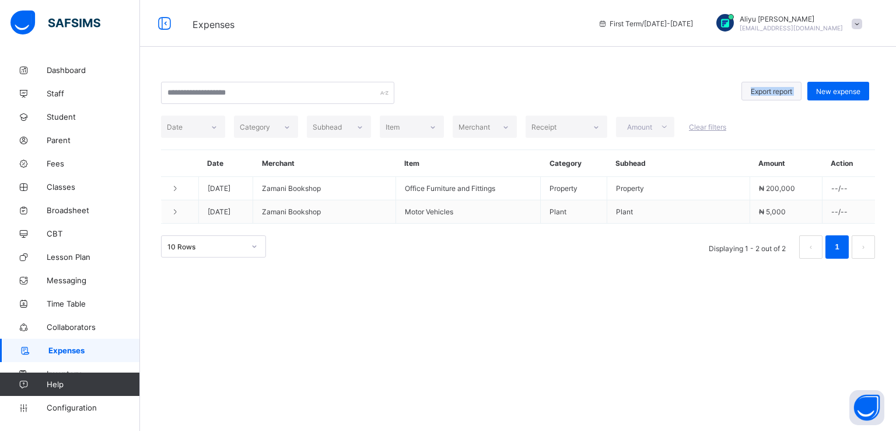
click at [775, 87] on span "Export report" at bounding box center [771, 91] width 41 height 9
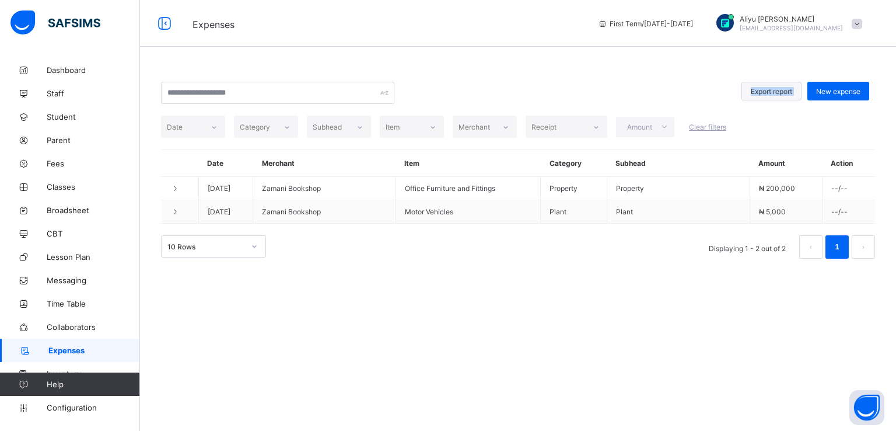
click at [775, 87] on span "Export report" at bounding box center [771, 91] width 41 height 9
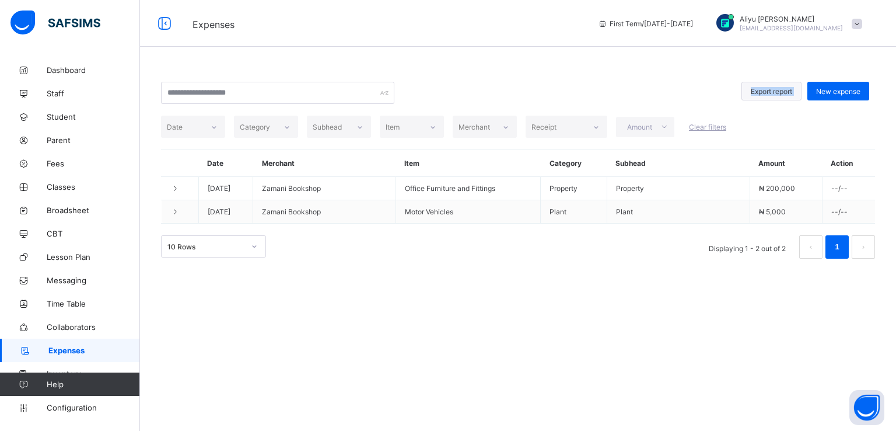
click at [769, 92] on span "Export report" at bounding box center [771, 91] width 41 height 9
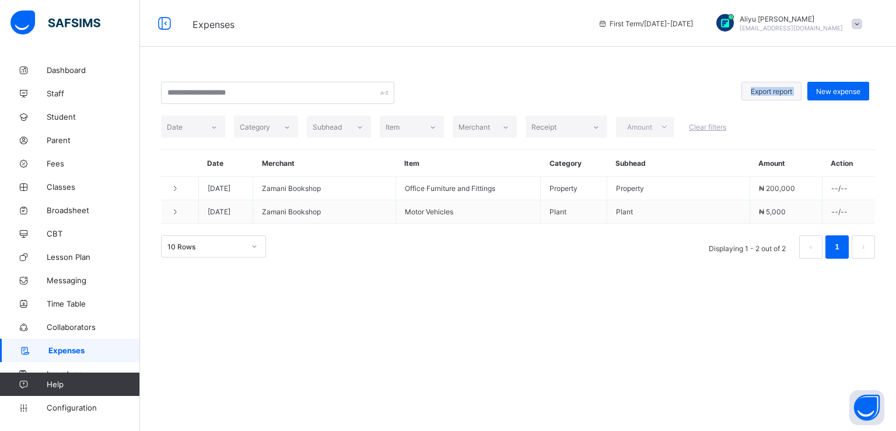
click at [769, 92] on span "Export report" at bounding box center [771, 91] width 41 height 9
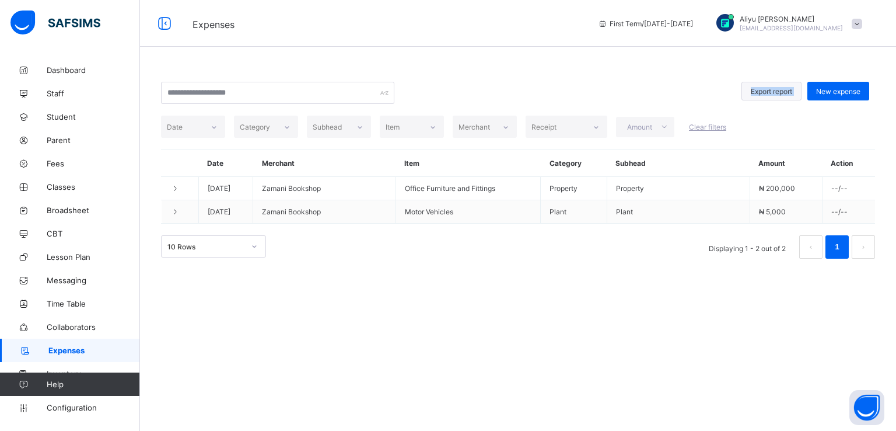
click at [769, 92] on span "Export report" at bounding box center [771, 91] width 41 height 9
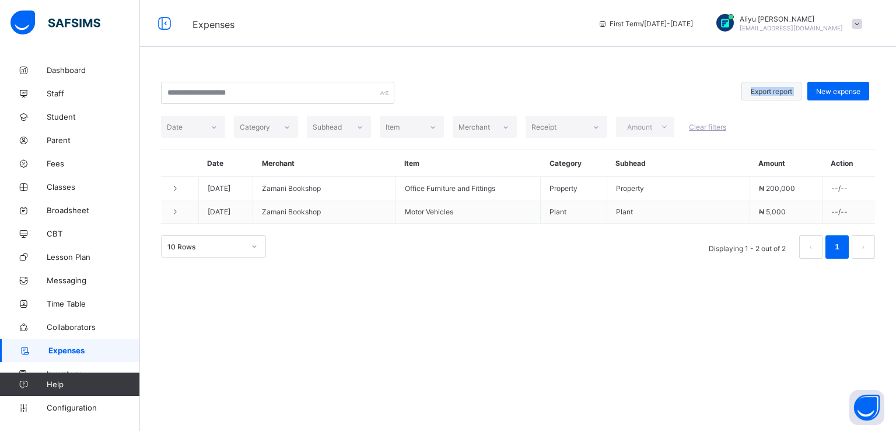
click at [769, 92] on span "Export report" at bounding box center [771, 91] width 41 height 9
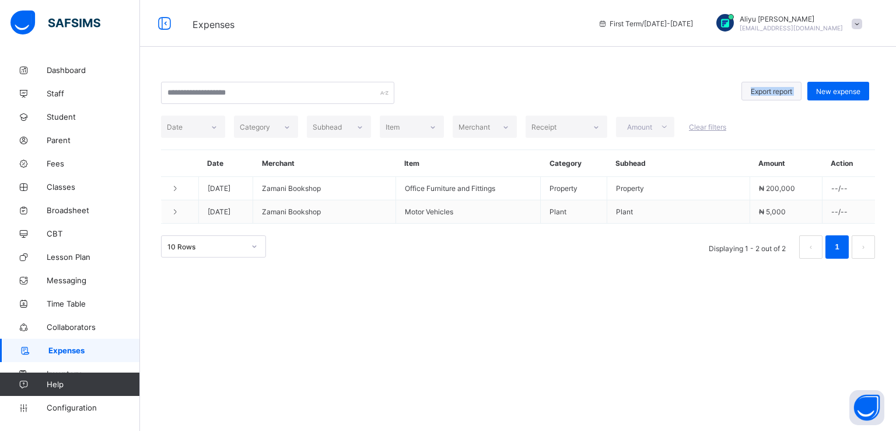
click at [769, 92] on span "Export report" at bounding box center [771, 91] width 41 height 9
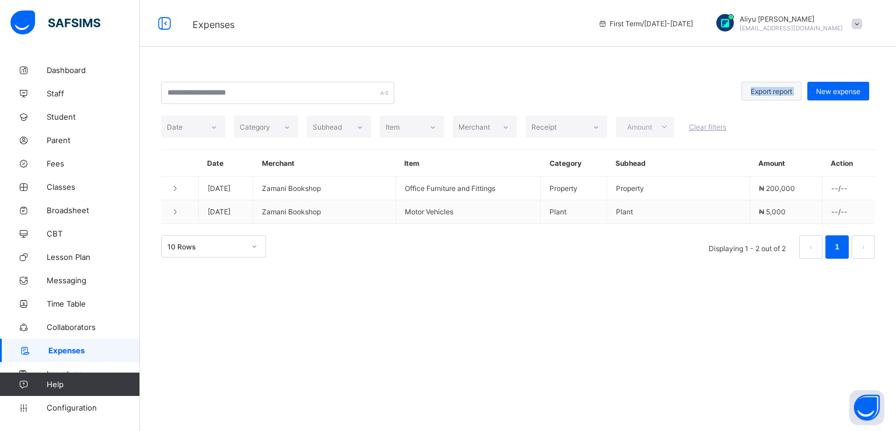
click at [769, 92] on span "Export report" at bounding box center [771, 91] width 41 height 9
click at [586, 255] on div "10 Rows Displaying 1 - 2 out of 2 1" at bounding box center [518, 246] width 714 height 23
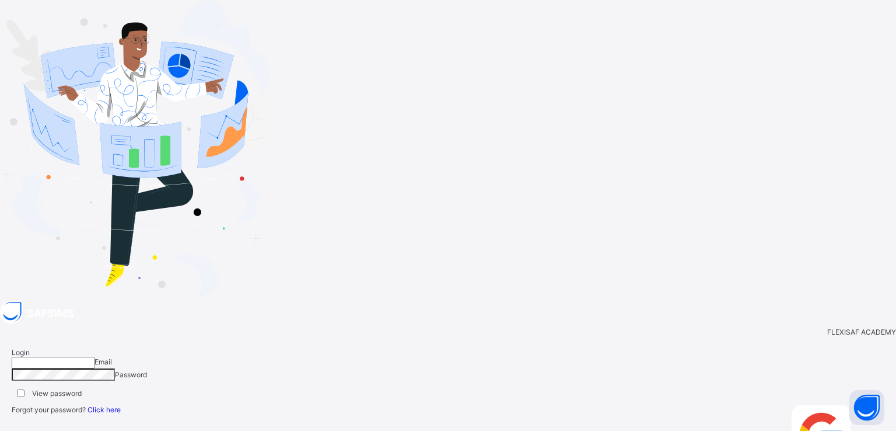
type input "**********"
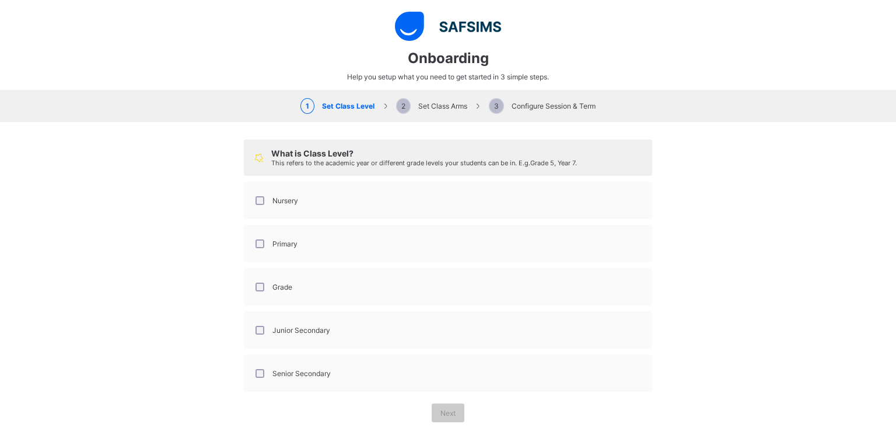
select select "**"
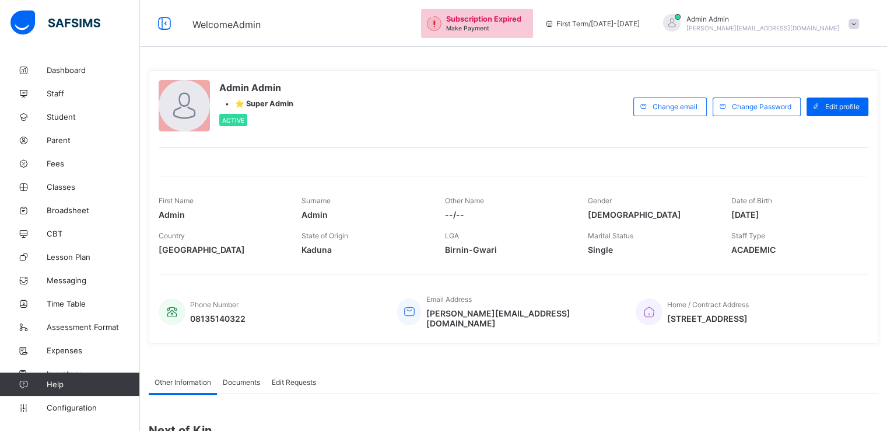
click at [859, 23] on span at bounding box center [854, 24] width 11 height 11
click at [820, 118] on li "Subscription" at bounding box center [821, 113] width 86 height 19
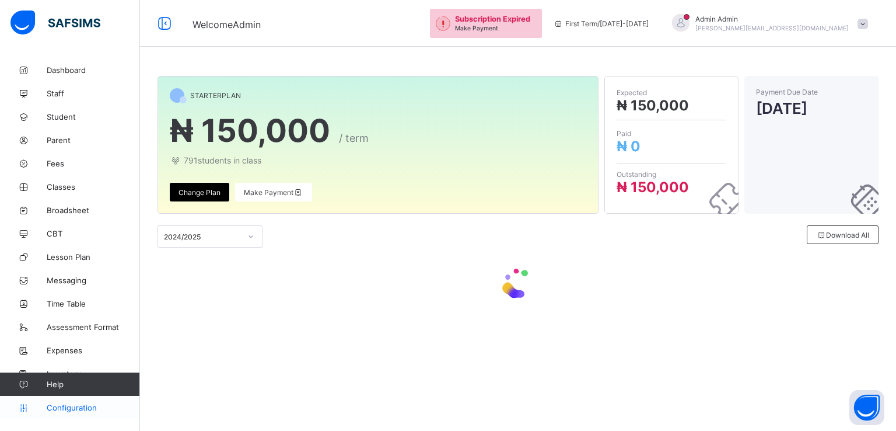
click at [76, 406] on span "Configuration" at bounding box center [93, 407] width 93 height 9
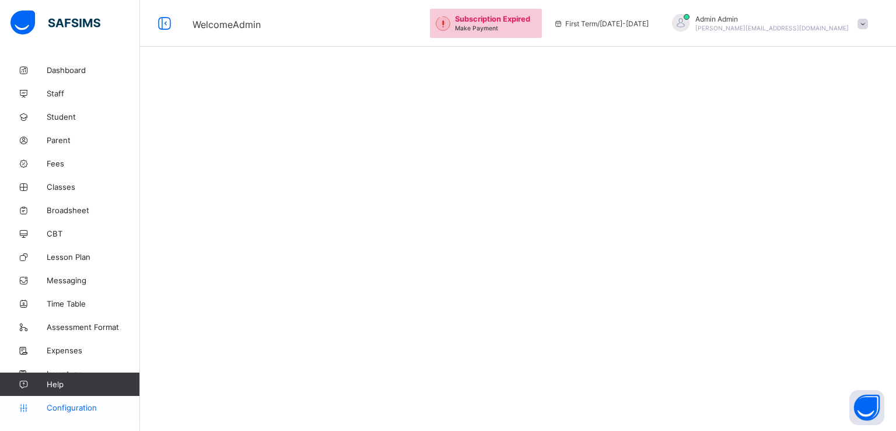
click at [76, 406] on span "Configuration" at bounding box center [93, 407] width 93 height 9
click at [55, 332] on link "Assessment Format" at bounding box center [70, 326] width 140 height 23
click at [71, 258] on span "Lesson Plan" at bounding box center [93, 256] width 93 height 9
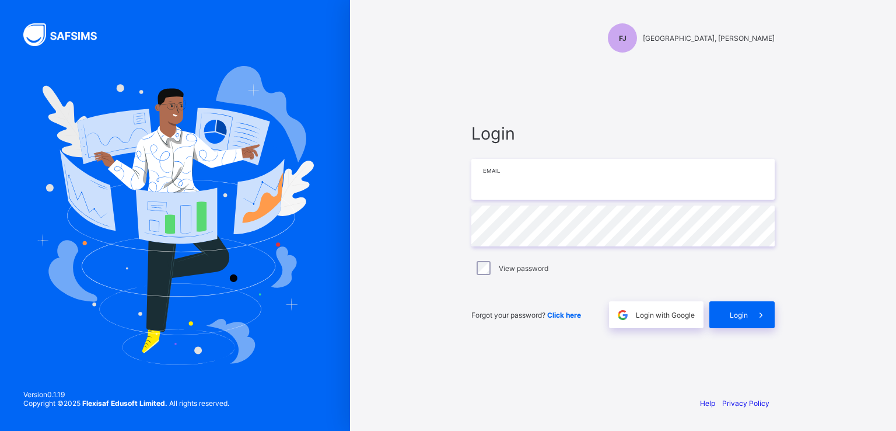
click at [505, 180] on input "email" at bounding box center [622, 179] width 303 height 41
paste input "**********"
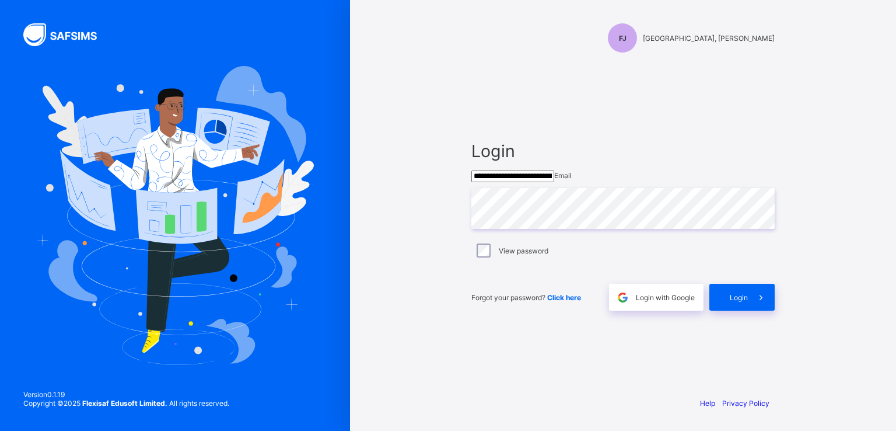
type input "**********"
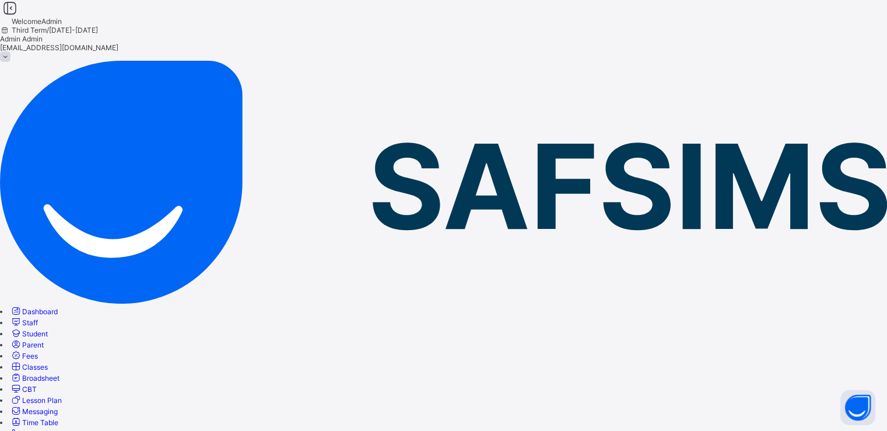
scroll to position [152, 0]
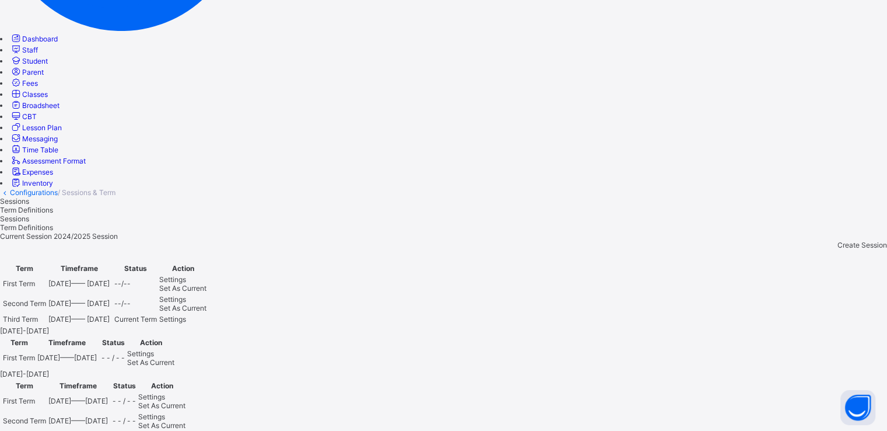
scroll to position [278, 0]
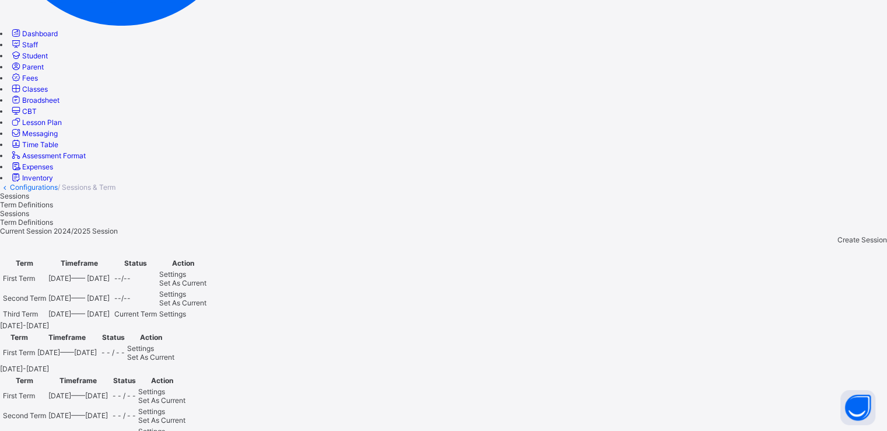
click at [97, 343] on td "[DATE] —— [DATE]" at bounding box center [67, 352] width 61 height 19
click at [174, 352] on span "Set As Current" at bounding box center [150, 356] width 47 height 9
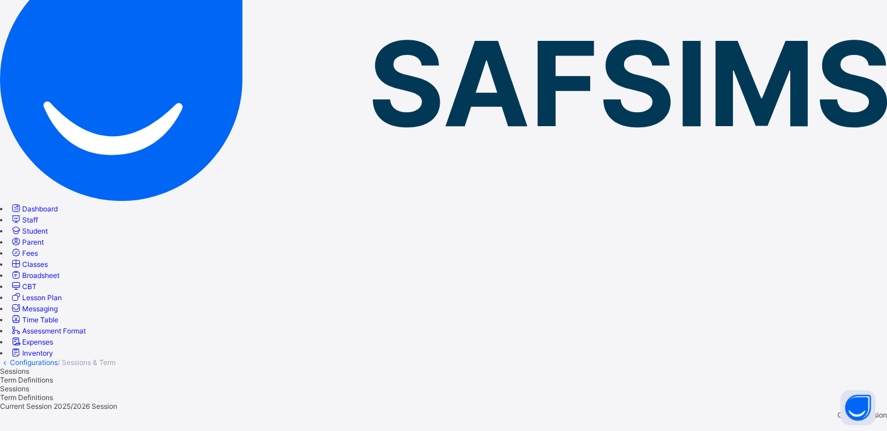
scroll to position [16, 0]
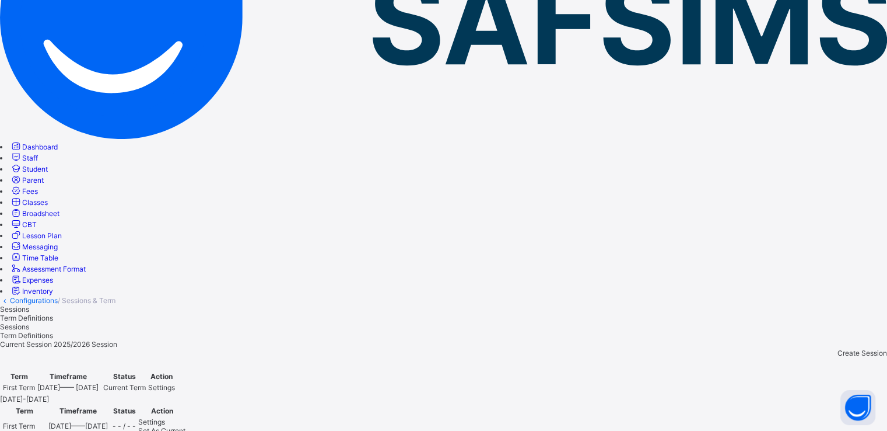
scroll to position [165, 0]
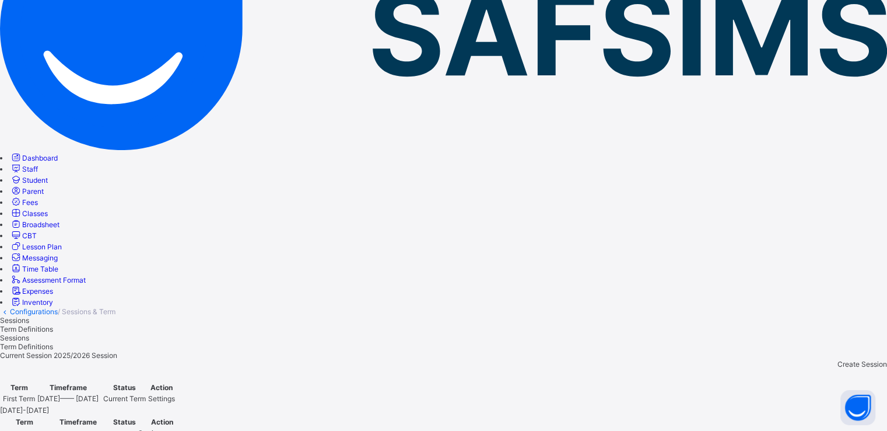
scroll to position [149, 0]
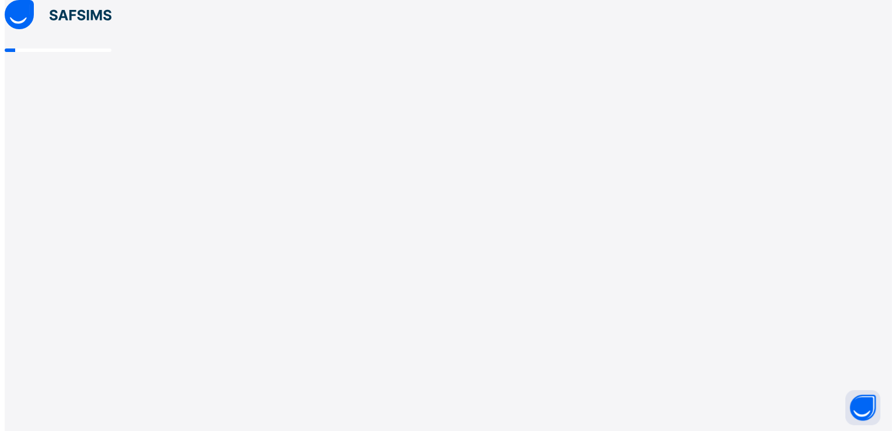
scroll to position [0, 0]
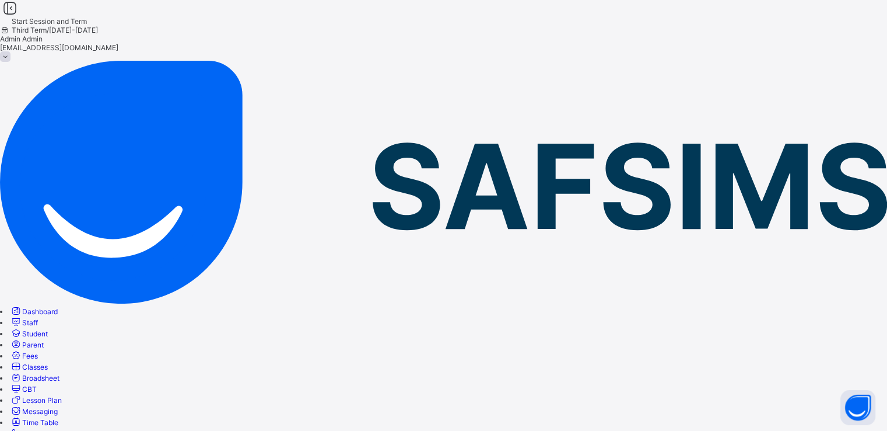
click at [11, 51] on span at bounding box center [5, 56] width 11 height 11
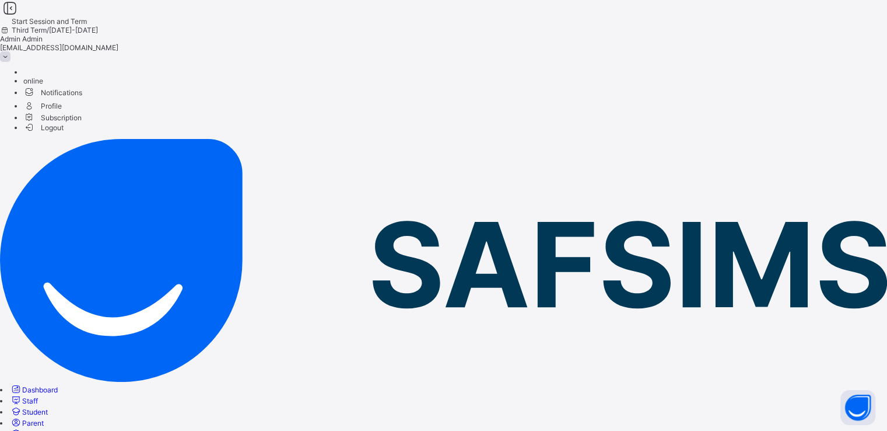
click at [64, 134] on span "Logout" at bounding box center [43, 127] width 40 height 12
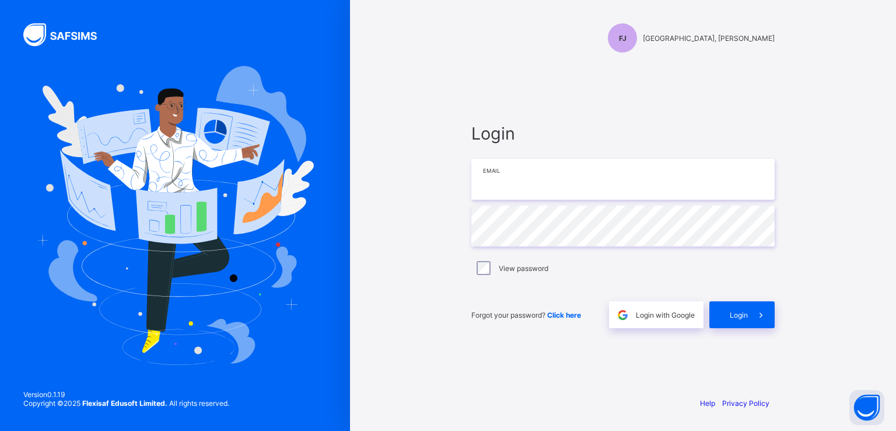
type input "**********"
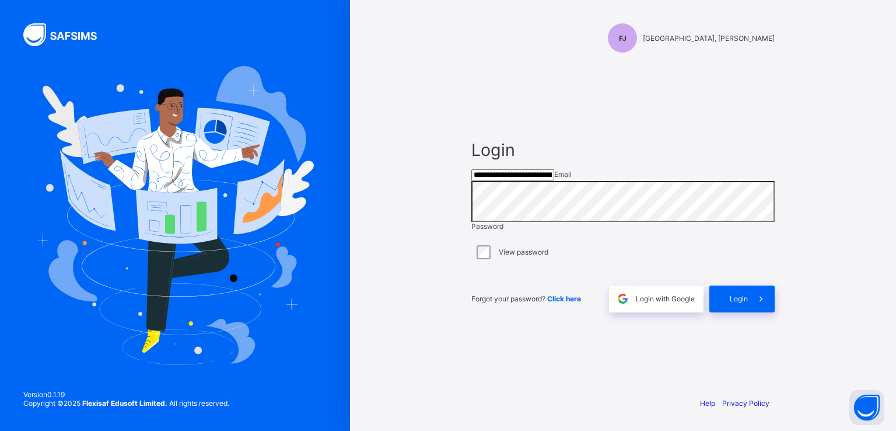
click at [544, 179] on input "**********" at bounding box center [512, 175] width 83 height 12
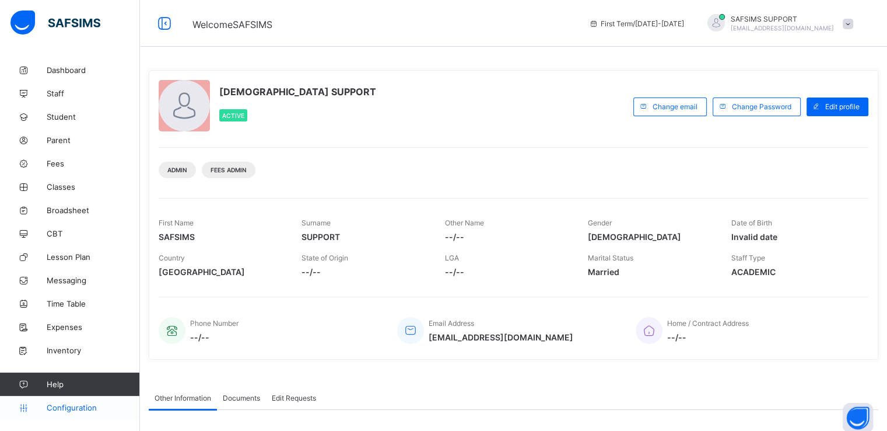
click at [69, 409] on span "Configuration" at bounding box center [93, 407] width 93 height 9
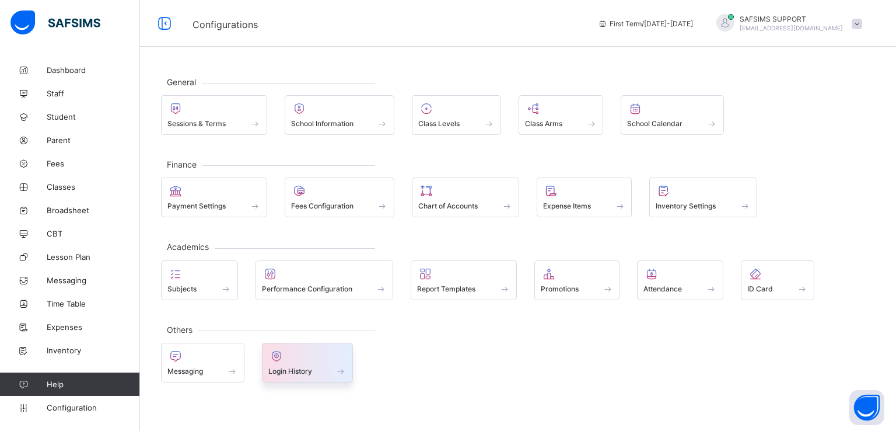
click at [303, 369] on span "Login History" at bounding box center [290, 370] width 44 height 9
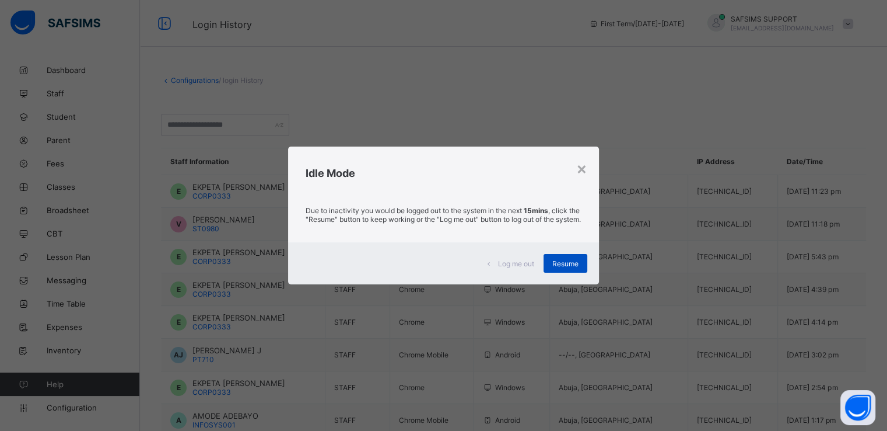
click at [558, 267] on span "Resume" at bounding box center [566, 263] width 26 height 9
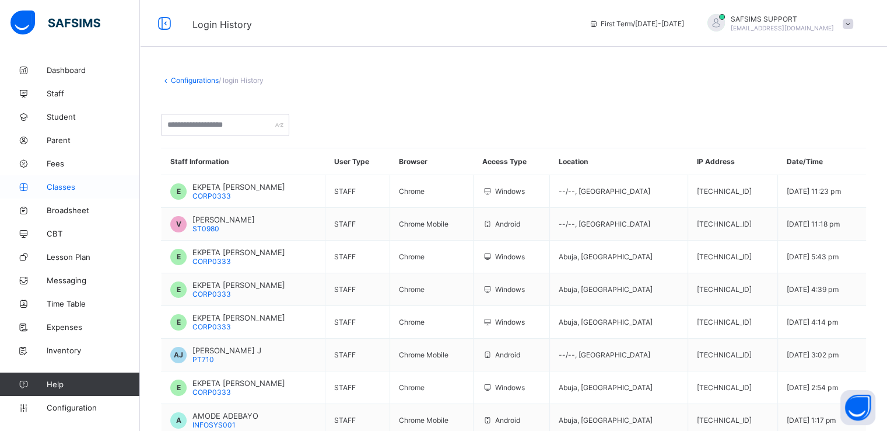
click at [53, 183] on span "Classes" at bounding box center [93, 186] width 93 height 9
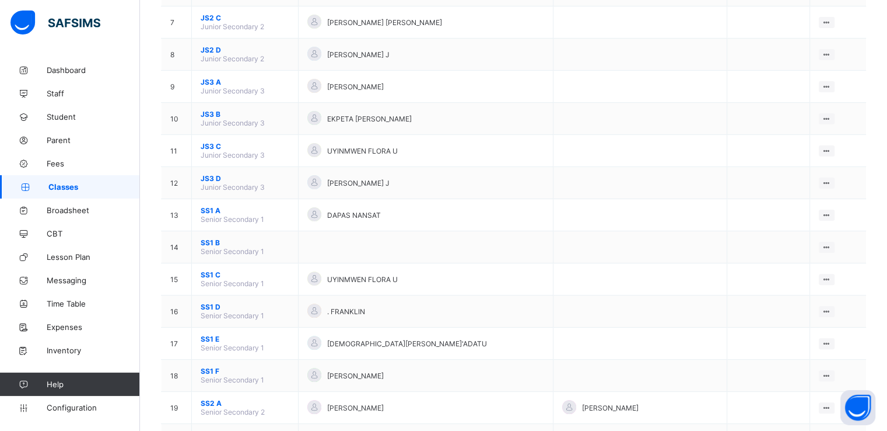
scroll to position [324, 0]
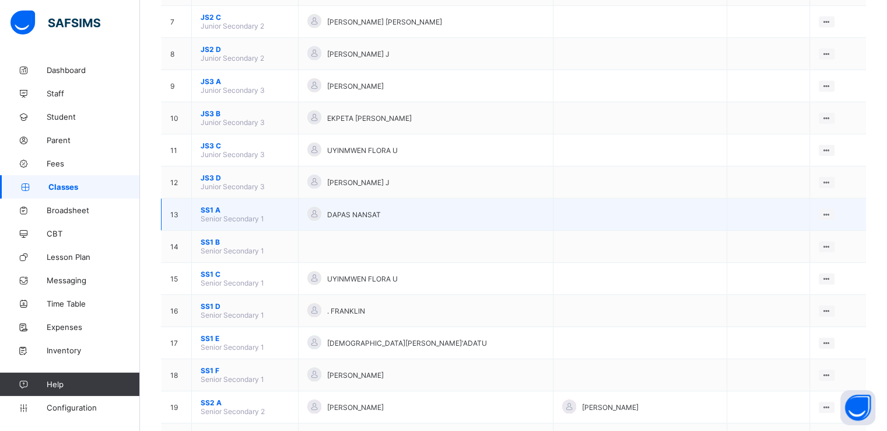
click at [206, 214] on span "SS1 A" at bounding box center [245, 209] width 89 height 9
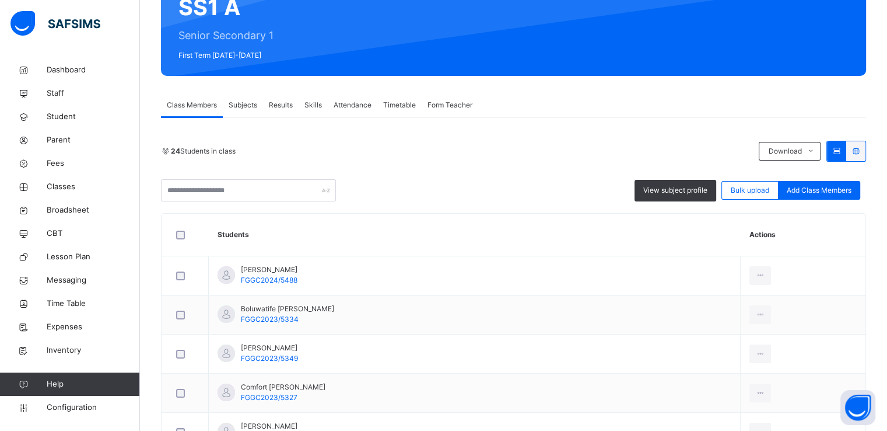
scroll to position [123, 0]
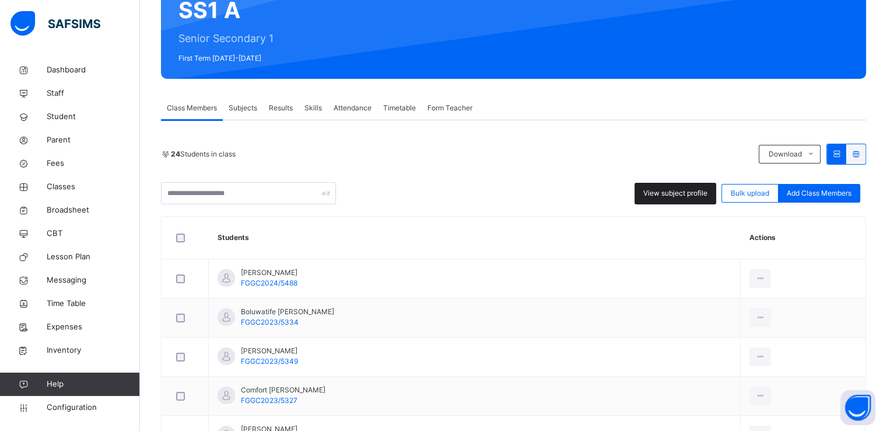
click at [667, 191] on span "View subject profile" at bounding box center [676, 193] width 64 height 11
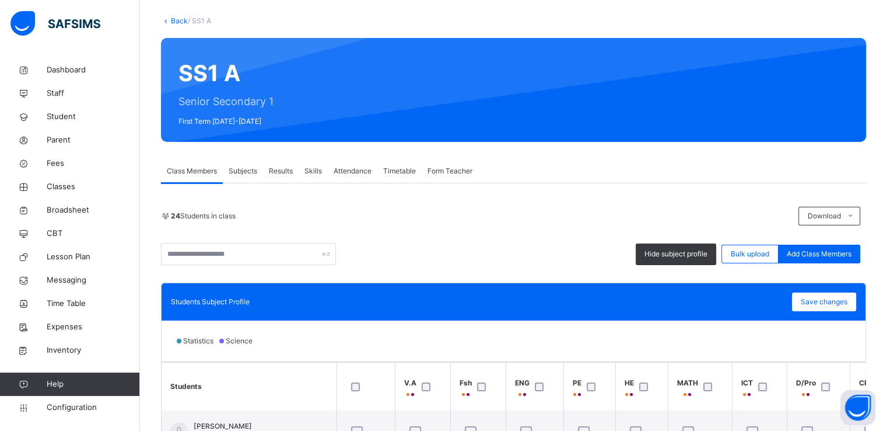
scroll to position [0, 0]
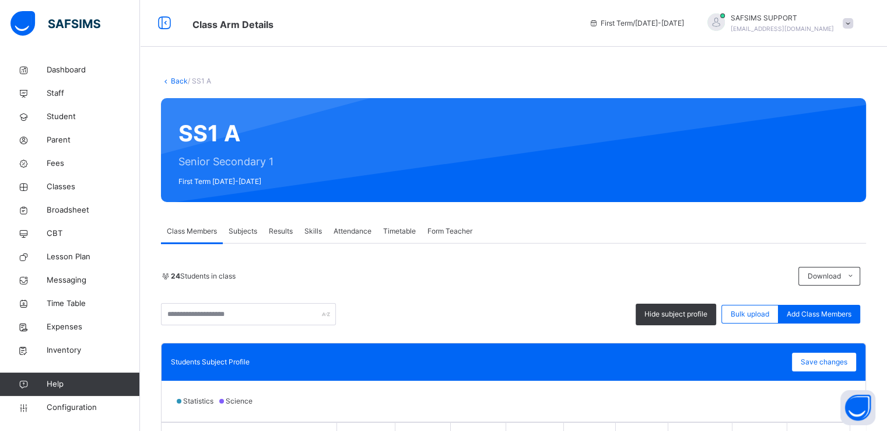
click at [175, 82] on link "Back" at bounding box center [179, 80] width 17 height 9
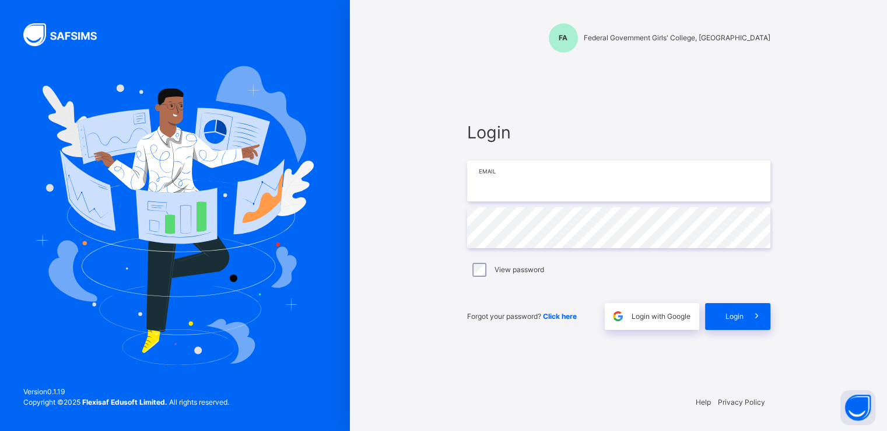
type input "**********"
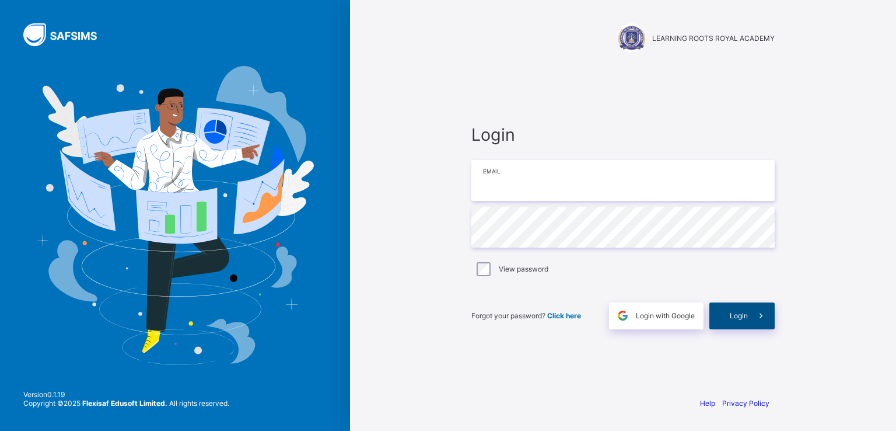
type input "**********"
click at [734, 309] on div "Login" at bounding box center [742, 315] width 65 height 27
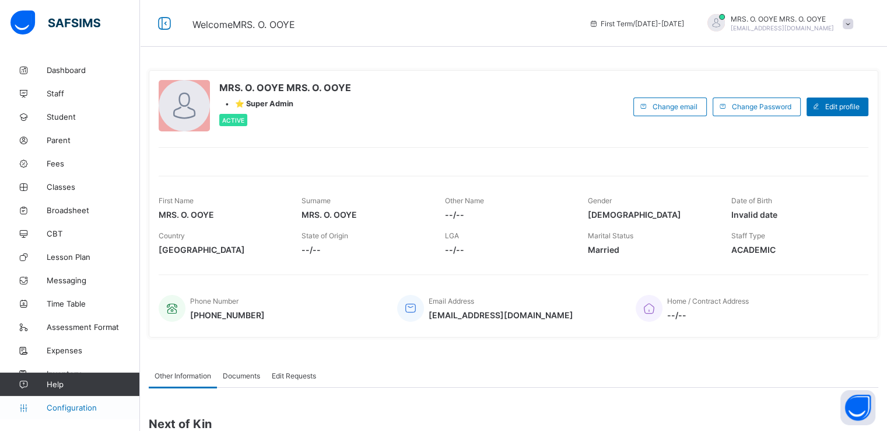
click at [50, 406] on span "Configuration" at bounding box center [93, 407] width 93 height 9
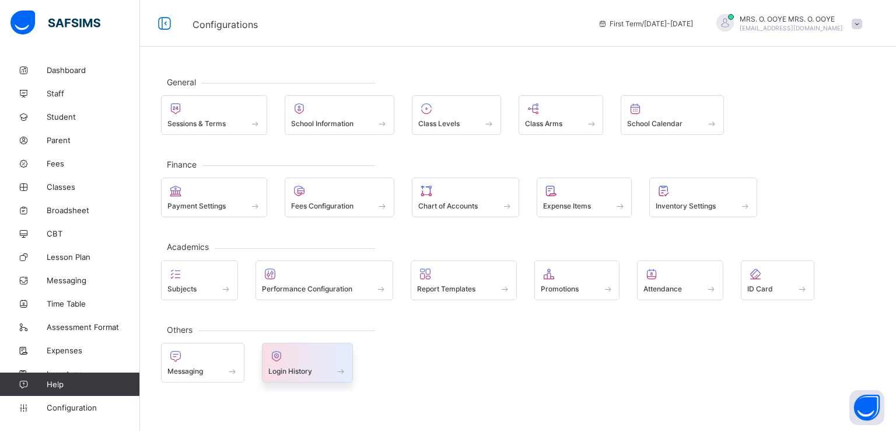
click at [285, 368] on span "Login History" at bounding box center [290, 370] width 44 height 9
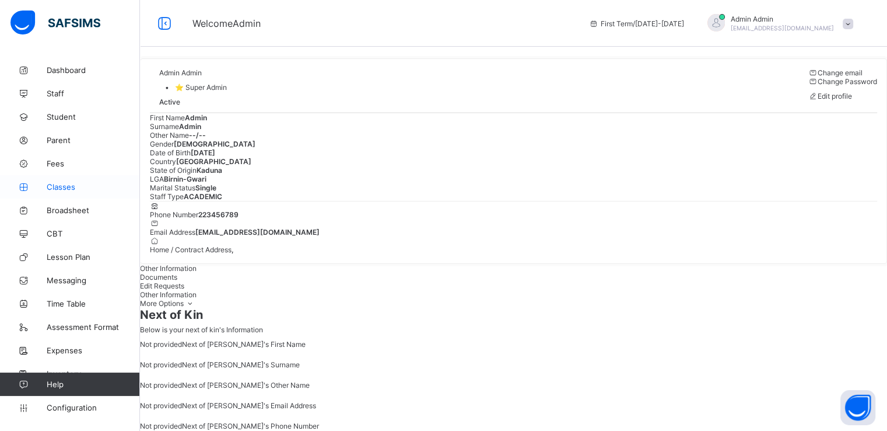
click at [62, 186] on span "Classes" at bounding box center [93, 186] width 93 height 9
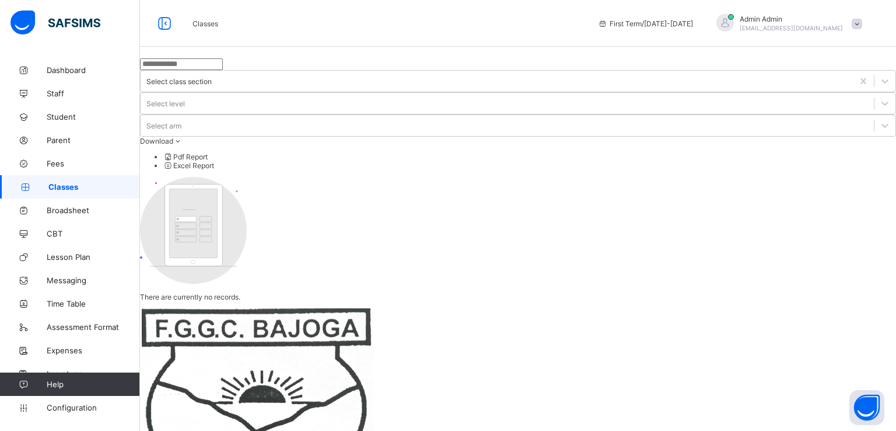
click at [70, 187] on span "Classes" at bounding box center [94, 186] width 92 height 9
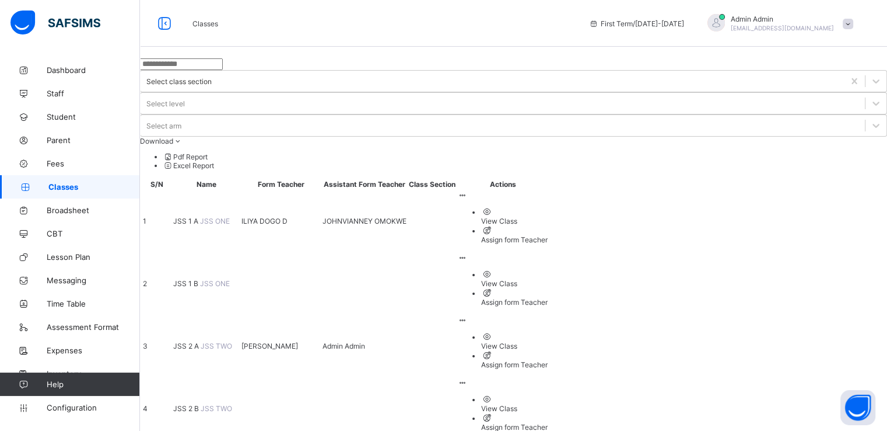
click at [200, 216] on span "JSS 1 A" at bounding box center [186, 220] width 27 height 9
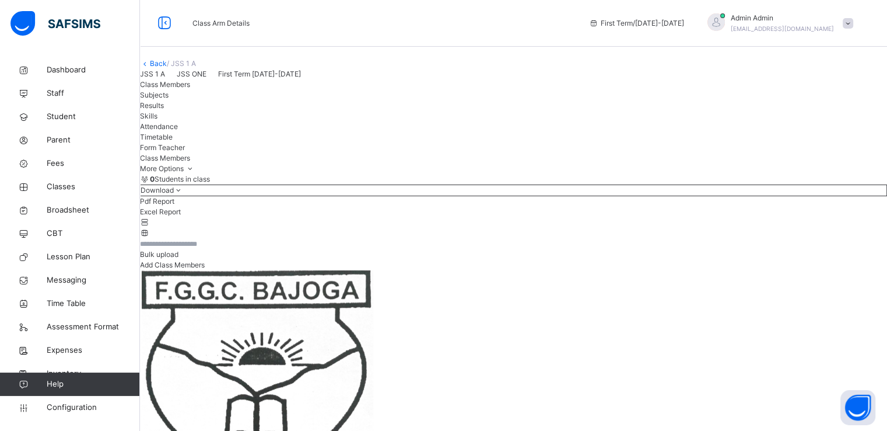
click at [167, 68] on link "Back" at bounding box center [158, 63] width 17 height 9
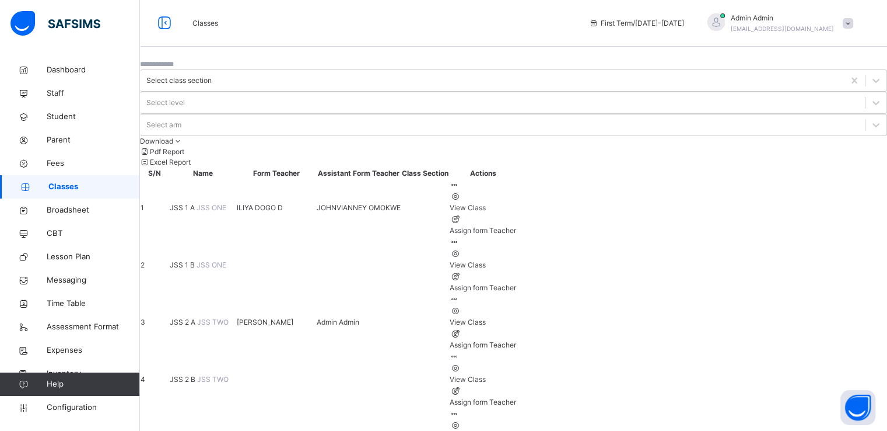
click at [197, 317] on span "JSS 2 A" at bounding box center [183, 321] width 27 height 9
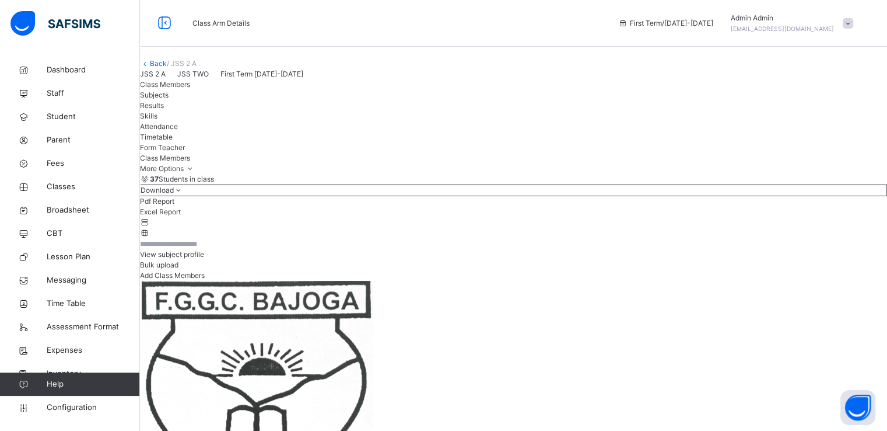
click at [204, 258] on span "View subject profile" at bounding box center [172, 254] width 64 height 9
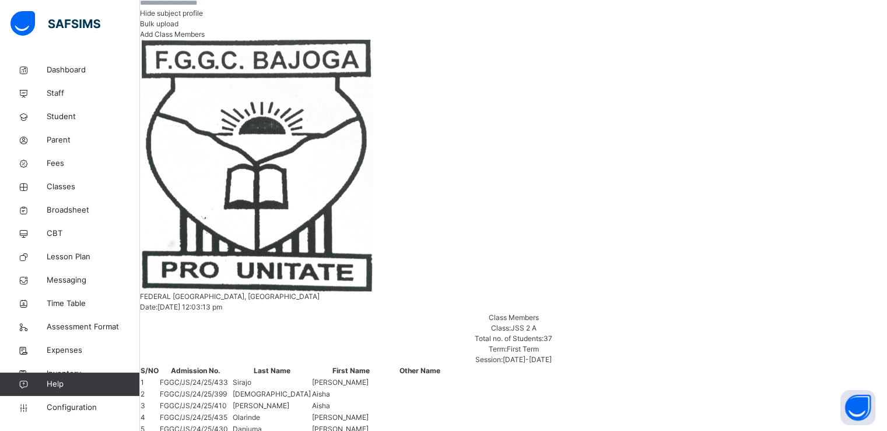
scroll to position [1, 163]
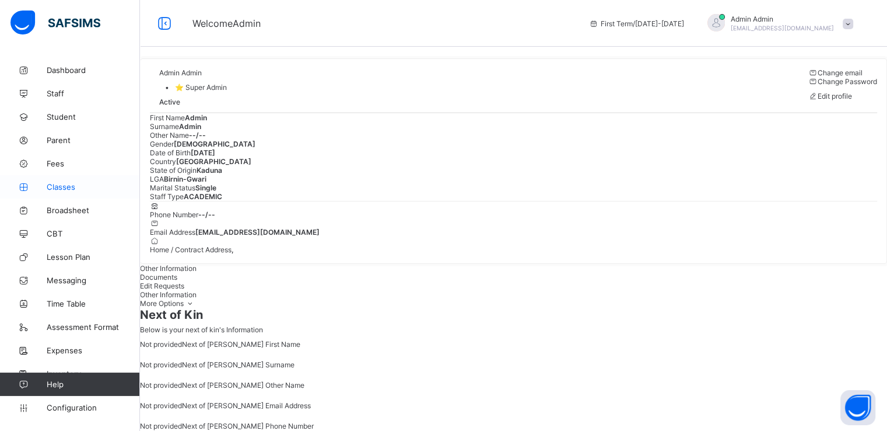
click at [68, 184] on span "Classes" at bounding box center [93, 186] width 93 height 9
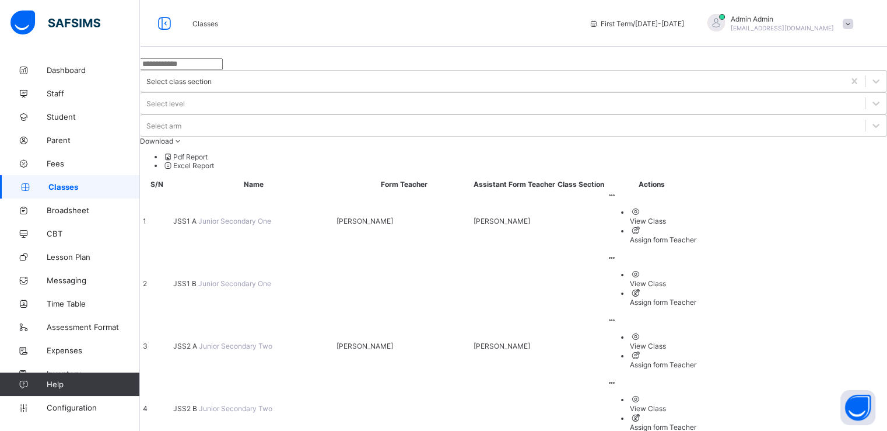
click at [199, 341] on span "JSS2 A" at bounding box center [186, 345] width 26 height 9
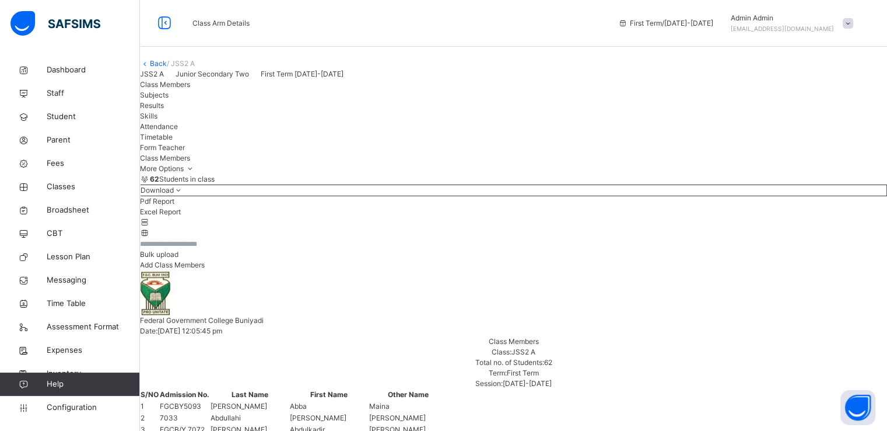
click at [169, 99] on span "Subjects" at bounding box center [154, 94] width 29 height 9
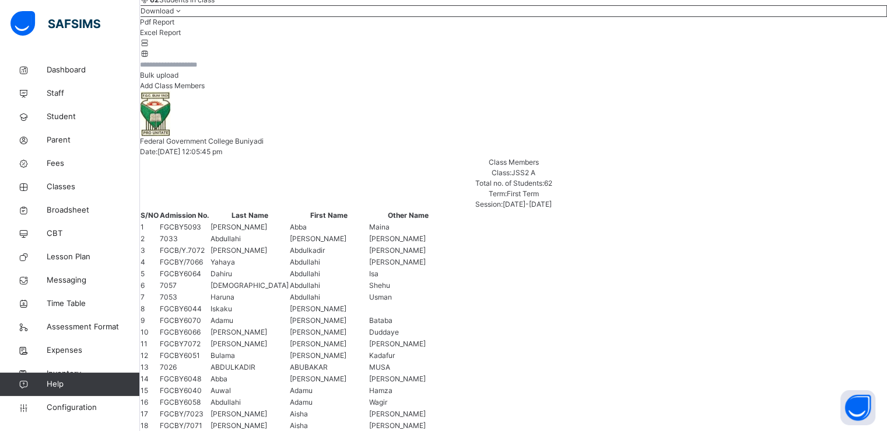
scroll to position [88, 0]
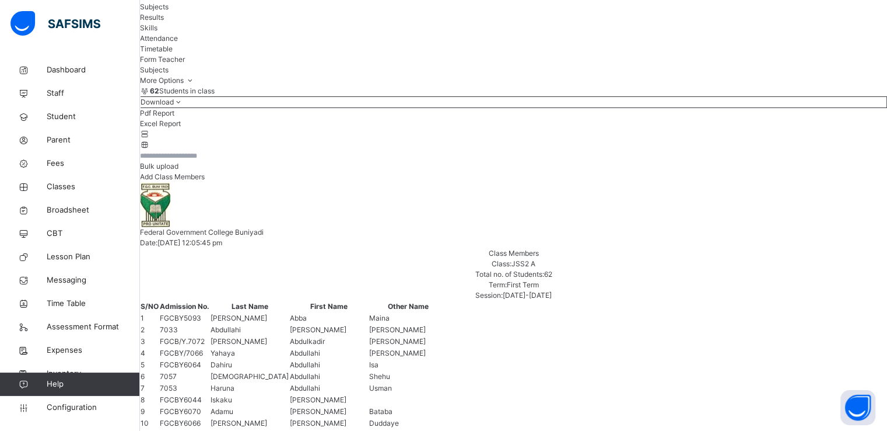
click at [164, 22] on span "Results" at bounding box center [152, 17] width 24 height 9
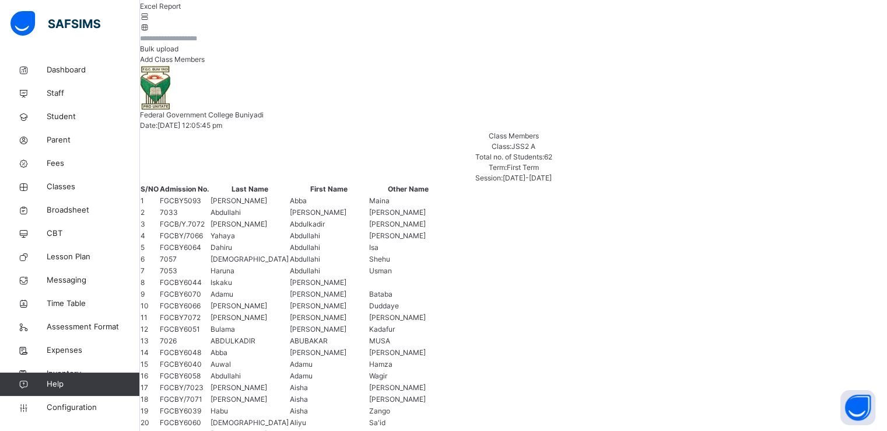
scroll to position [211, 0]
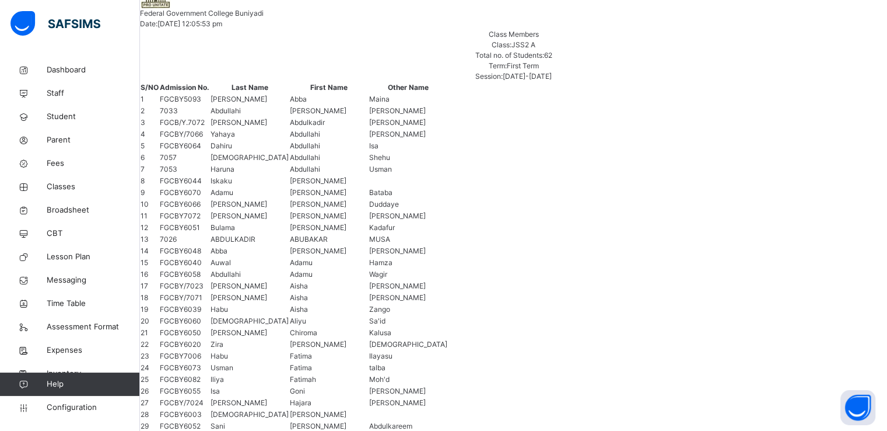
scroll to position [310, 0]
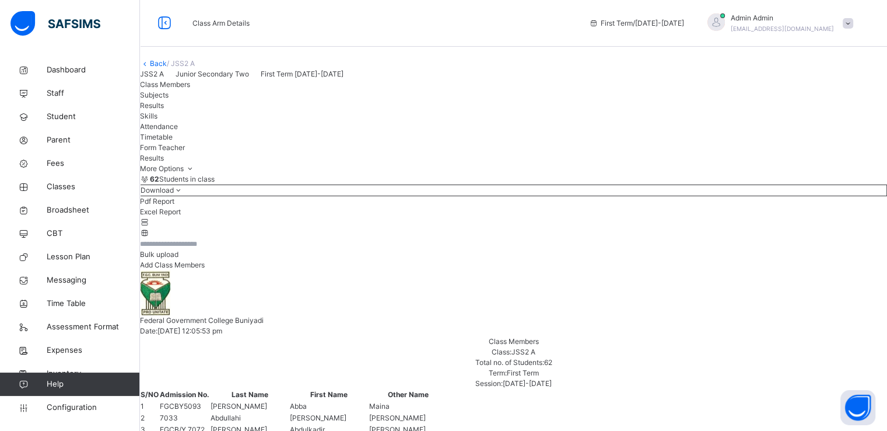
scroll to position [0, 0]
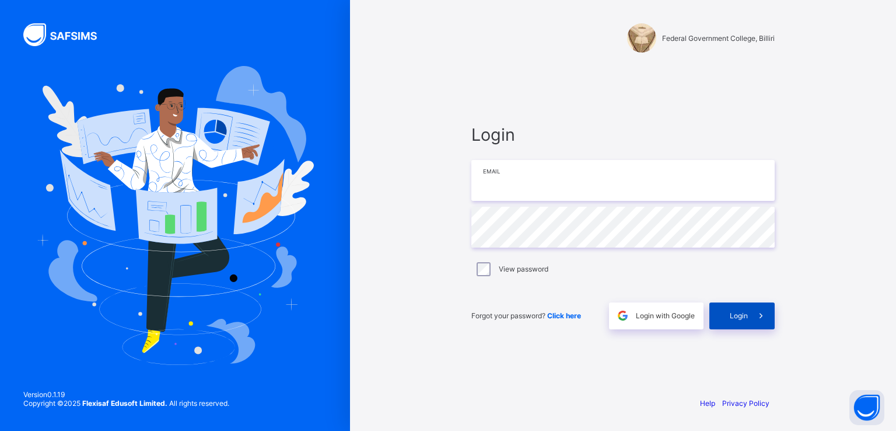
type input "**********"
click at [738, 313] on span "Login" at bounding box center [739, 315] width 18 height 9
type input "**********"
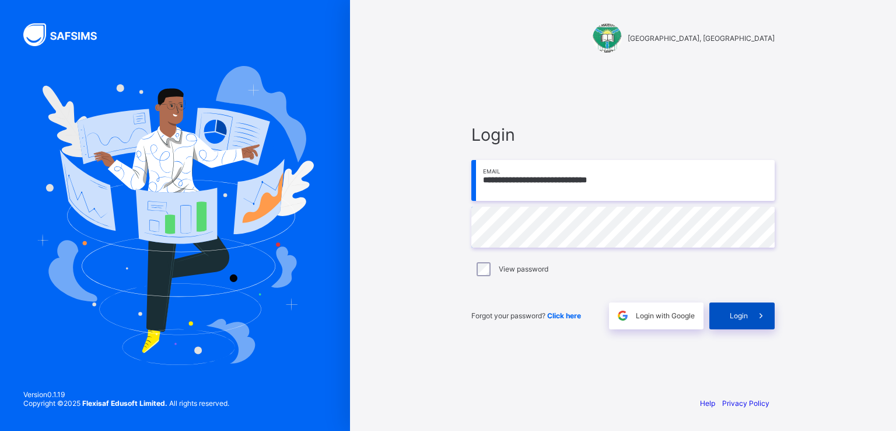
click at [735, 321] on div "Login" at bounding box center [742, 315] width 65 height 27
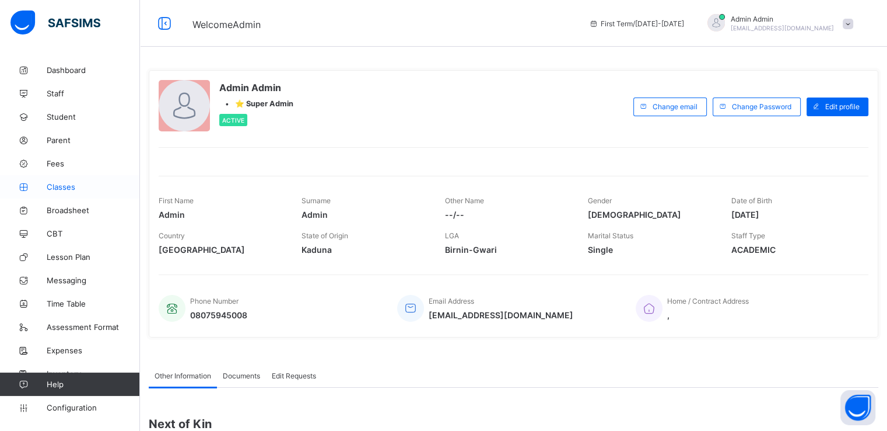
click at [64, 190] on span "Classes" at bounding box center [93, 186] width 93 height 9
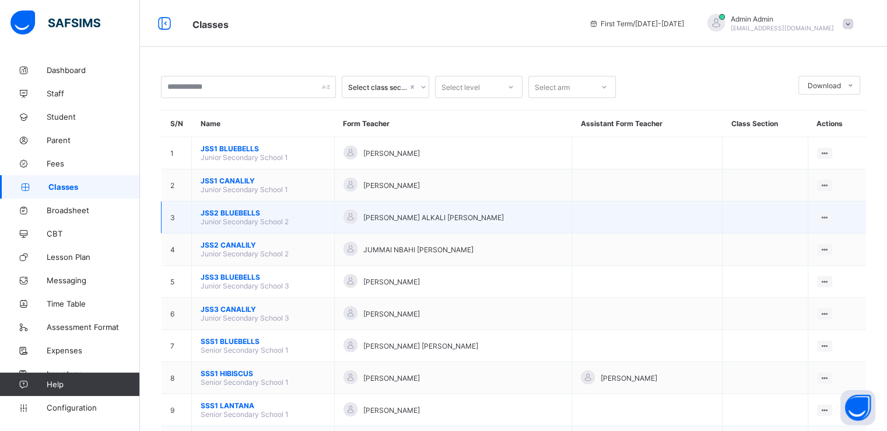
click at [222, 215] on span "JSS2 BLUEBELLS" at bounding box center [263, 212] width 125 height 9
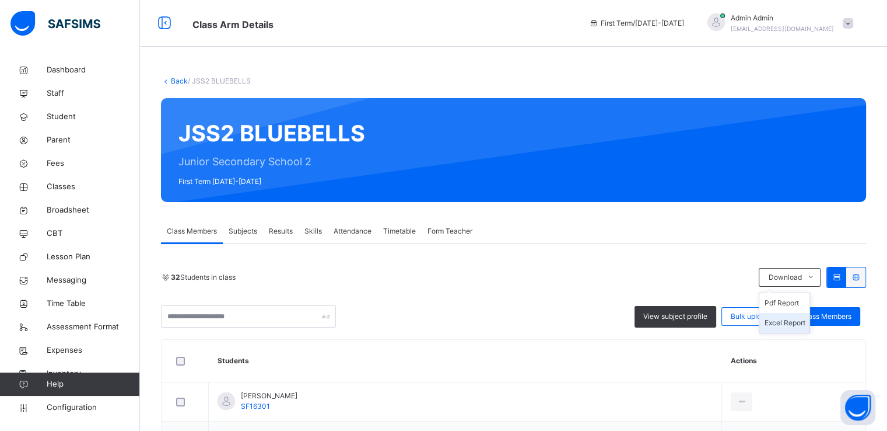
click at [793, 323] on li "Excel Report" at bounding box center [785, 323] width 50 height 20
click at [172, 77] on link "Back" at bounding box center [179, 80] width 17 height 9
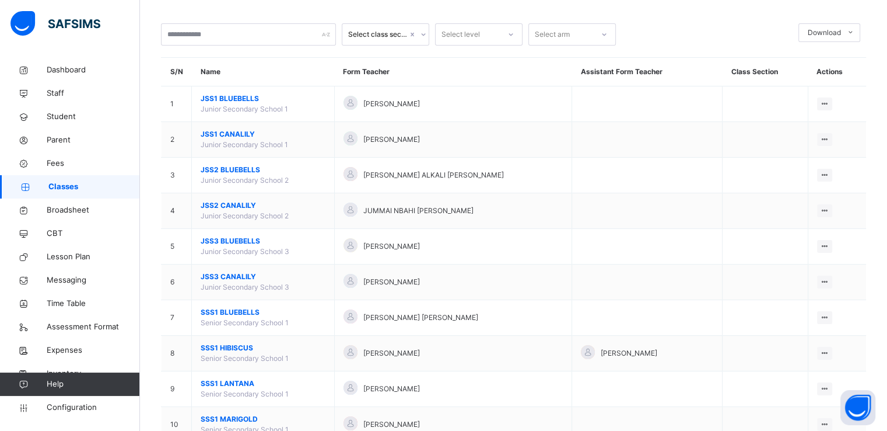
scroll to position [53, 0]
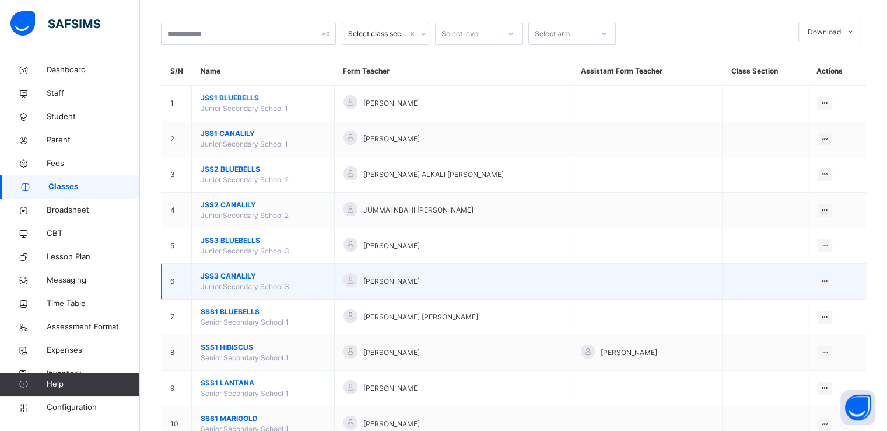
click at [228, 275] on span "JSS3 CANALILY" at bounding box center [263, 276] width 125 height 11
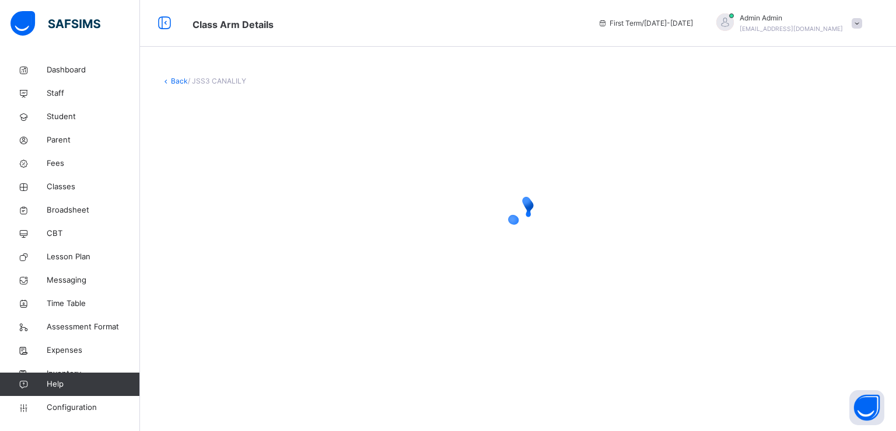
click at [174, 82] on link "Back" at bounding box center [179, 80] width 17 height 9
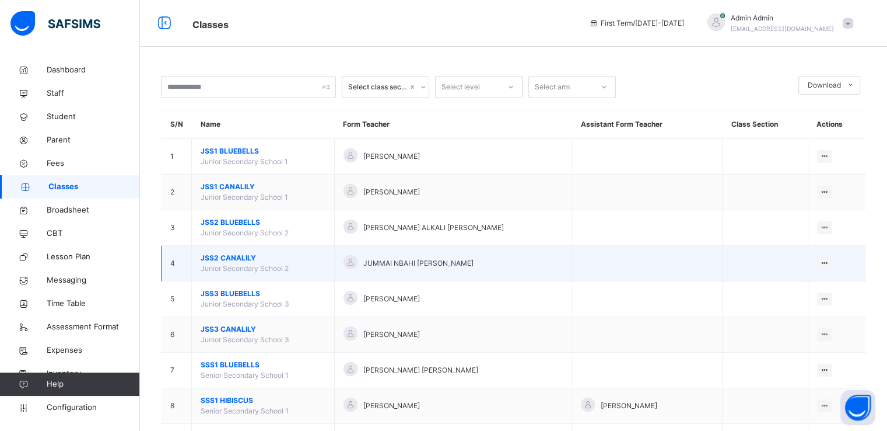
click at [222, 255] on span "JSS2 CANALILY" at bounding box center [263, 258] width 125 height 11
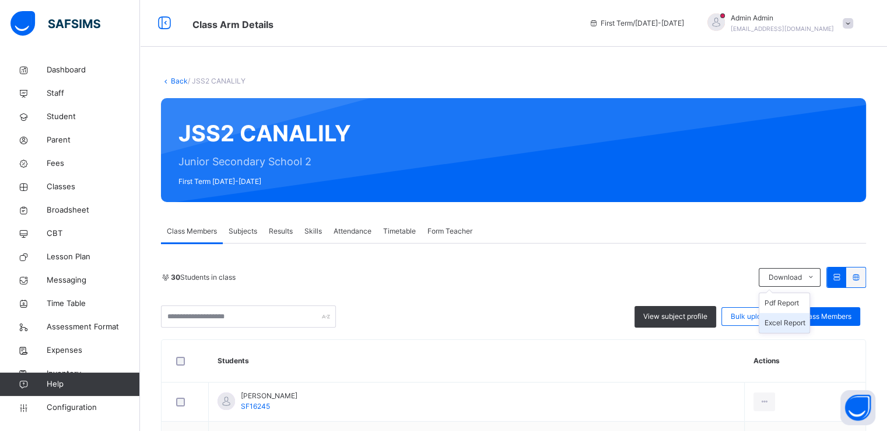
click at [791, 320] on li "Excel Report" at bounding box center [785, 323] width 50 height 20
click at [173, 78] on link "Back" at bounding box center [179, 80] width 17 height 9
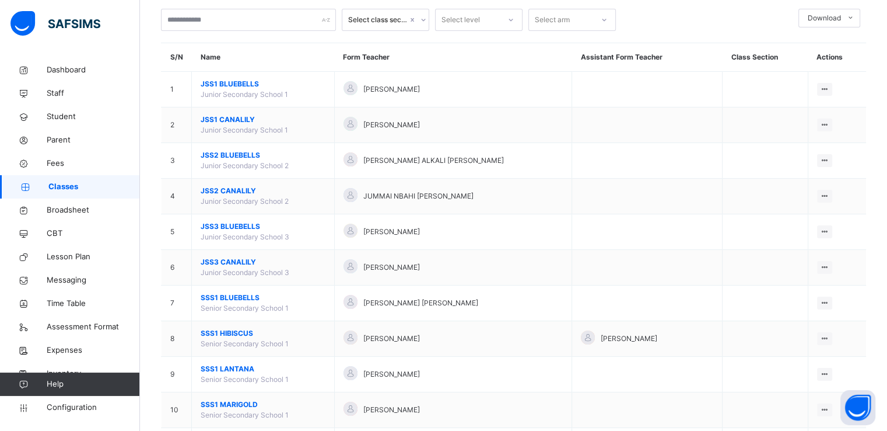
scroll to position [78, 0]
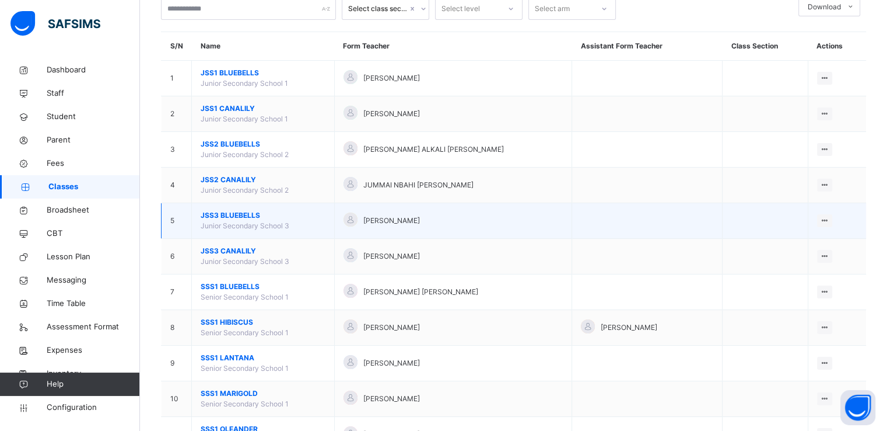
click at [228, 215] on span "JSS3 BLUEBELLS" at bounding box center [263, 215] width 125 height 11
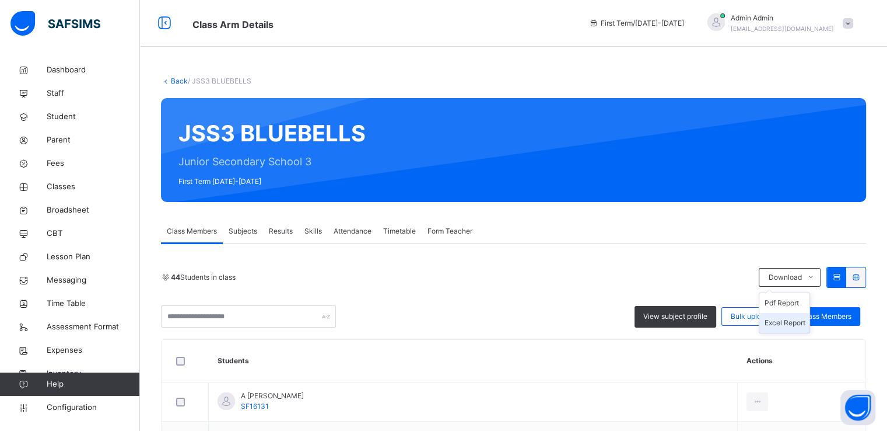
click at [790, 320] on li "Excel Report" at bounding box center [785, 323] width 50 height 20
click at [176, 83] on link "Back" at bounding box center [179, 80] width 17 height 9
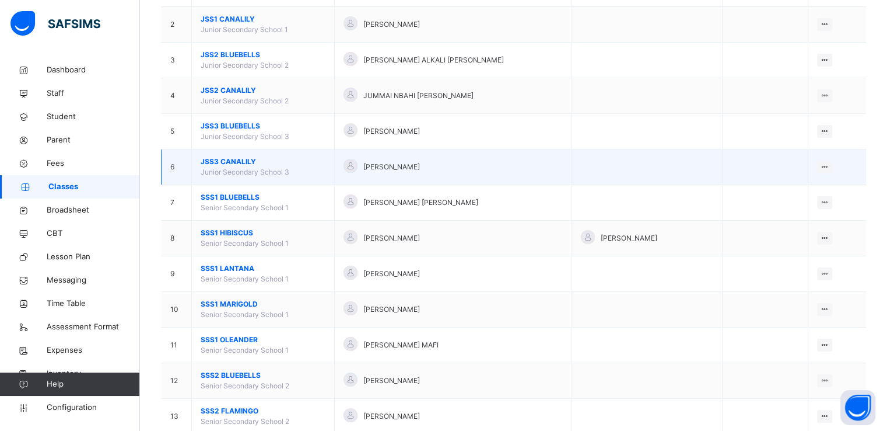
scroll to position [163, 0]
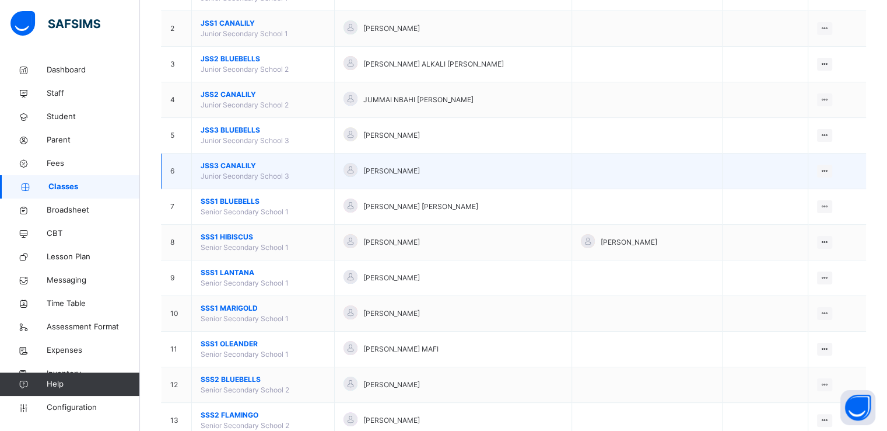
click at [221, 163] on span "JSS3 CANALILY" at bounding box center [263, 165] width 125 height 11
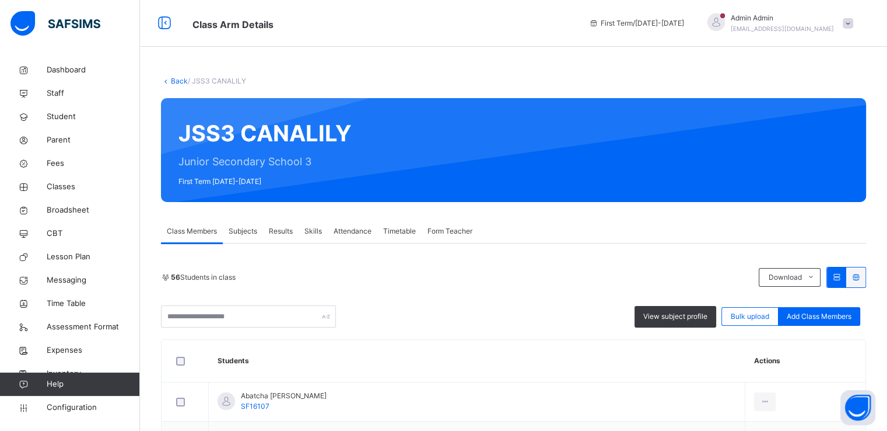
scroll to position [140, 0]
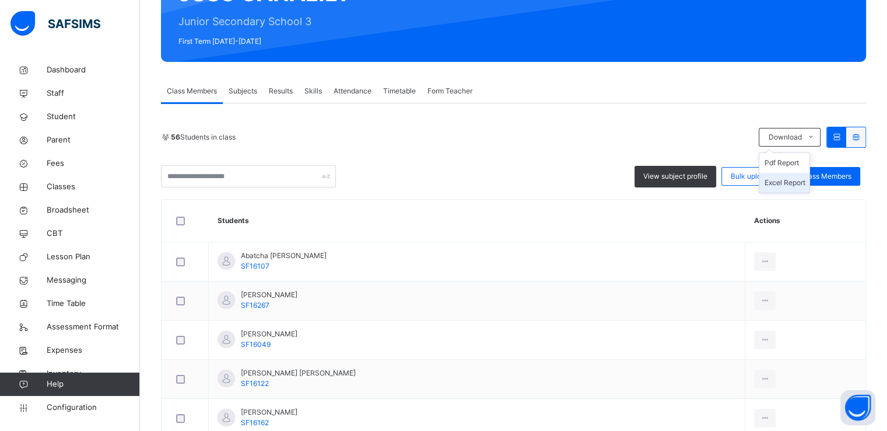
click at [788, 180] on li "Excel Report" at bounding box center [785, 183] width 50 height 20
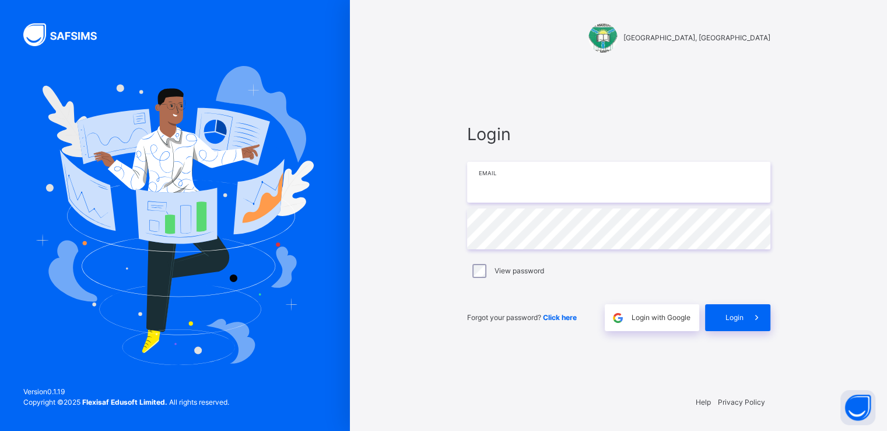
type input "**********"
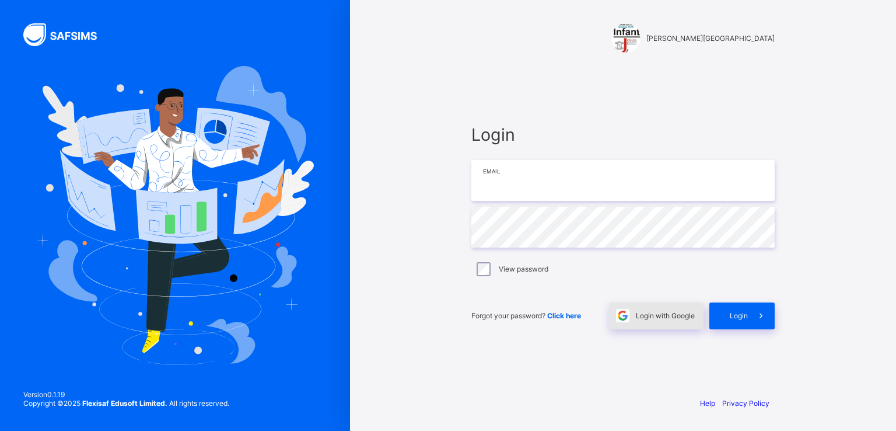
type input "**********"
click at [651, 314] on span "Login with Google" at bounding box center [665, 315] width 59 height 9
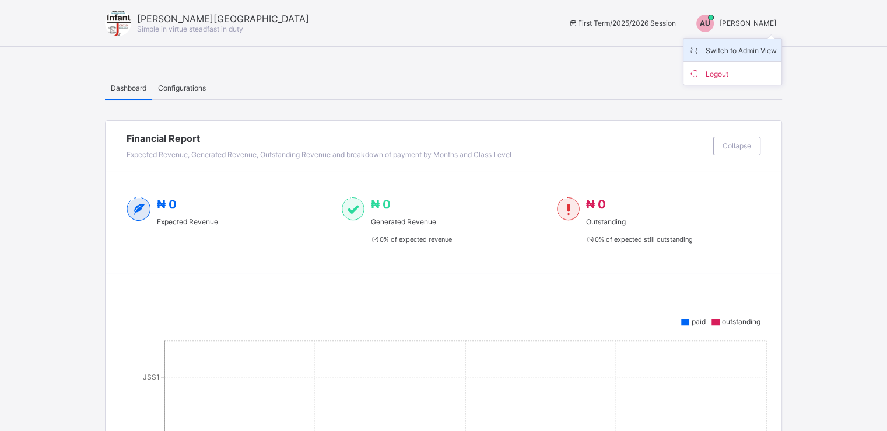
drag, startPoint x: 0, startPoint y: 0, endPoint x: 735, endPoint y: 51, distance: 737.0
click at [735, 51] on span "Switch to Admin View" at bounding box center [733, 49] width 89 height 13
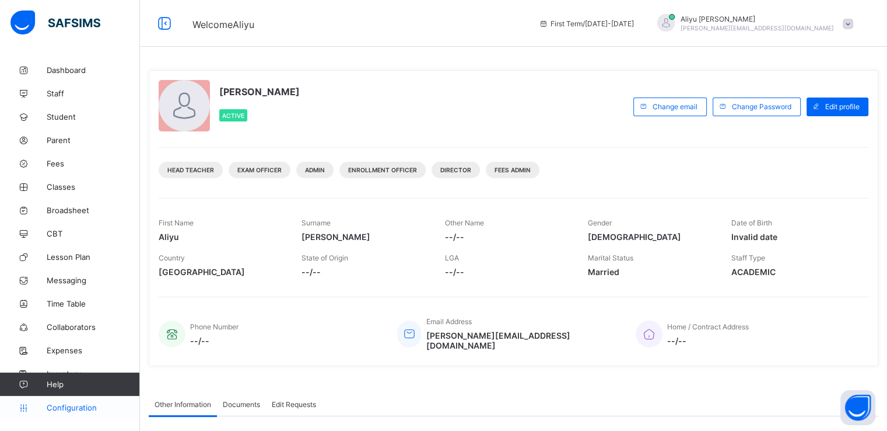
click at [65, 404] on span "Configuration" at bounding box center [93, 407] width 93 height 9
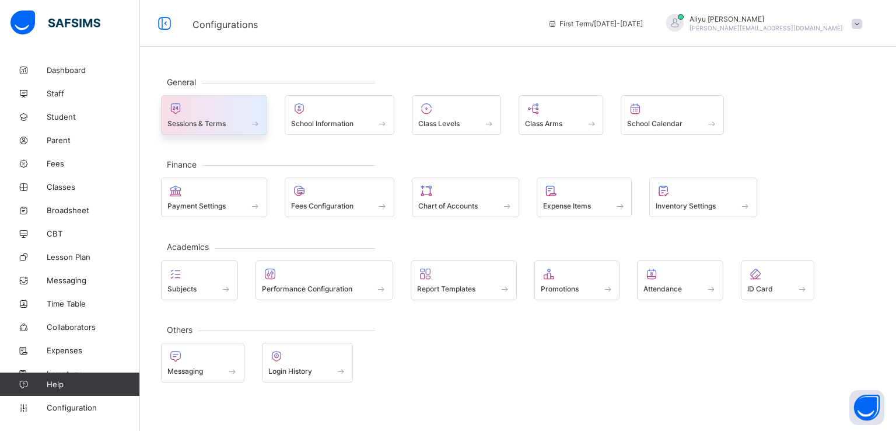
click at [215, 122] on span "Sessions & Terms" at bounding box center [196, 123] width 58 height 9
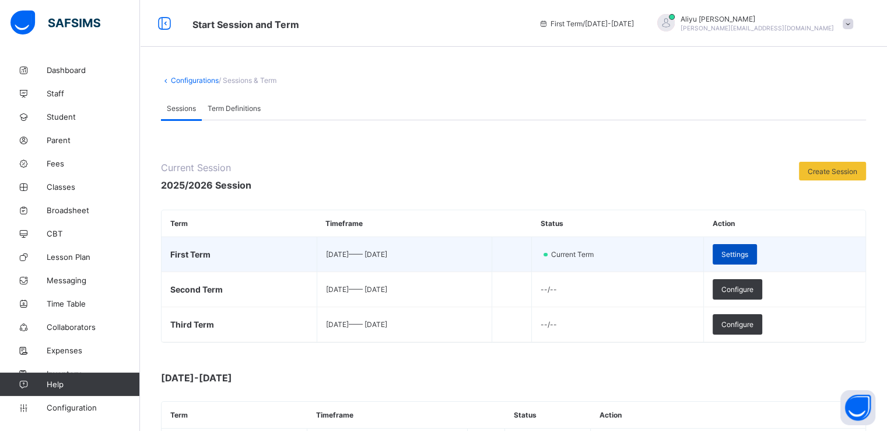
click at [749, 251] on span "Settings" at bounding box center [735, 254] width 27 height 9
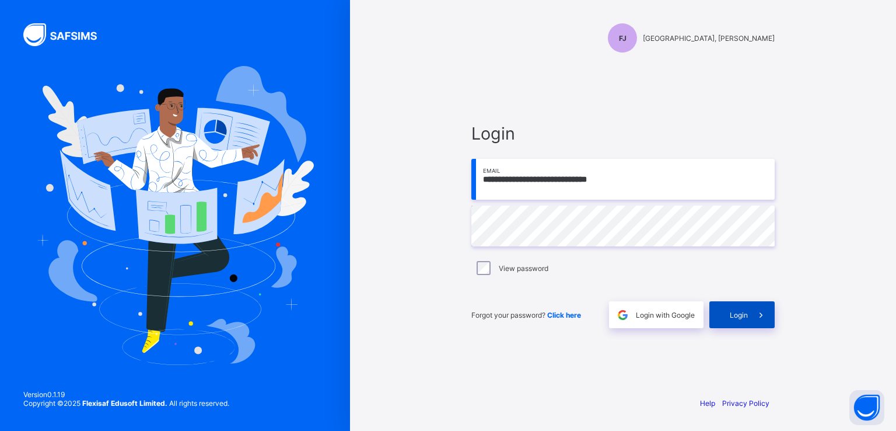
click at [733, 306] on div "Login" at bounding box center [742, 314] width 65 height 27
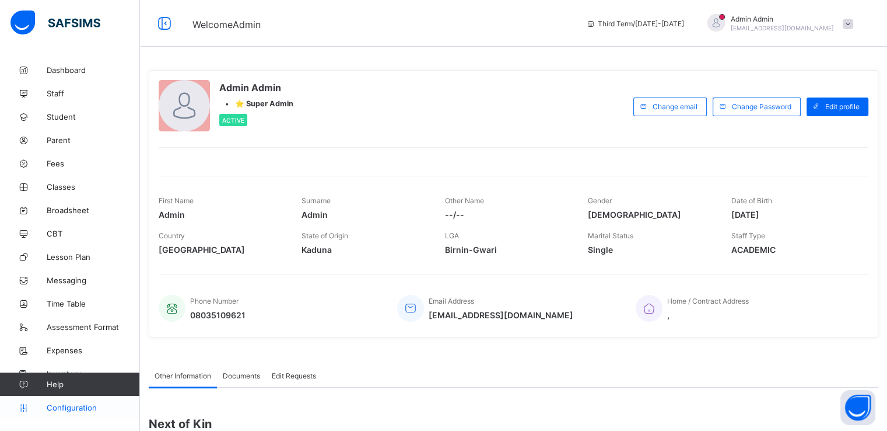
click at [65, 403] on span "Configuration" at bounding box center [93, 407] width 93 height 9
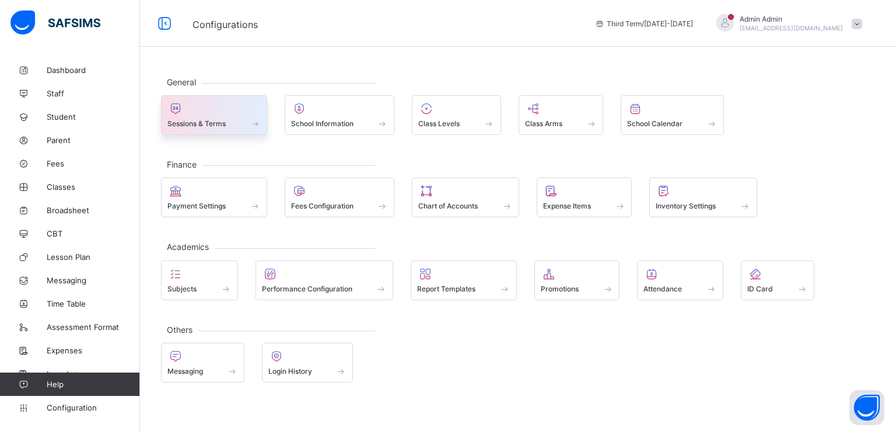
click at [208, 121] on span "Sessions & Terms" at bounding box center [196, 123] width 58 height 9
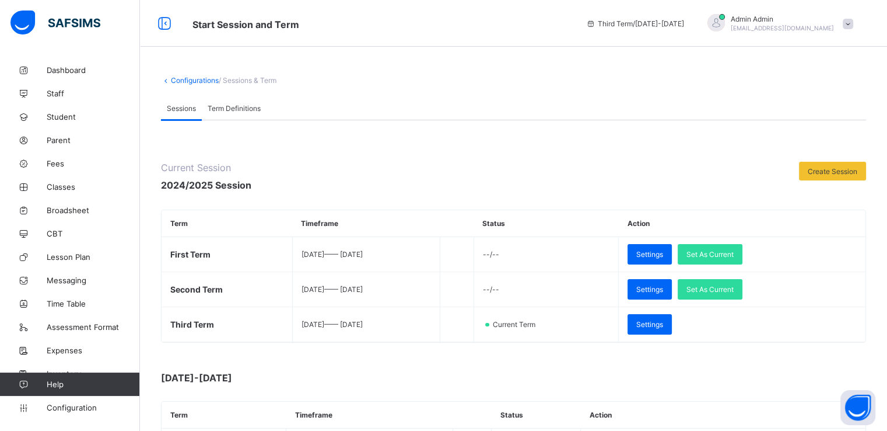
click at [250, 107] on span "Term Definitions" at bounding box center [234, 108] width 53 height 9
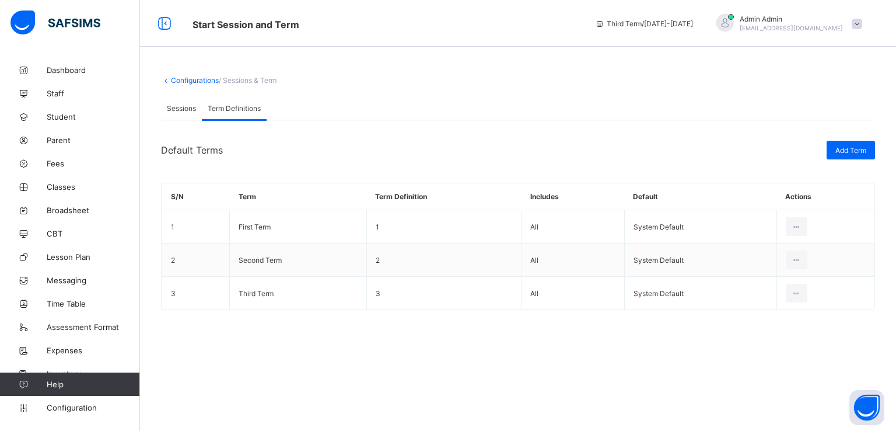
click at [181, 106] on span "Sessions" at bounding box center [181, 108] width 29 height 9
